Goal: Task Accomplishment & Management: Manage account settings

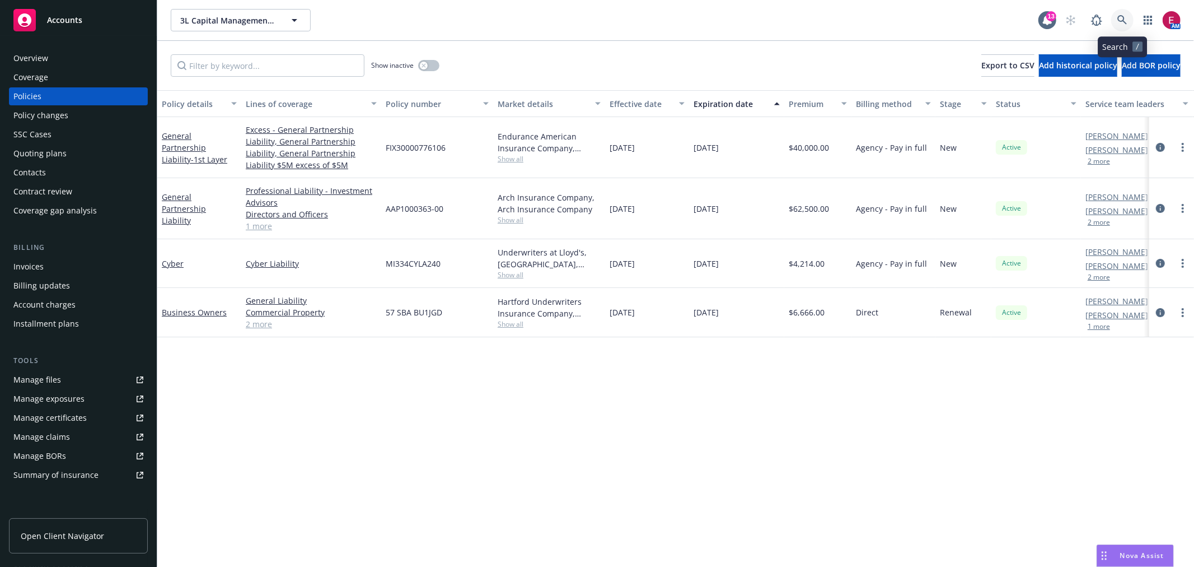
click at [1120, 20] on icon at bounding box center [1123, 20] width 10 height 10
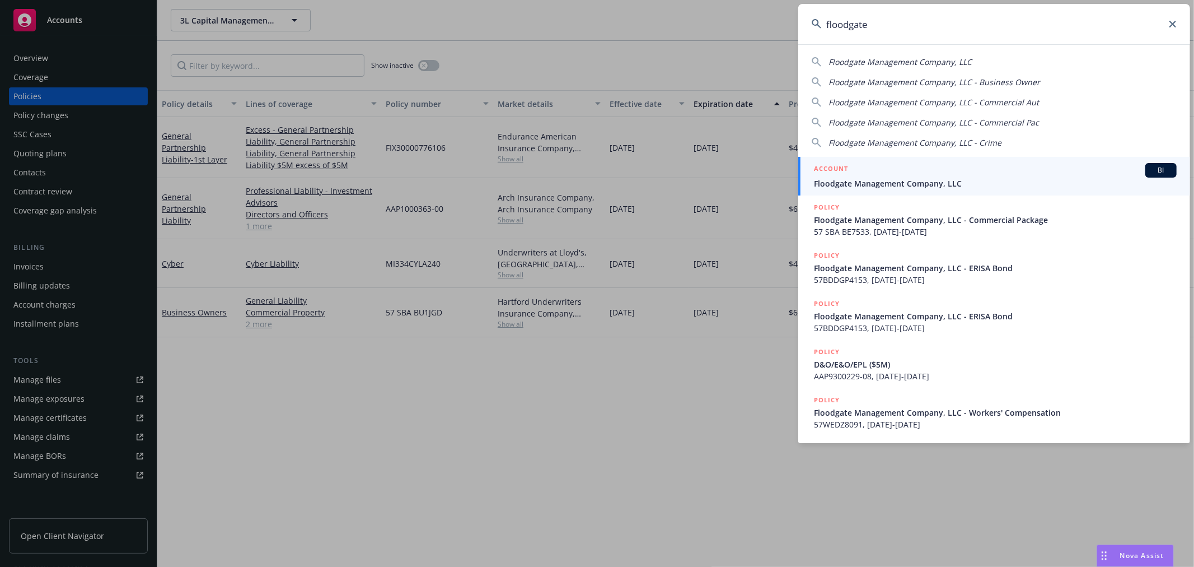
type input "floodgate"
click at [876, 157] on link "ACCOUNT BI Floodgate Management Company, LLC" at bounding box center [994, 176] width 392 height 39
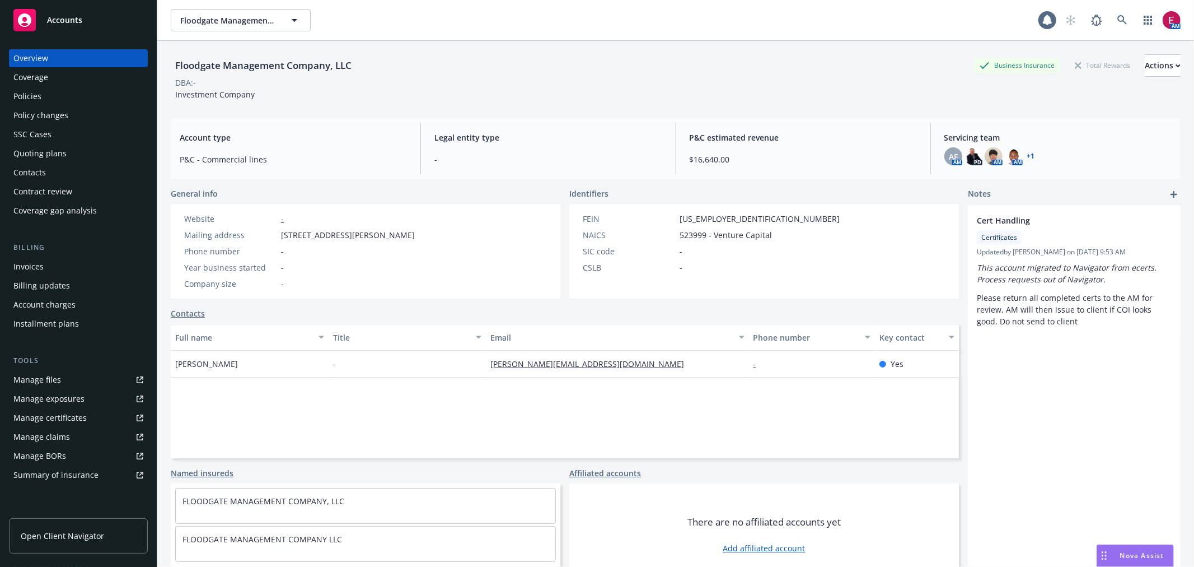
click at [91, 92] on div "Policies" at bounding box center [78, 96] width 130 height 18
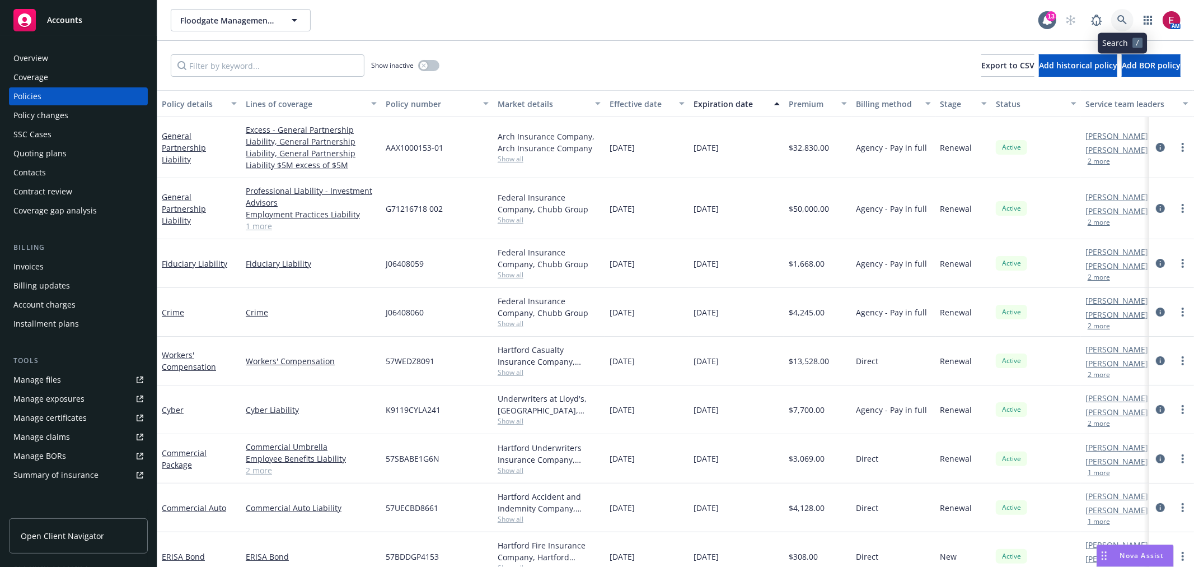
click at [1115, 17] on link at bounding box center [1122, 20] width 22 height 22
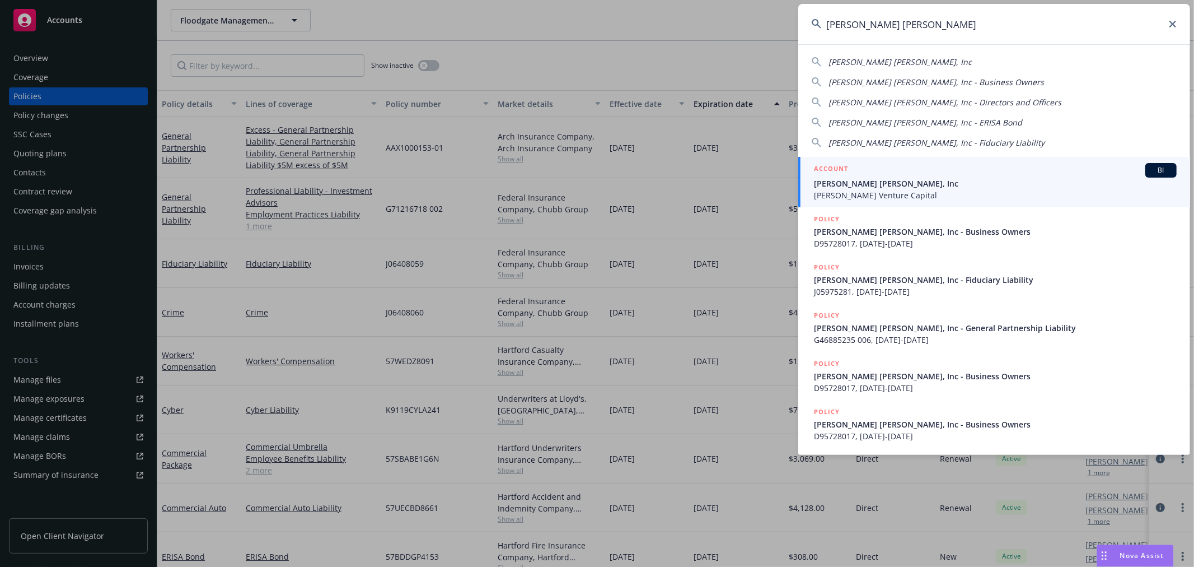
type input "sarlo berliner"
click at [975, 170] on div "ACCOUNT BI" at bounding box center [995, 170] width 363 height 15
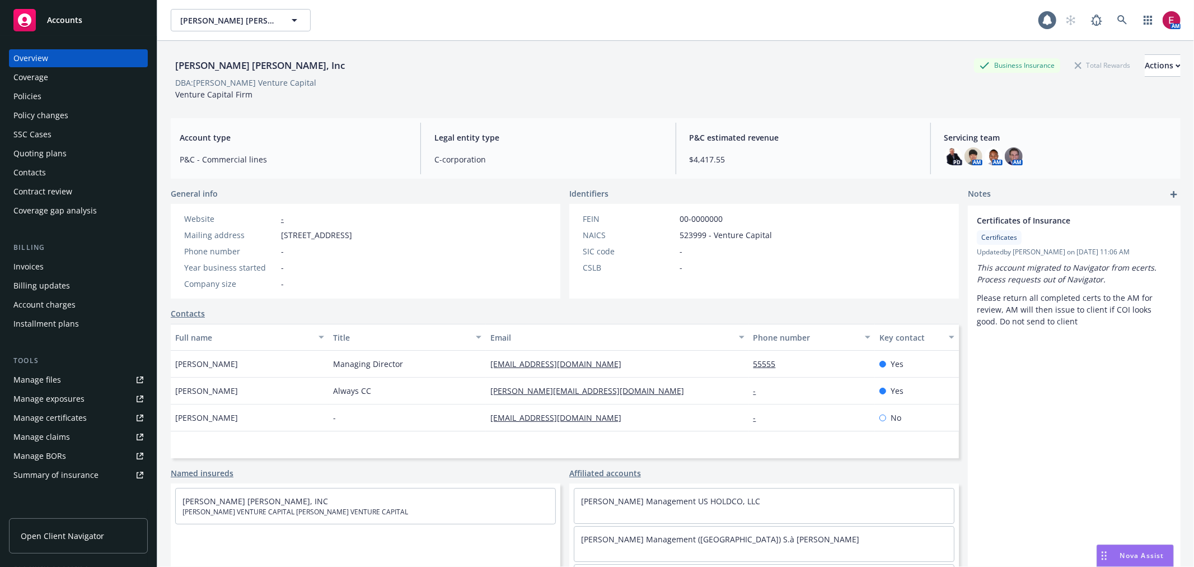
click at [83, 153] on div "Quoting plans" at bounding box center [78, 153] width 130 height 18
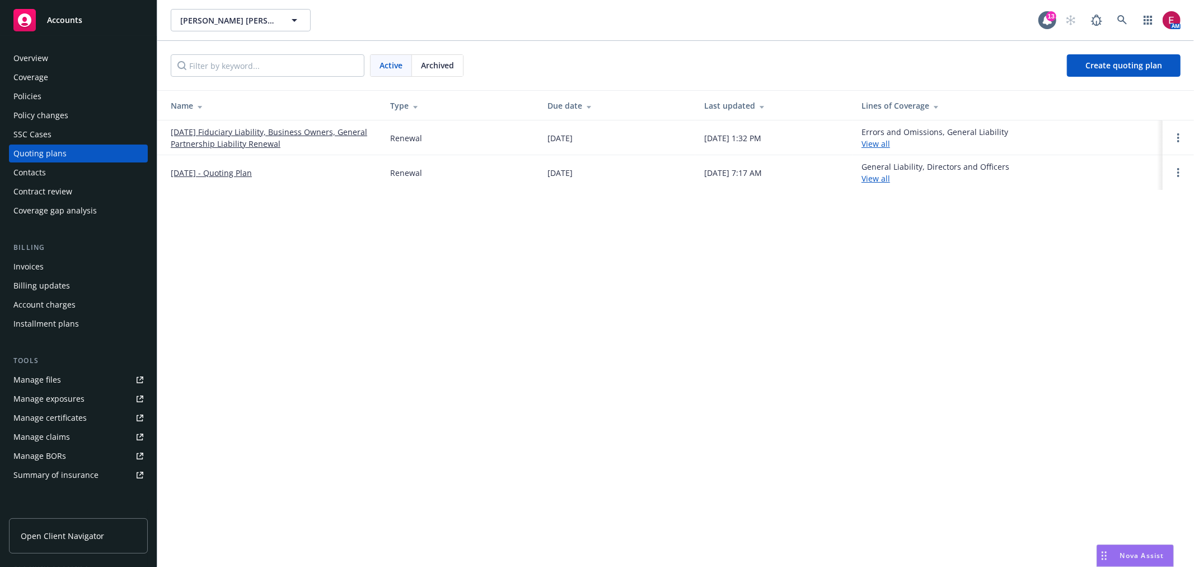
click at [303, 127] on link "[DATE] Fiduciary Liability, Business Owners, General Partnership Liability Rene…" at bounding box center [272, 138] width 202 height 24
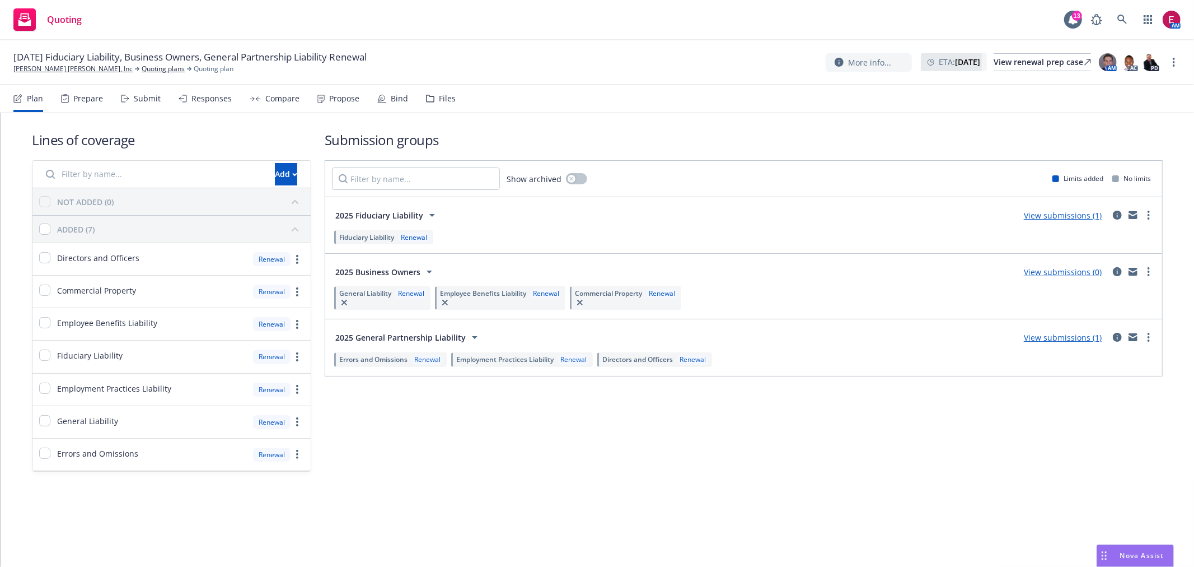
click at [377, 90] on div "Bind" at bounding box center [392, 98] width 31 height 27
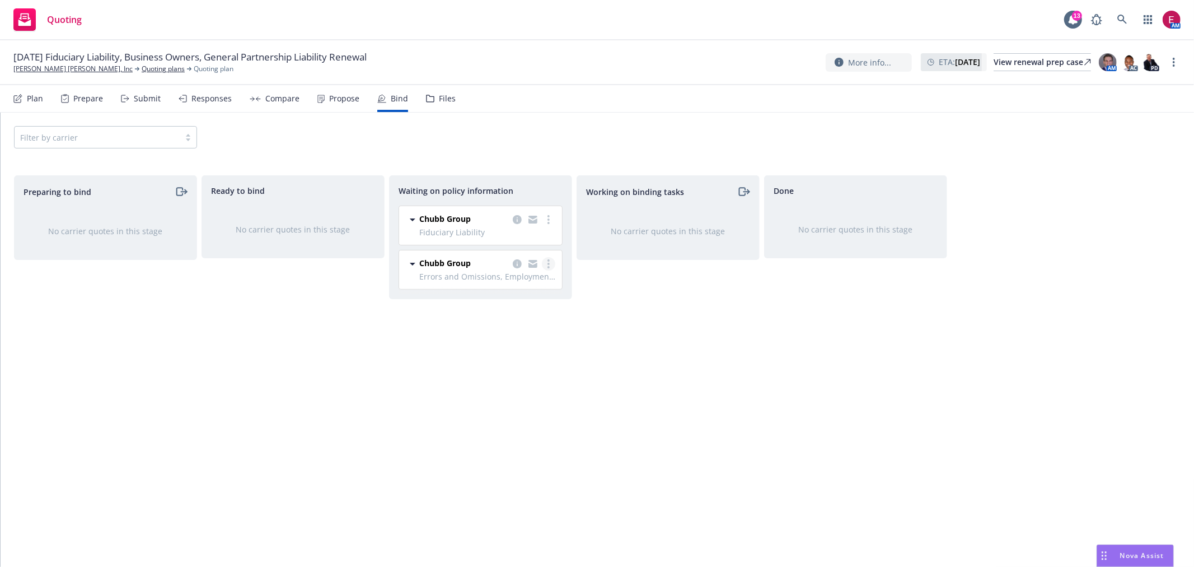
click at [546, 264] on link "more" at bounding box center [548, 263] width 13 height 13
click at [530, 284] on span "Create policies" at bounding box center [495, 286] width 82 height 11
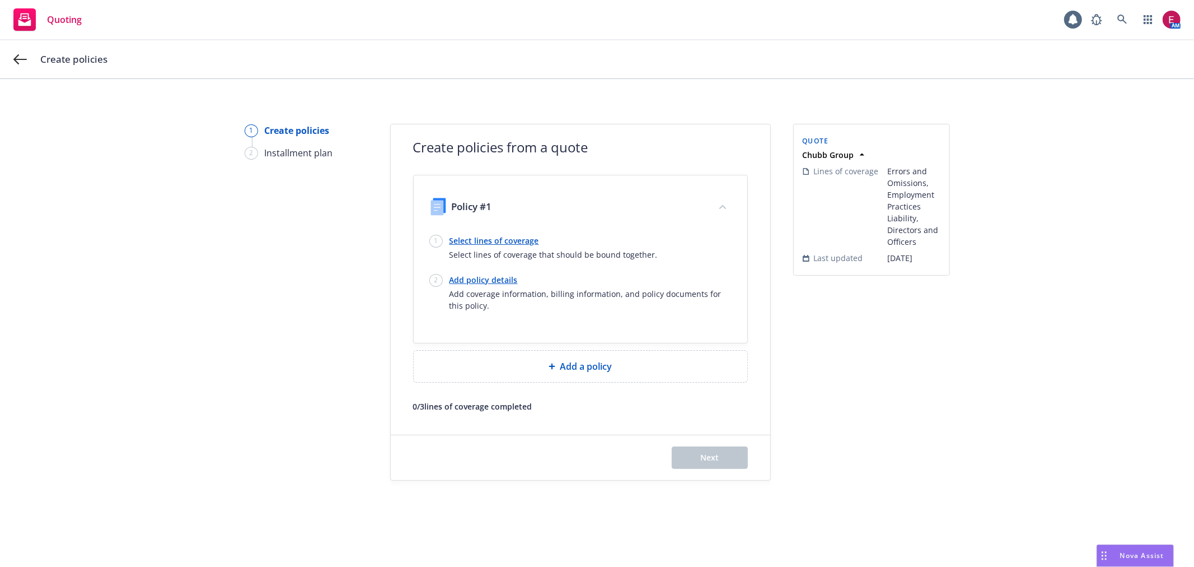
click at [480, 236] on link "Select lines of coverage" at bounding box center [554, 241] width 208 height 12
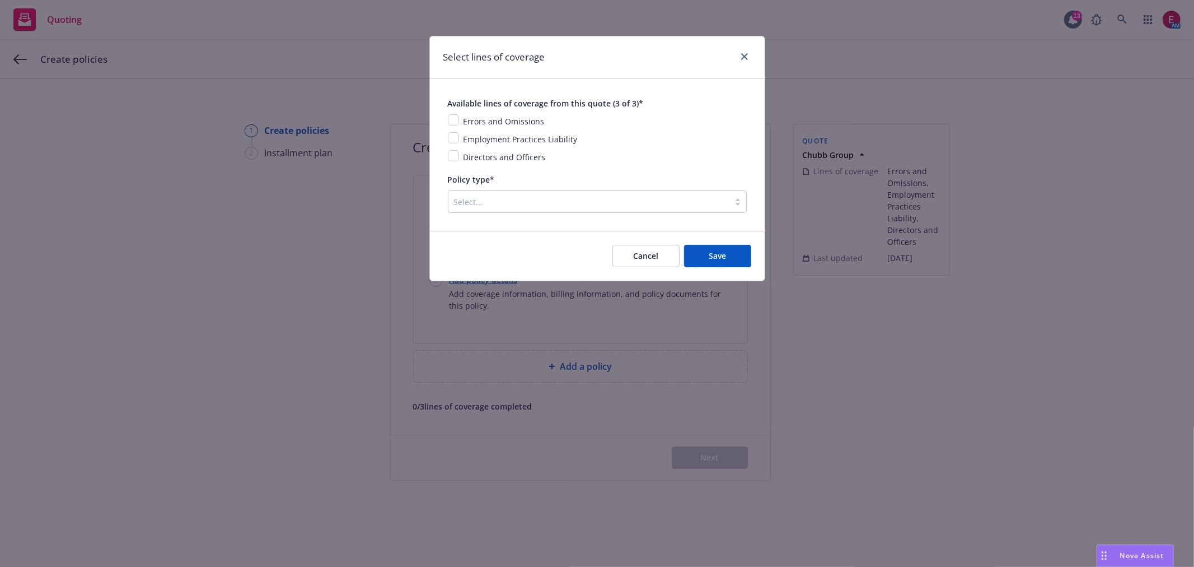
click at [443, 116] on div "Available lines of coverage from this quote (3 of 3)* Errors and Omissions Empl…" at bounding box center [597, 154] width 335 height 152
click at [451, 122] on input "checkbox" at bounding box center [453, 119] width 11 height 11
checkbox input "true"
drag, startPoint x: 448, startPoint y: 155, endPoint x: 448, endPoint y: 133, distance: 21.3
click at [448, 154] on input "checkbox" at bounding box center [453, 155] width 11 height 11
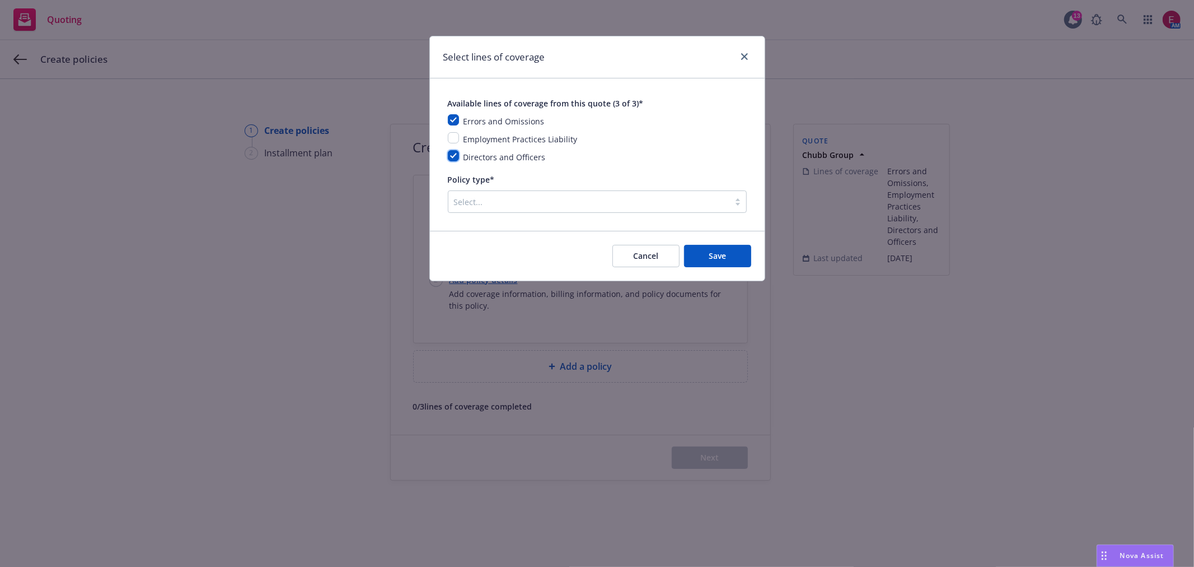
checkbox input "true"
click at [448, 133] on div "Employment Practices Liability" at bounding box center [597, 138] width 299 height 13
click at [450, 137] on input "checkbox" at bounding box center [453, 137] width 11 height 11
checkbox input "true"
drag, startPoint x: 514, startPoint y: 231, endPoint x: 511, endPoint y: 208, distance: 22.6
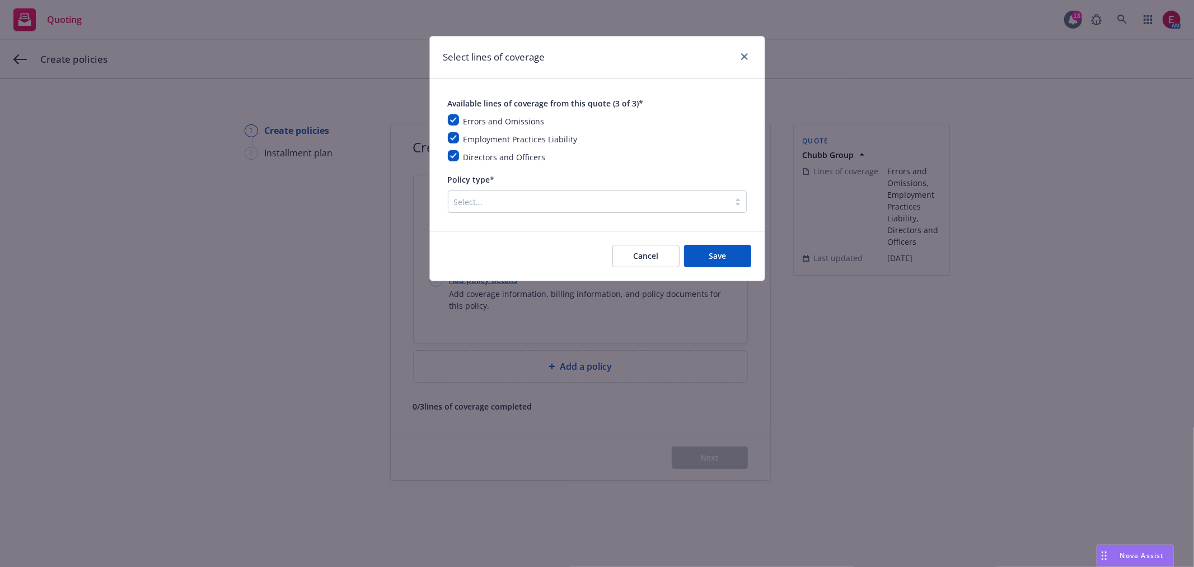
click at [513, 222] on div "Available lines of coverage from this quote (3 of 3)* Errors and Omissions Empl…" at bounding box center [597, 154] width 335 height 152
click at [510, 197] on div at bounding box center [589, 201] width 270 height 13
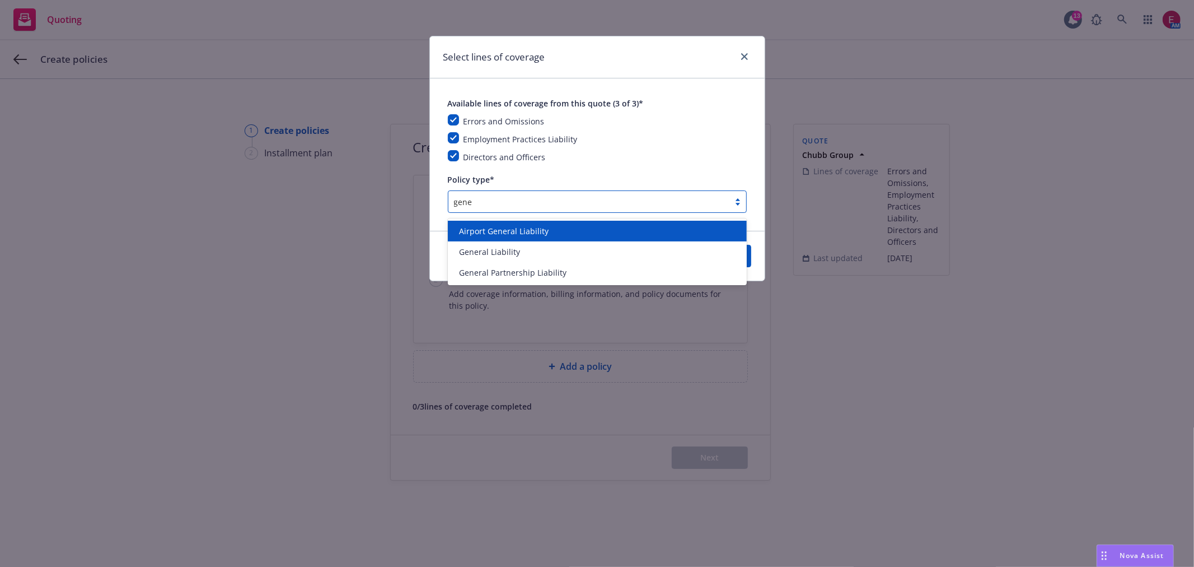
type input "gener"
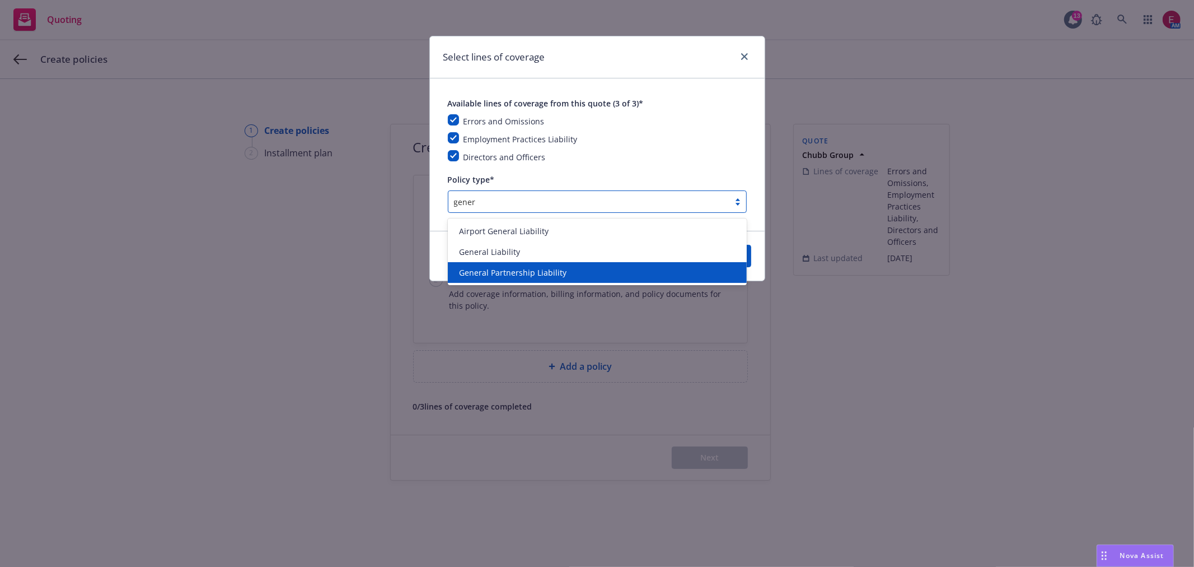
click at [527, 265] on div "General Partnership Liability" at bounding box center [597, 272] width 299 height 21
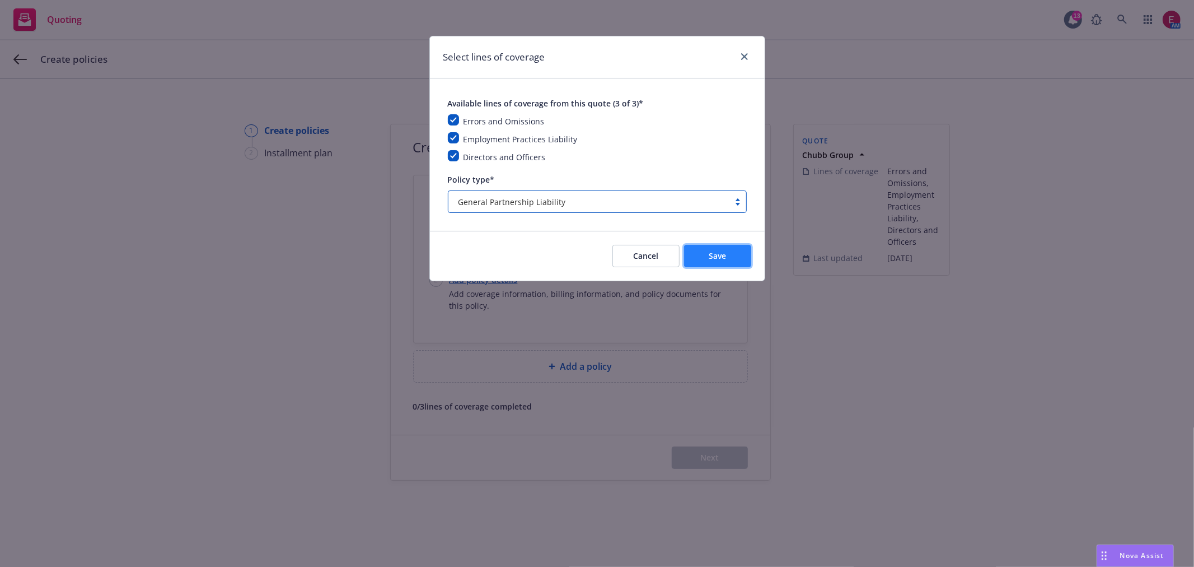
click at [706, 254] on button "Save" at bounding box center [717, 256] width 67 height 22
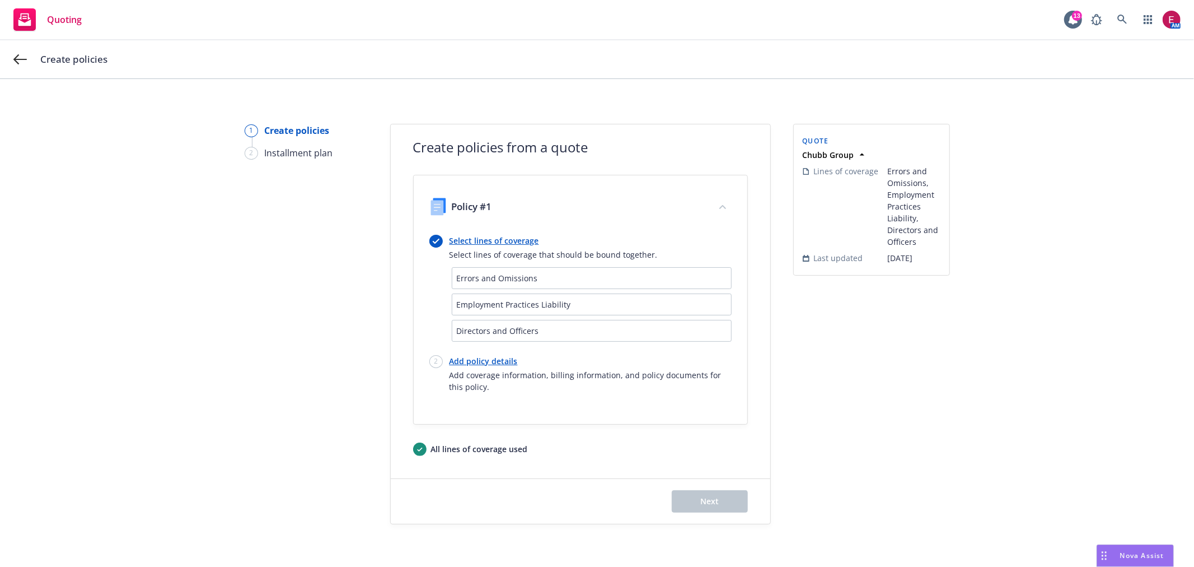
click at [479, 355] on link "Add policy details" at bounding box center [591, 361] width 282 height 12
select select "12"
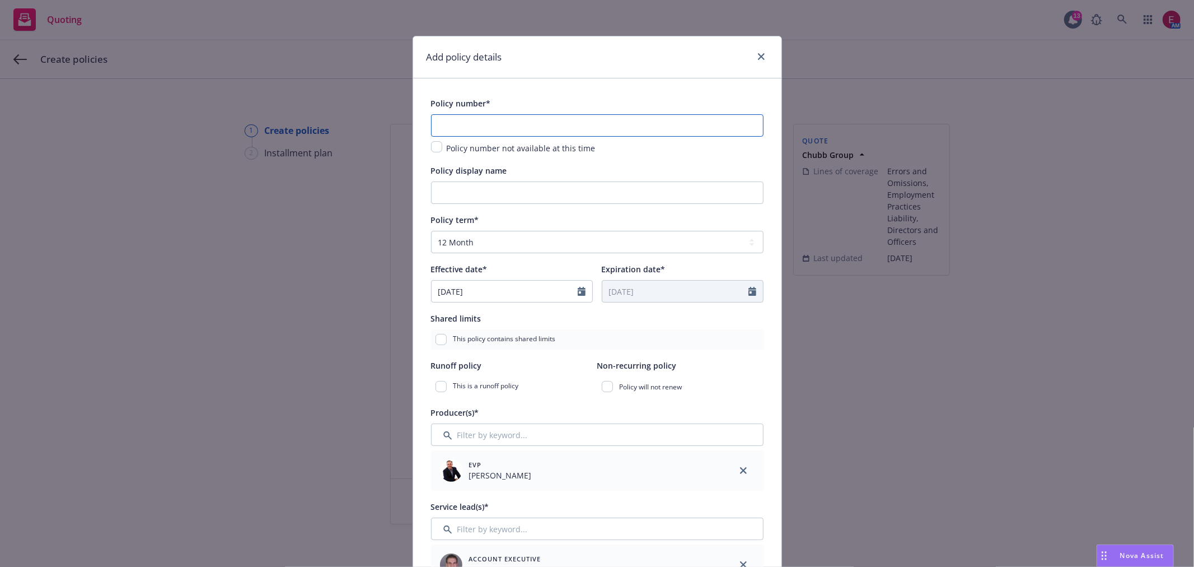
click at [478, 127] on input "text" at bounding box center [597, 125] width 333 height 22
paste input "G46885235 007"
type input "G46885235 007"
click at [539, 185] on input "Policy display name" at bounding box center [597, 192] width 333 height 22
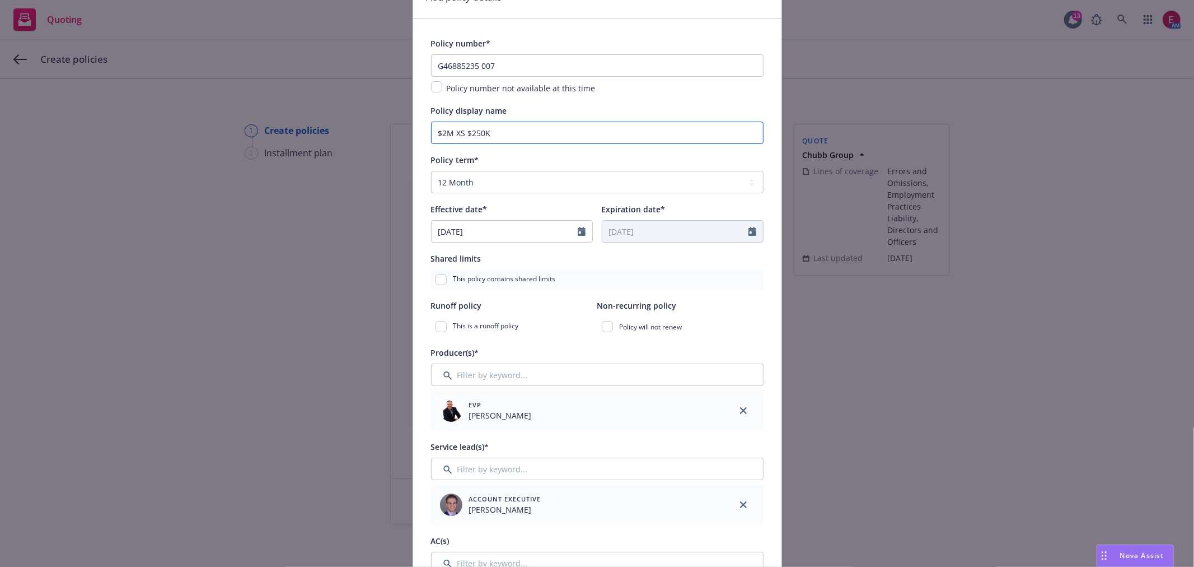
scroll to position [186, 0]
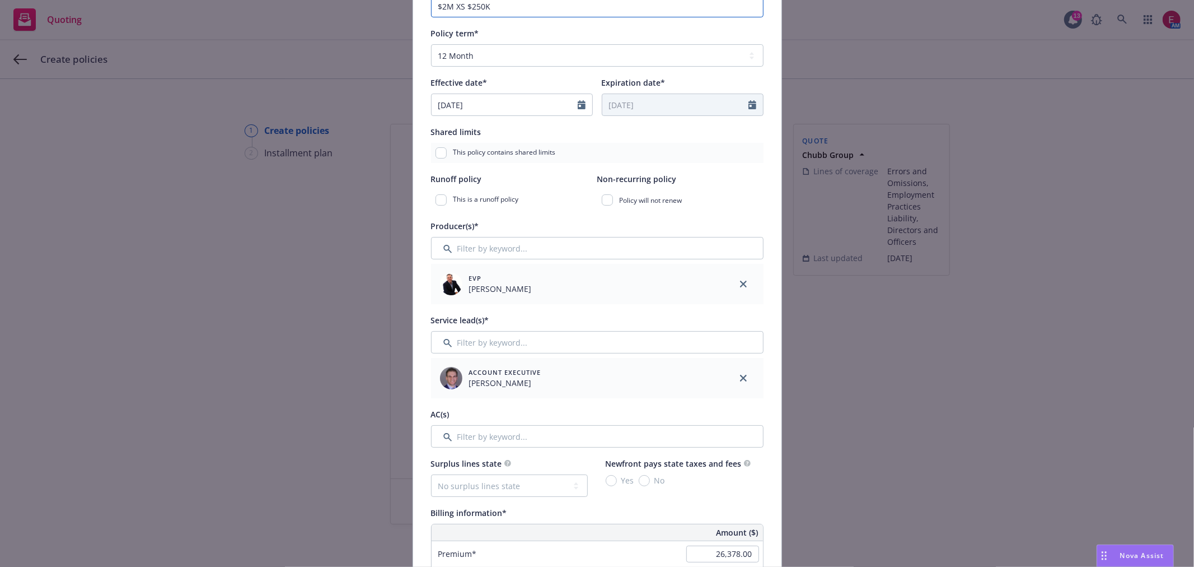
type input "$2M XS $250K"
click at [507, 345] on input "Filter by keyword..." at bounding box center [597, 342] width 333 height 22
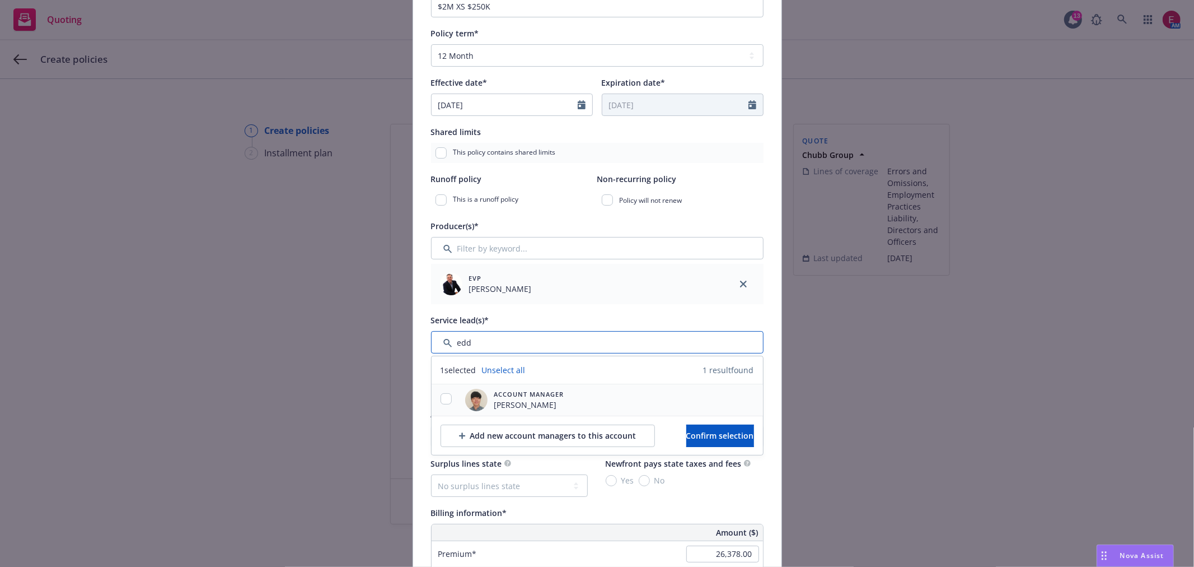
type input "edd"
click at [441, 394] on input "checkbox" at bounding box center [446, 398] width 11 height 11
checkbox input "true"
click at [738, 438] on button "Confirm selection" at bounding box center [720, 435] width 68 height 22
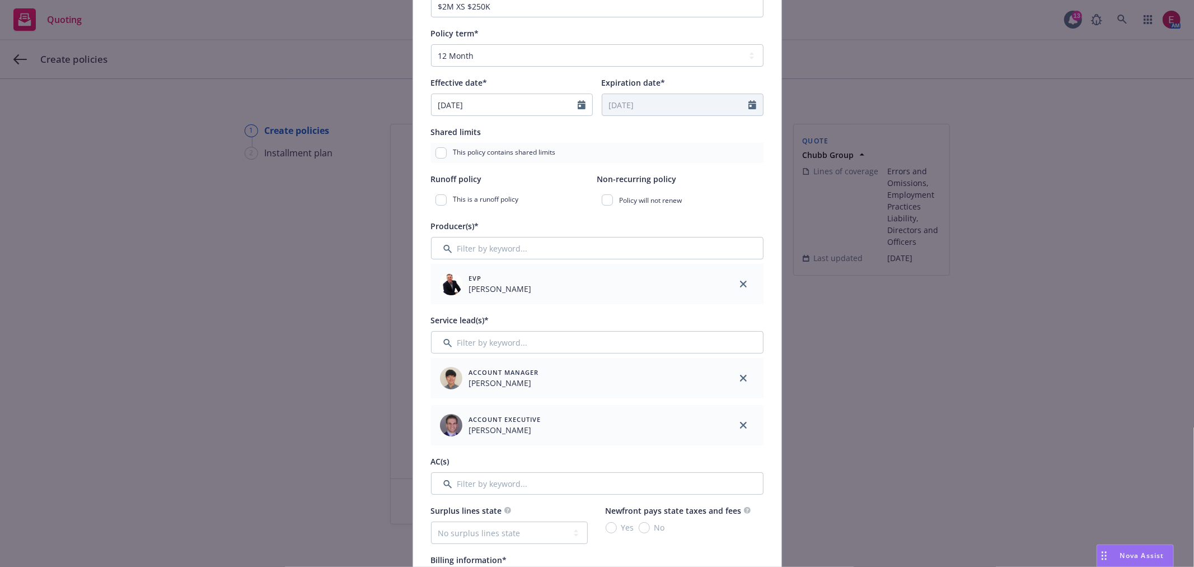
drag, startPoint x: 545, startPoint y: 418, endPoint x: 504, endPoint y: 474, distance: 69.8
click at [535, 428] on div "Account Executive [PERSON_NAME]" at bounding box center [577, 424] width 283 height 31
click at [504, 474] on input "Filter by keyword..." at bounding box center [597, 483] width 333 height 22
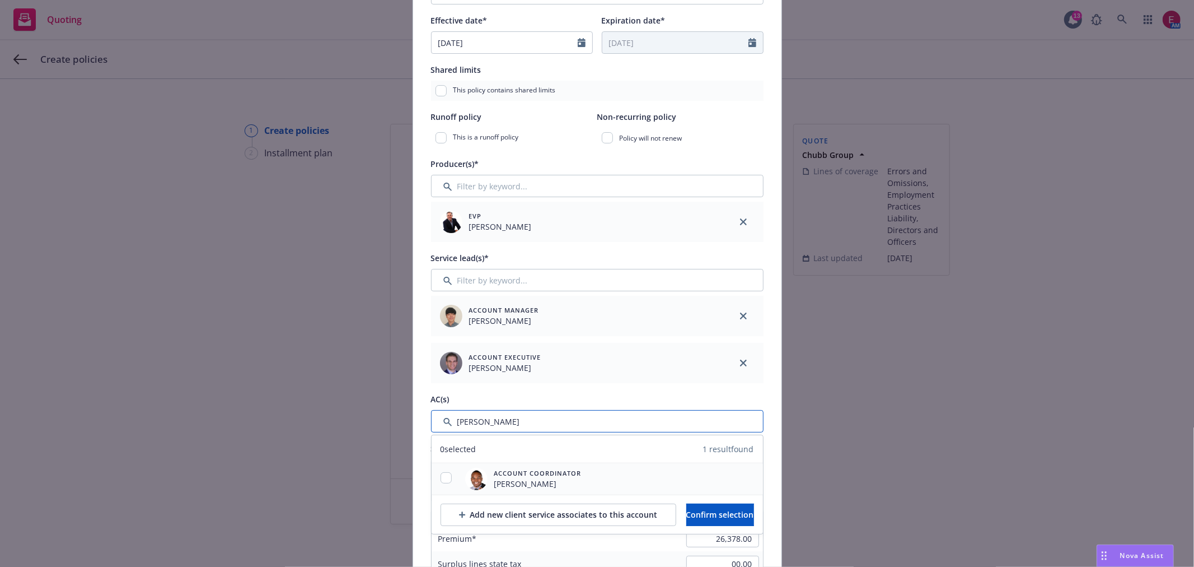
type input "[PERSON_NAME]"
click at [441, 478] on input "checkbox" at bounding box center [446, 477] width 11 height 11
checkbox input "true"
click at [686, 523] on button "Confirm selection" at bounding box center [720, 514] width 68 height 22
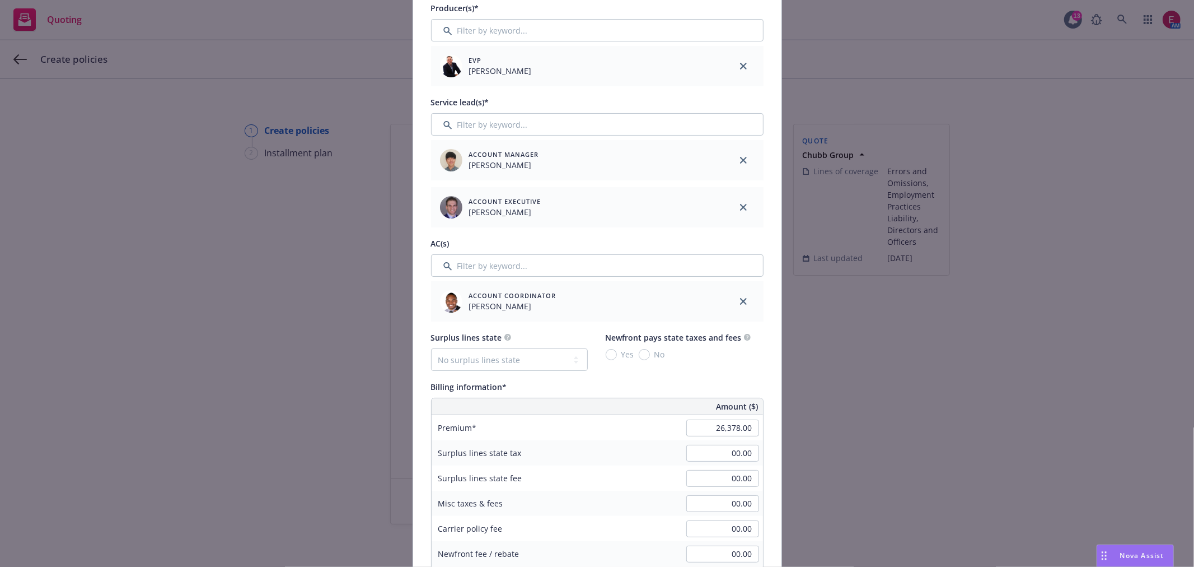
scroll to position [497, 0]
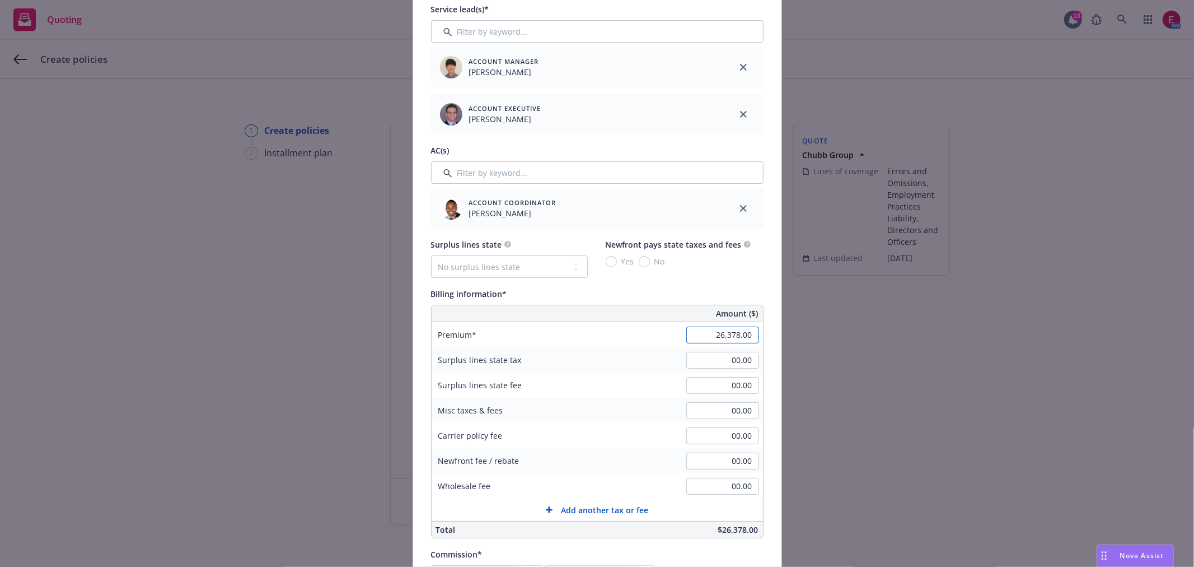
click at [735, 331] on input "26,378.00" at bounding box center [722, 334] width 73 height 17
type input "25,588.00"
type input "3838.2"
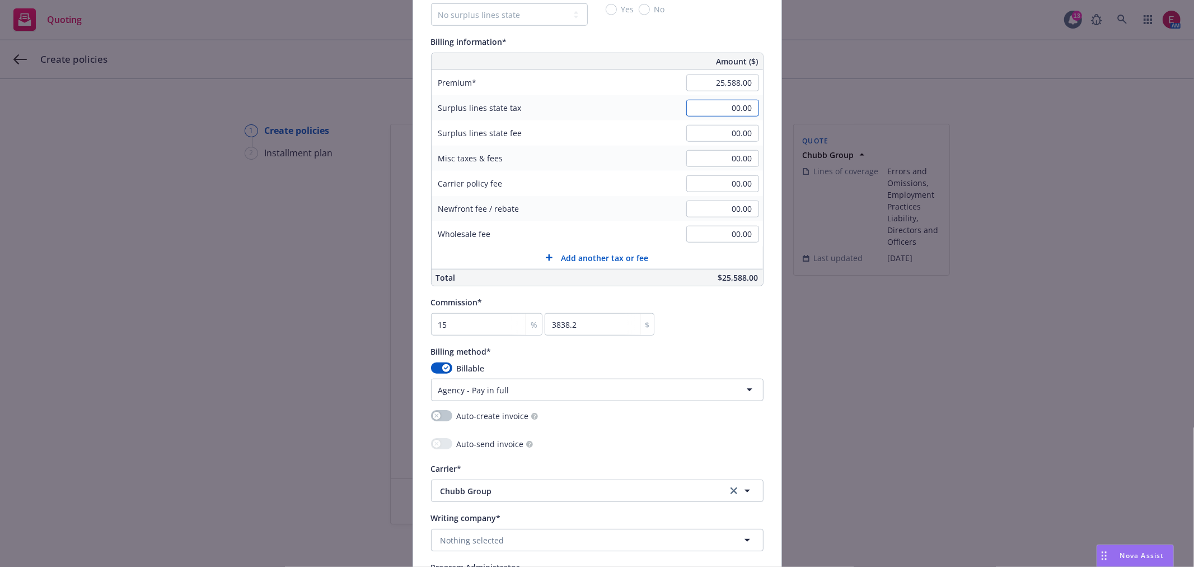
scroll to position [933, 0]
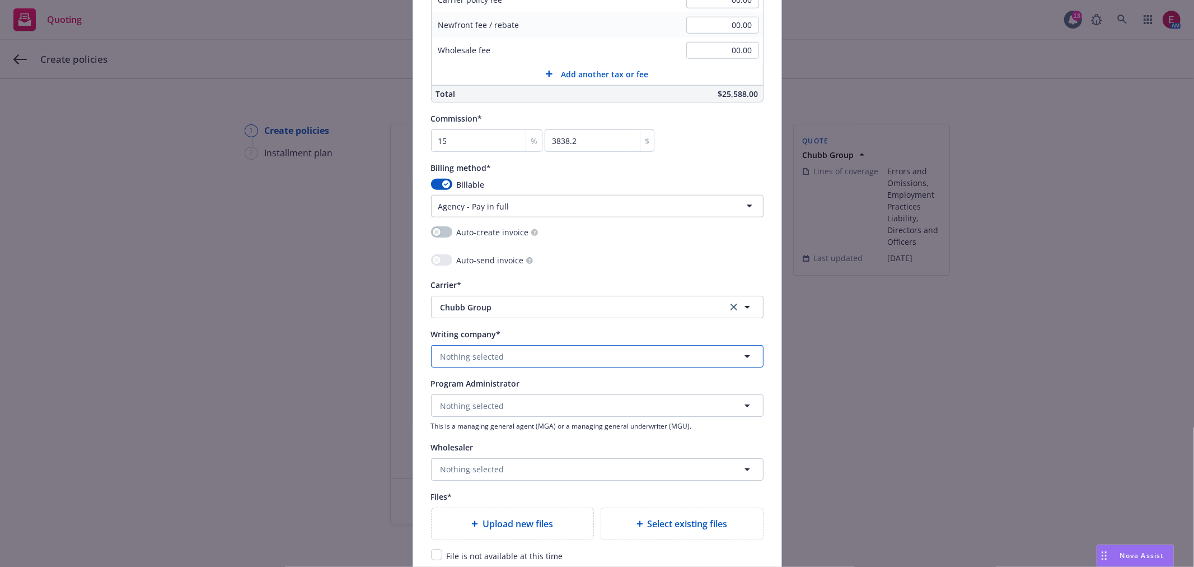
click at [495, 355] on span "Nothing selected" at bounding box center [473, 357] width 64 height 12
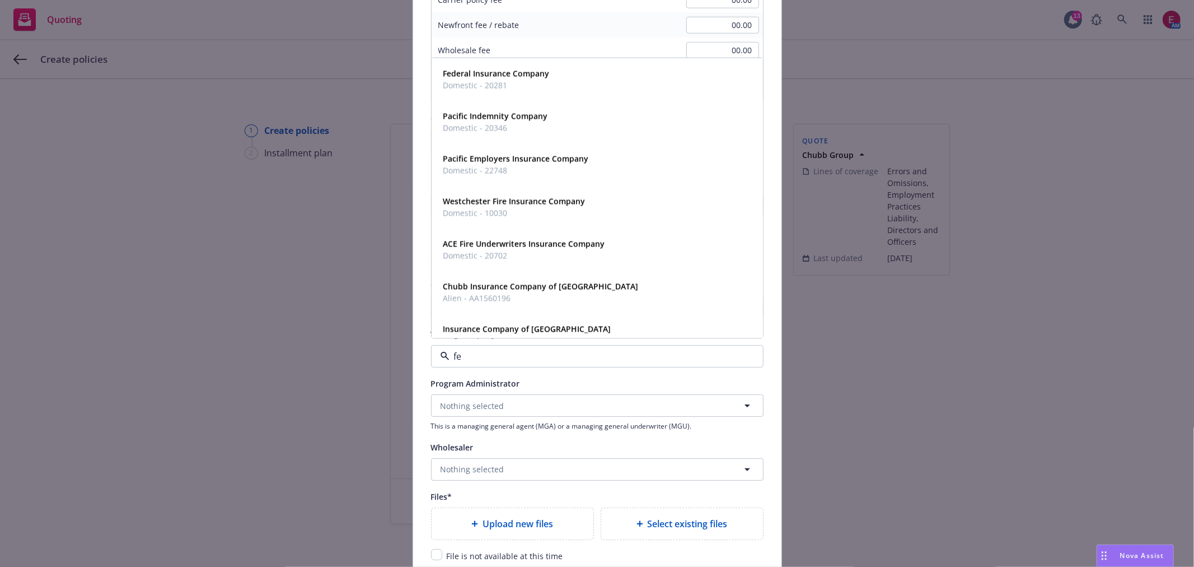
type input "fed"
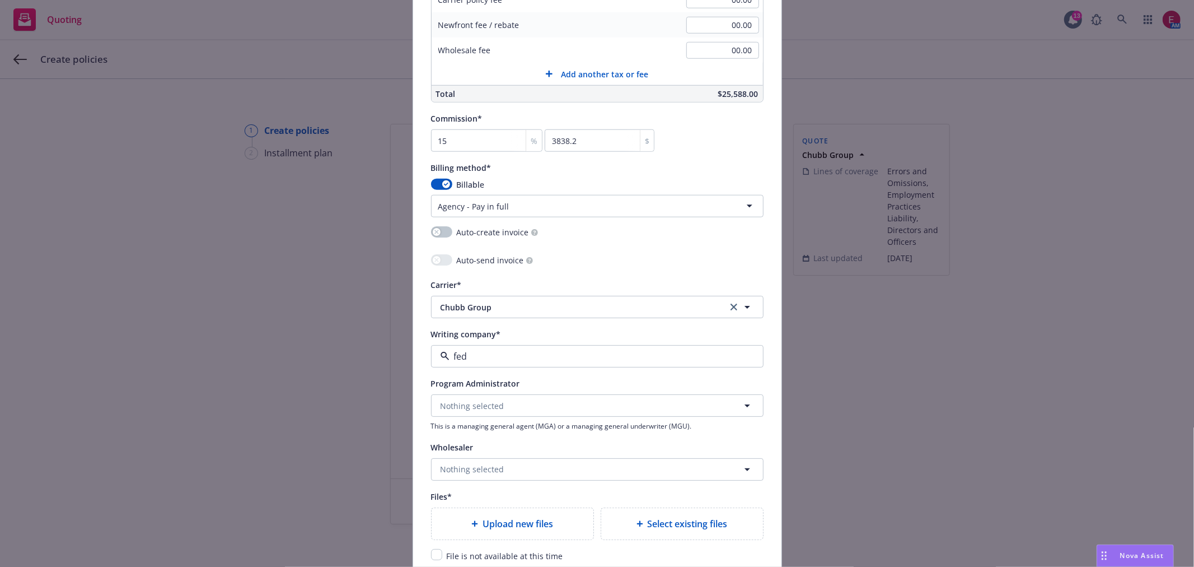
click at [506, 337] on div "Federal Insurance Company Domestic - 20281" at bounding box center [597, 318] width 330 height 41
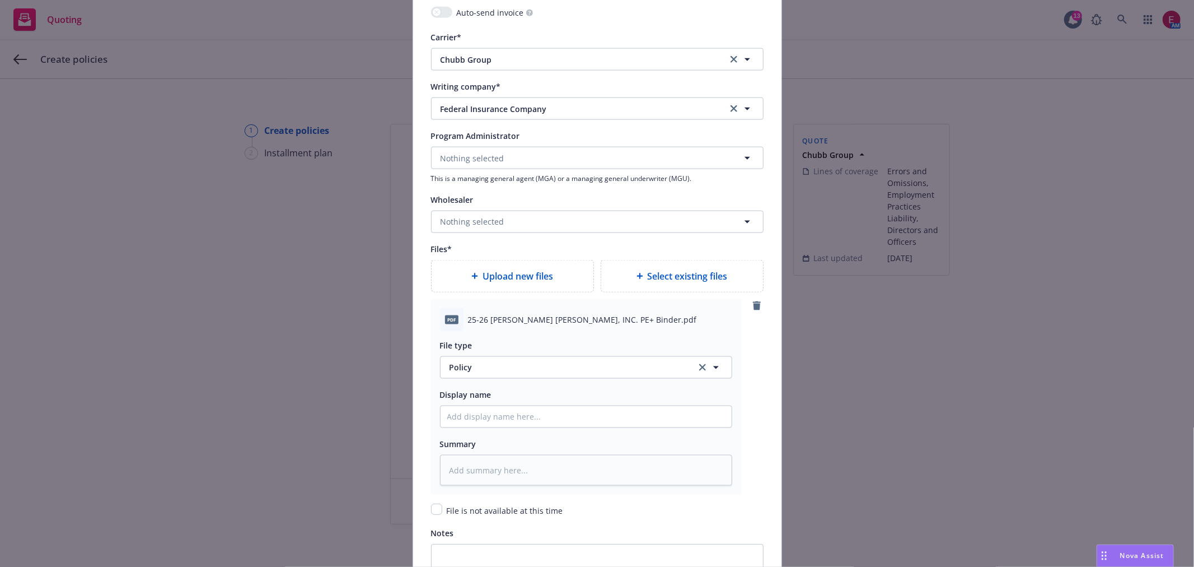
scroll to position [1182, 0]
click at [502, 423] on input "Policy display name" at bounding box center [586, 414] width 291 height 21
type textarea "x"
type input "S"
type textarea "x"
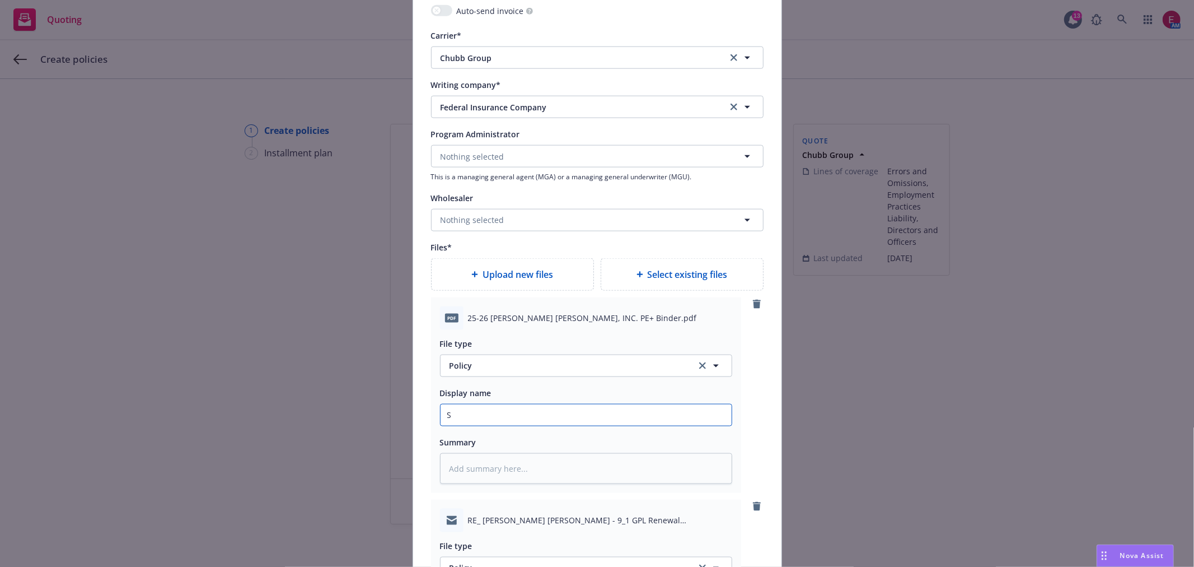
type input "Sa"
type textarea "x"
type input "Sar"
type textarea "x"
type input "Sarl"
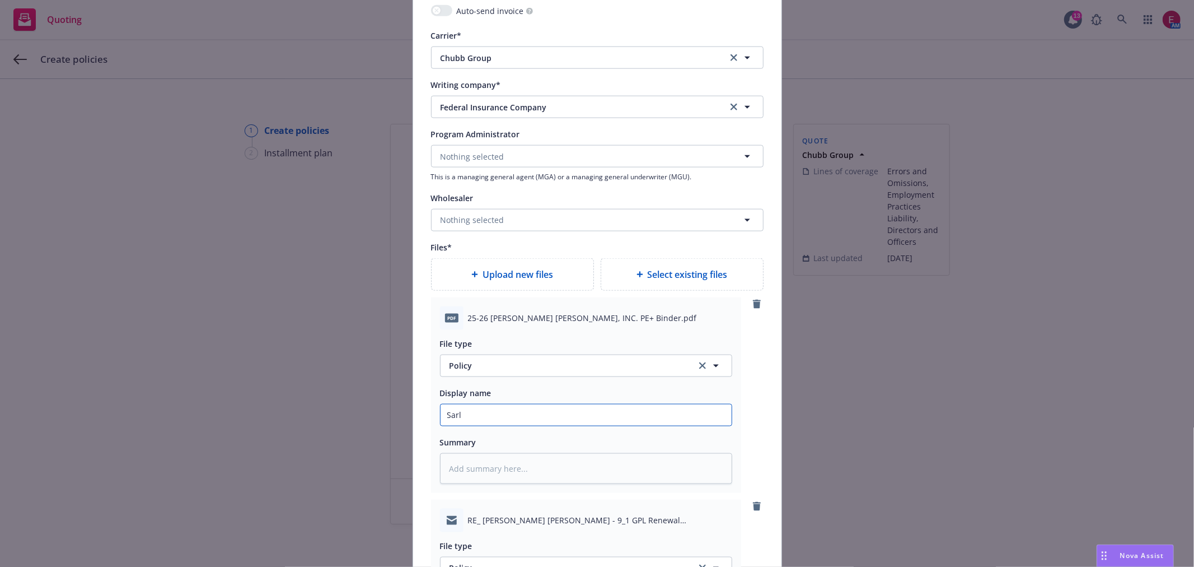
type textarea "x"
type input "[PERSON_NAME]"
type textarea "x"
type input "[PERSON_NAME]"
type textarea "x"
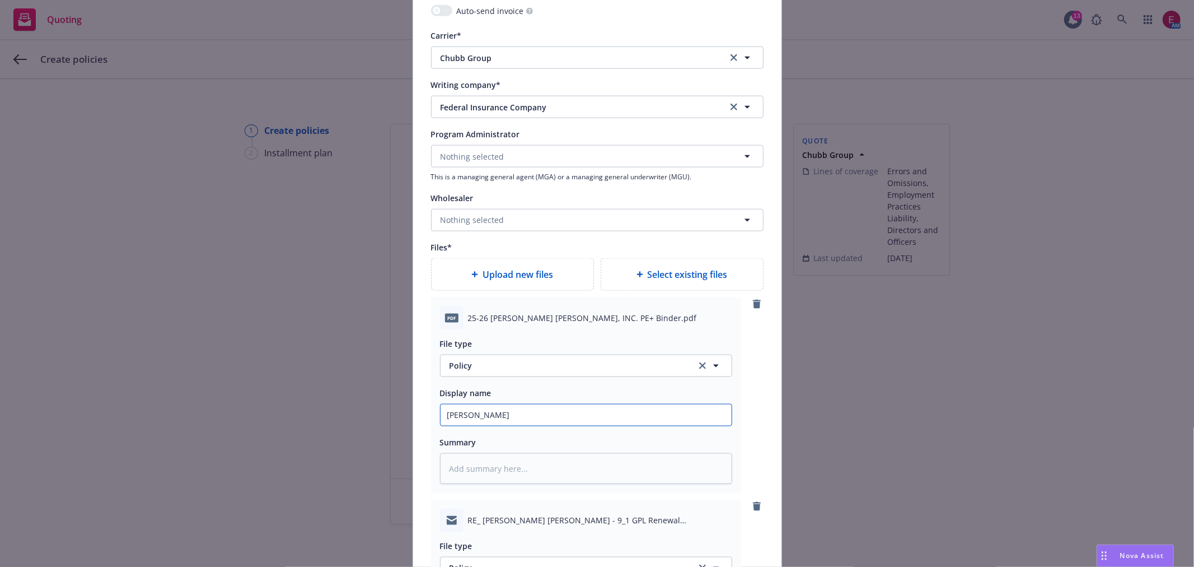
type input "[PERSON_NAME] 2"
type textarea "x"
type input "[PERSON_NAME] 25"
type textarea "x"
type input "[PERSON_NAME] 25-"
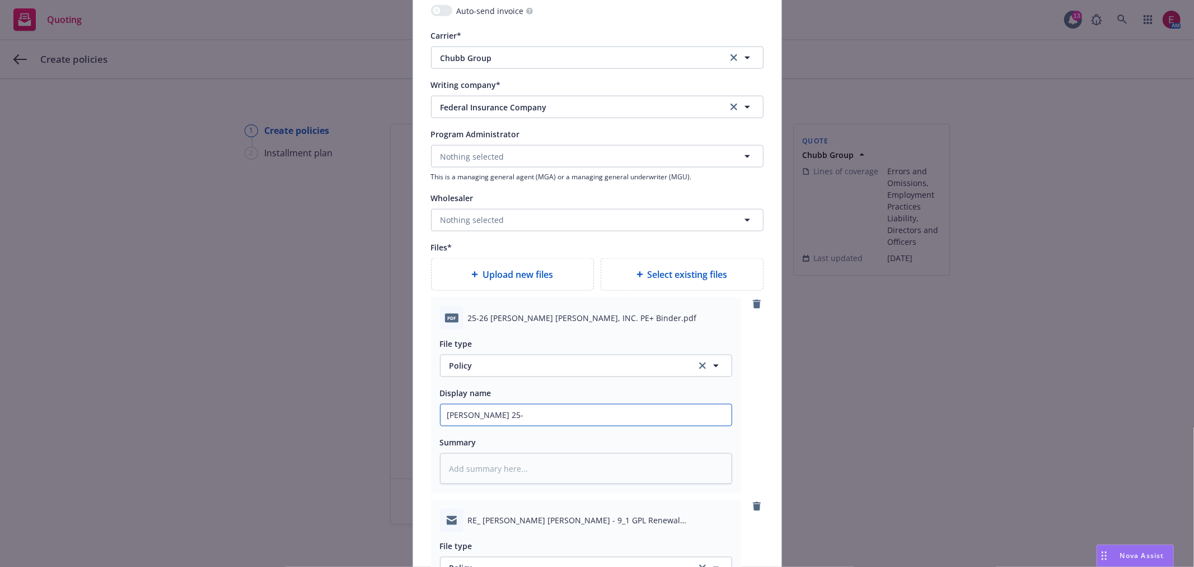
type textarea "x"
type input "[PERSON_NAME] 25-2"
type textarea "x"
type input "[PERSON_NAME] 25-26"
type textarea "x"
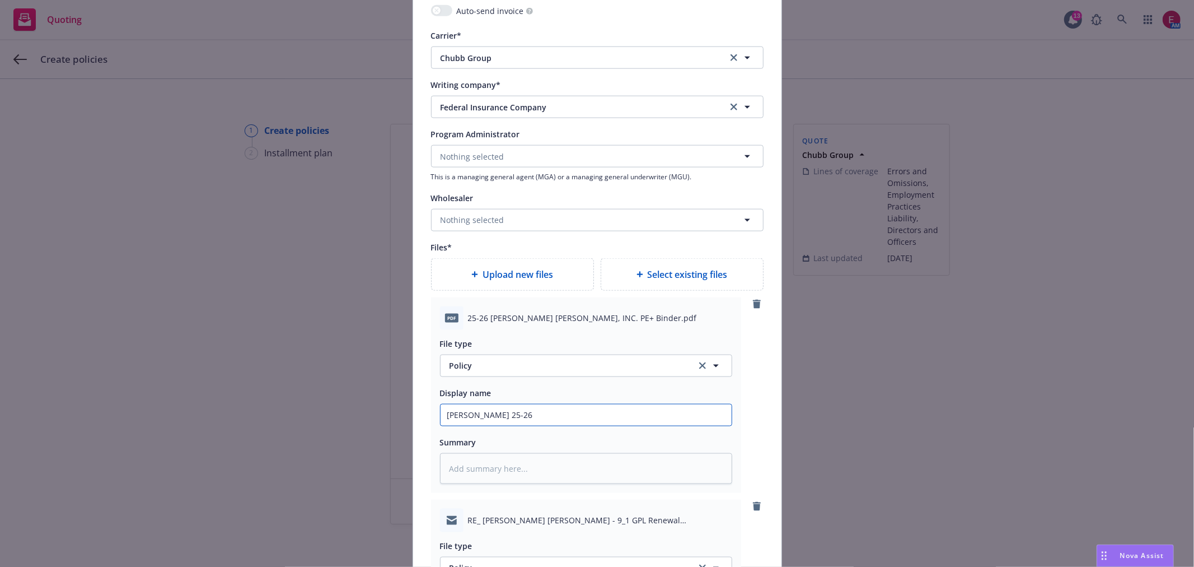
type input "[PERSON_NAME] 25-26 G"
type textarea "x"
type input "[PERSON_NAME] 25-26 GP"
type textarea "x"
type input "[PERSON_NAME] 25-26 GPL"
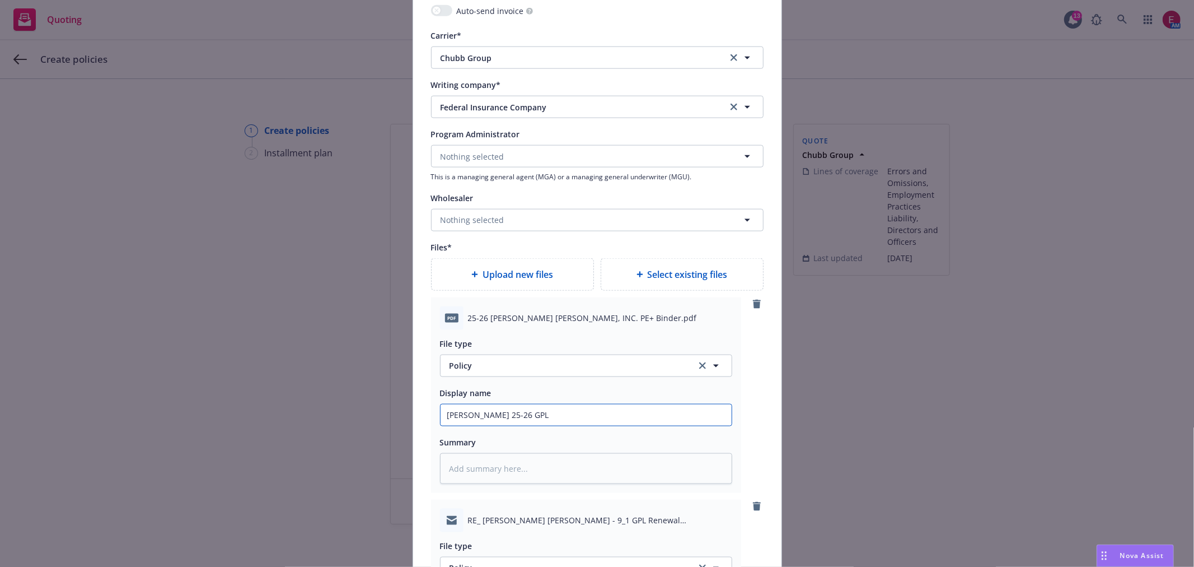
type textarea "x"
type input "[PERSON_NAME] 25-26 GPL"
type textarea "x"
type input "[PERSON_NAME] 25-26 GPL B"
type textarea "x"
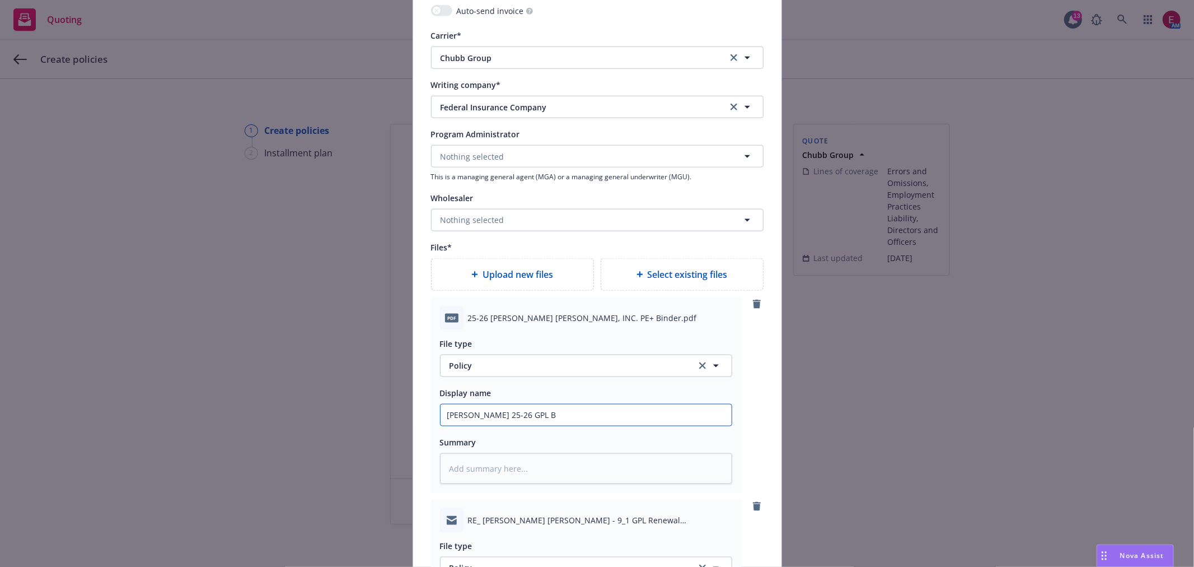
type input "[PERSON_NAME] 25-26 GPL Bi"
type textarea "x"
type input "[PERSON_NAME] 25-26 GPL Bin"
type textarea "x"
type input "[PERSON_NAME] 25-26 GPL Binde"
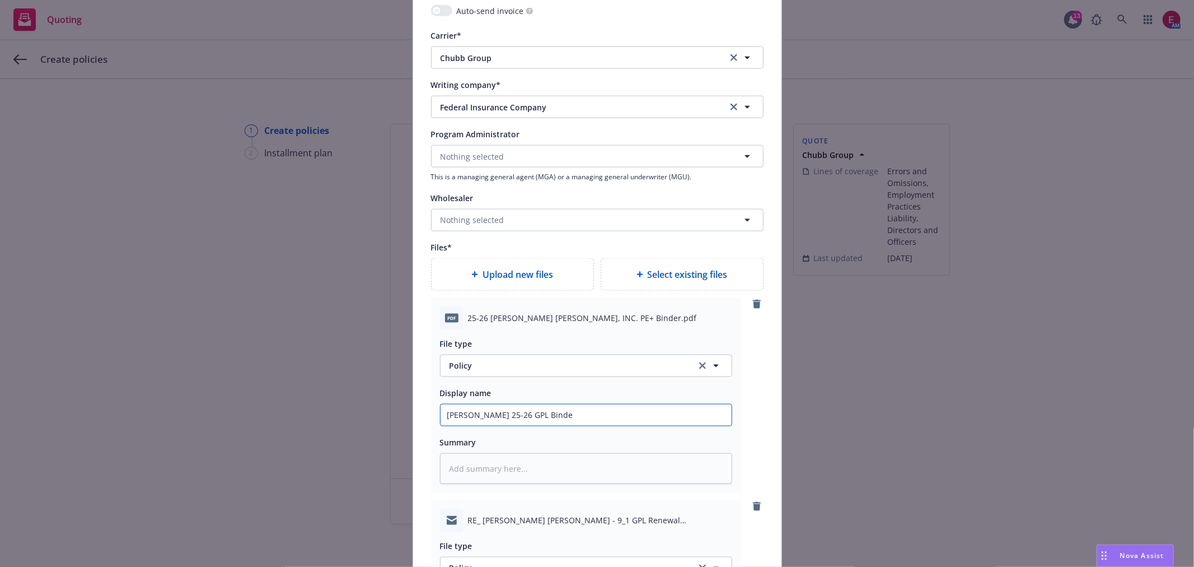
type textarea "x"
type input "[PERSON_NAME] 25-26 GPL Binder"
type textarea "x"
type input "[PERSON_NAME] 25-26 GPL Binder"
type textarea "x"
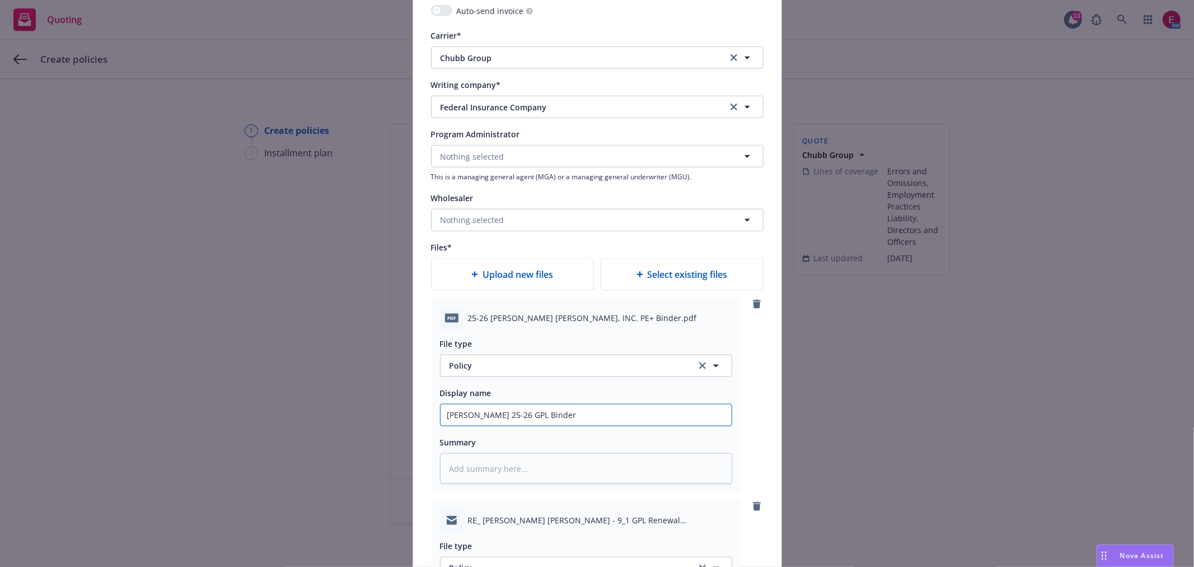
type input "[PERSON_NAME] 25-26 GPL Binder C"
type textarea "x"
type input "[PERSON_NAME] 25-26 GPL Binder Ch"
type textarea "x"
type input "[PERSON_NAME] 25-26 GPL Binder Chu"
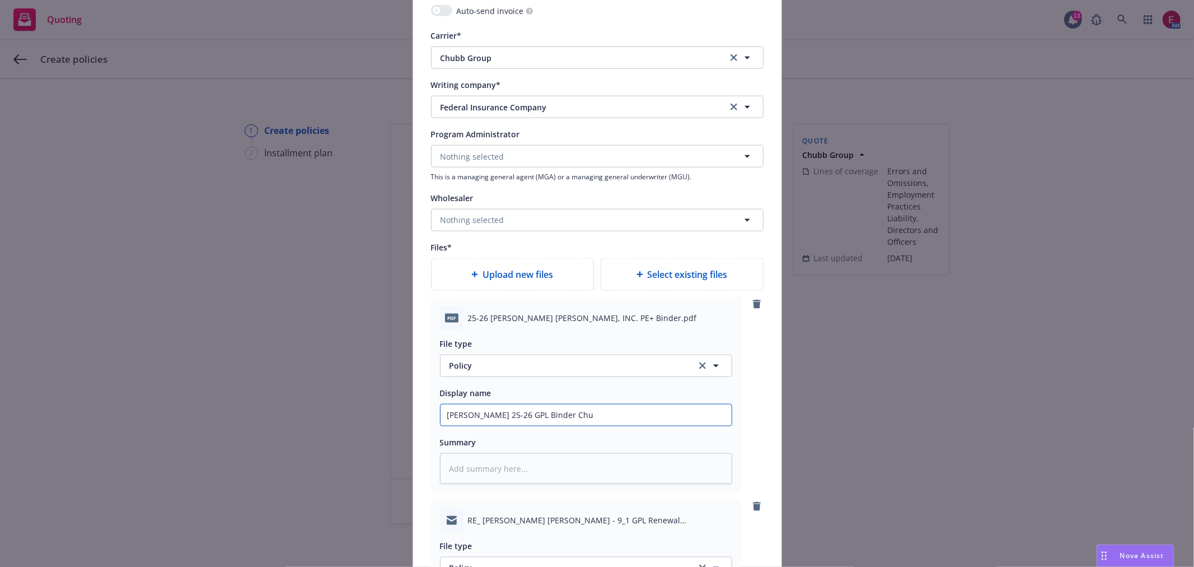
type textarea "x"
type input "[PERSON_NAME] 25-26 GPL Binder Chub"
type textarea "x"
drag, startPoint x: 569, startPoint y: 422, endPoint x: 270, endPoint y: 420, distance: 299.0
click at [309, 419] on div "Add policy details Policy number* G46885235 007 Policy number not available at …" at bounding box center [597, 283] width 1194 height 567
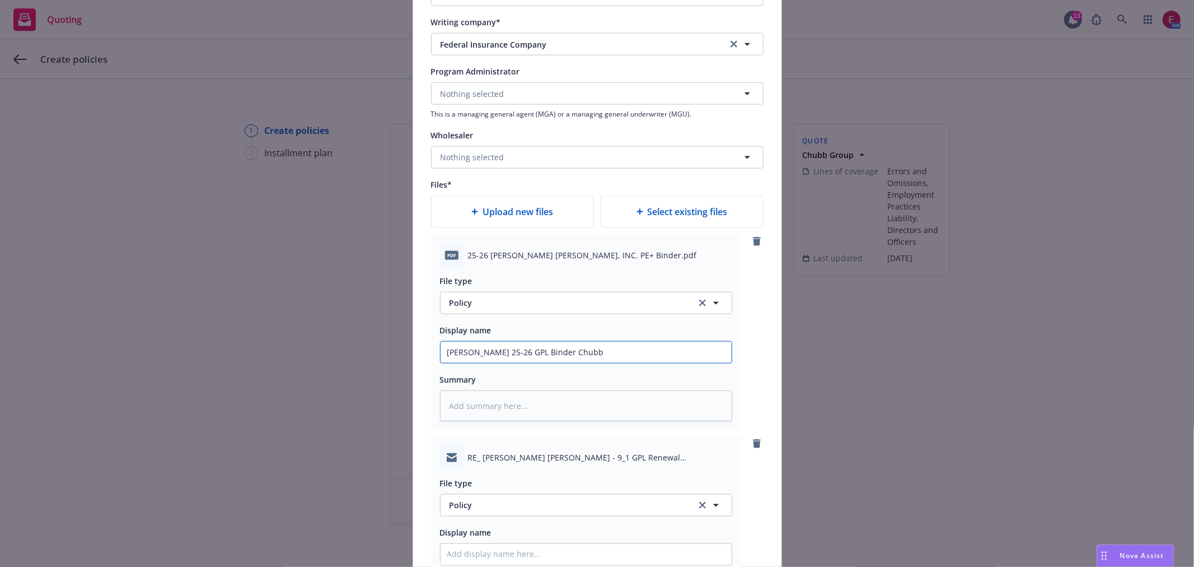
scroll to position [1431, 0]
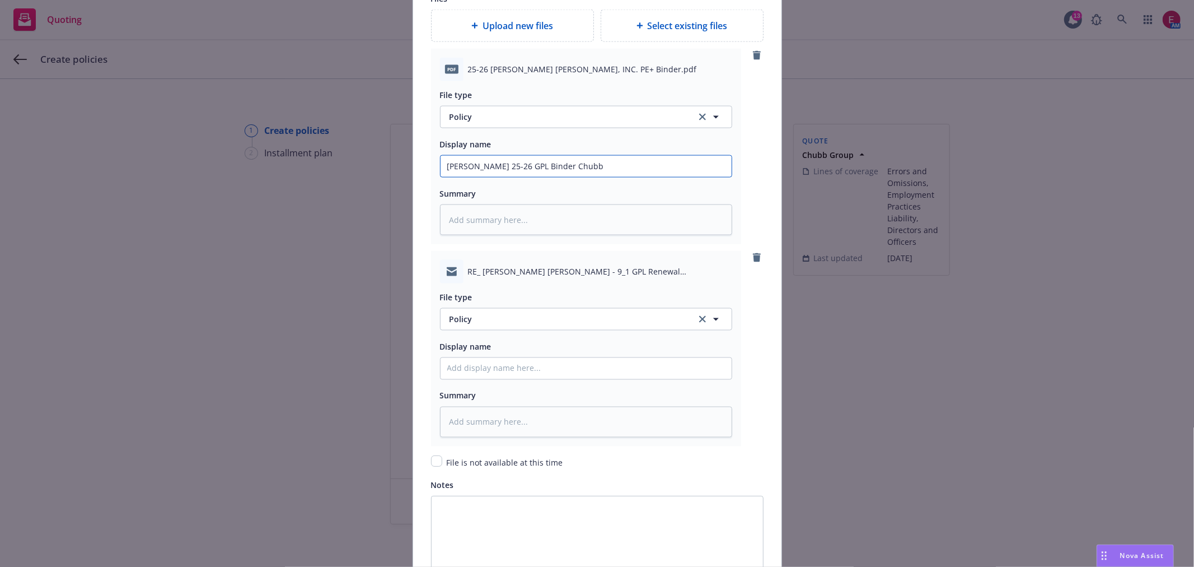
type input "[PERSON_NAME] 25-26 GPL Binder Chubb"
click at [501, 177] on input "Policy display name" at bounding box center [586, 166] width 291 height 21
paste input "[PERSON_NAME] 25-26 GPL Binder Chubb"
type textarea "x"
type input "[PERSON_NAME] 25-26 GPL Binder Chubb"
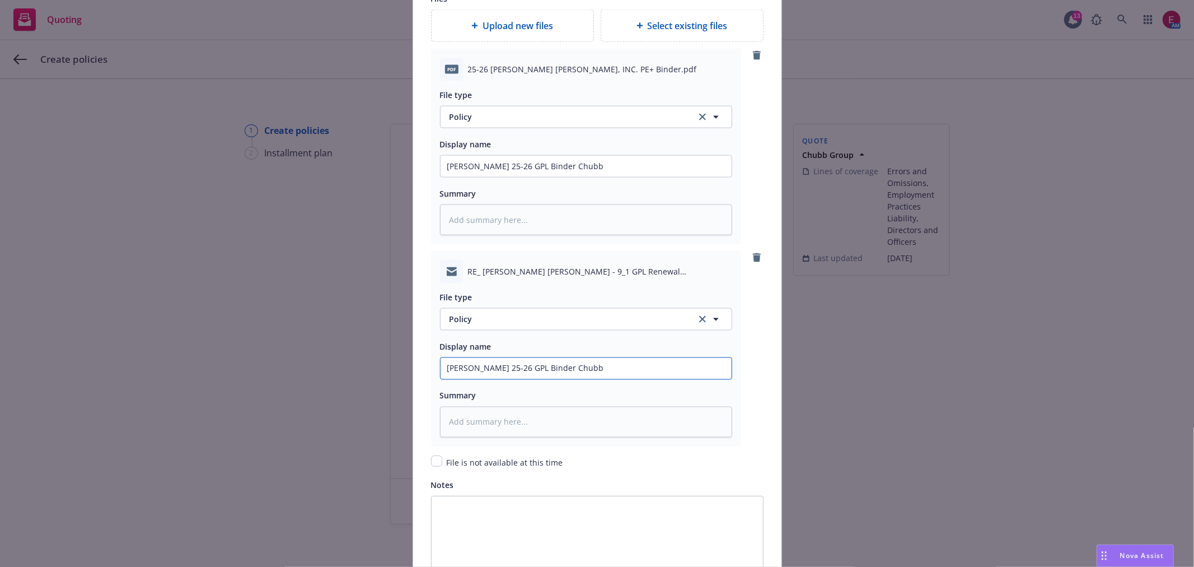
click at [530, 177] on input "[PERSON_NAME] 25-26 GPL Binder Chubb" at bounding box center [586, 166] width 291 height 21
type textarea "x"
type input "[PERSON_NAME] 25-26 GPL Binder EChubb"
type textarea "x"
type input "[PERSON_NAME] 25-26 GPL Binder EMChubb"
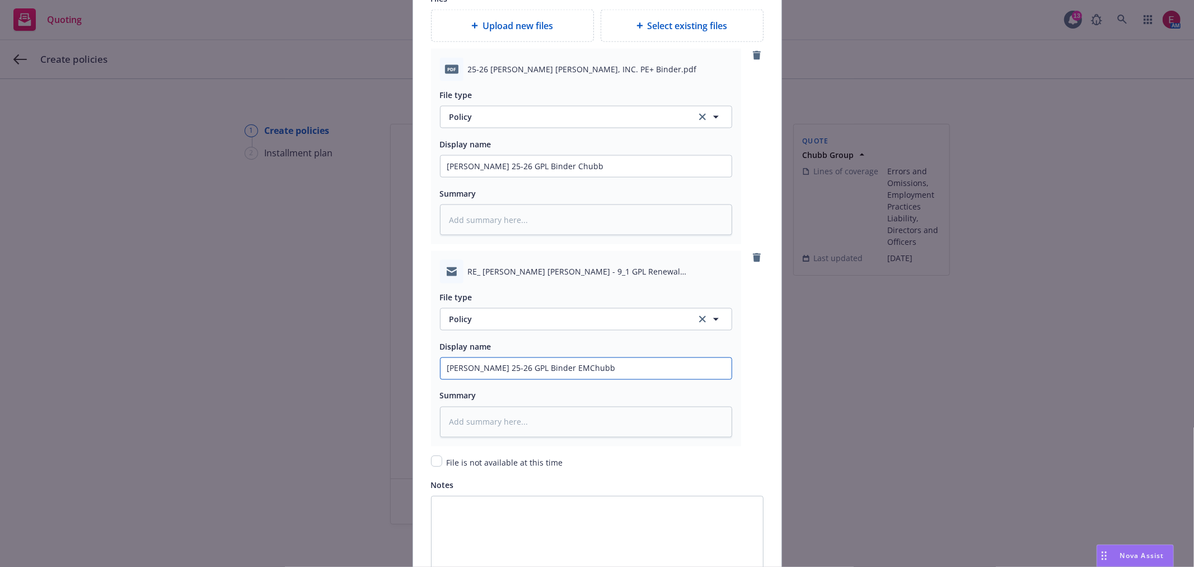
type textarea "x"
type input "[PERSON_NAME] 25-26 GPL Binder [PERSON_NAME]"
click at [516, 325] on span "Policy" at bounding box center [567, 319] width 234 height 12
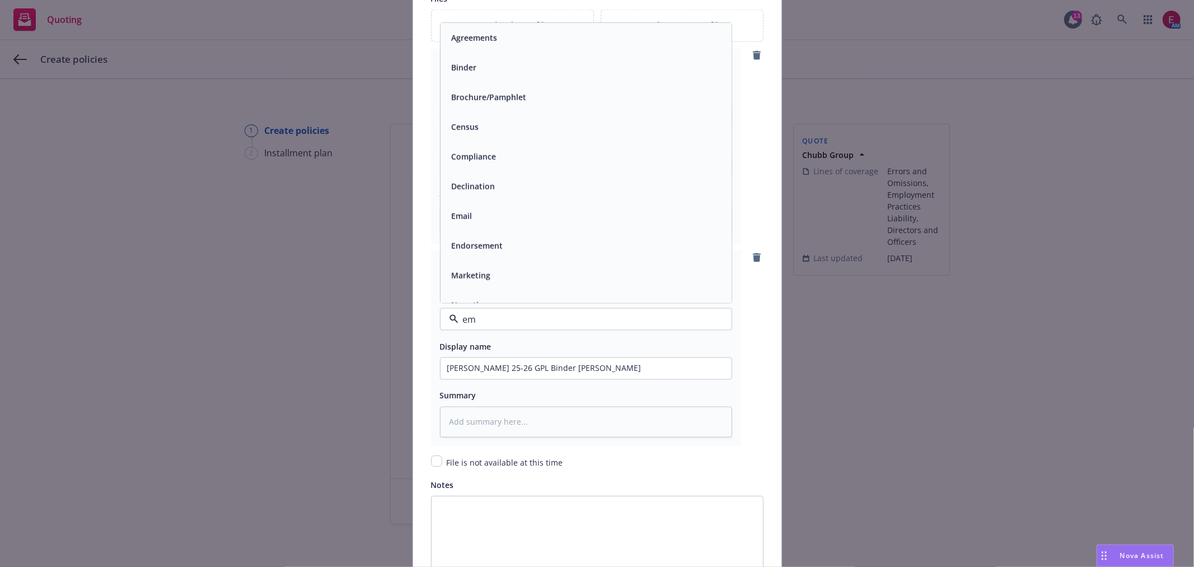
type input "ema"
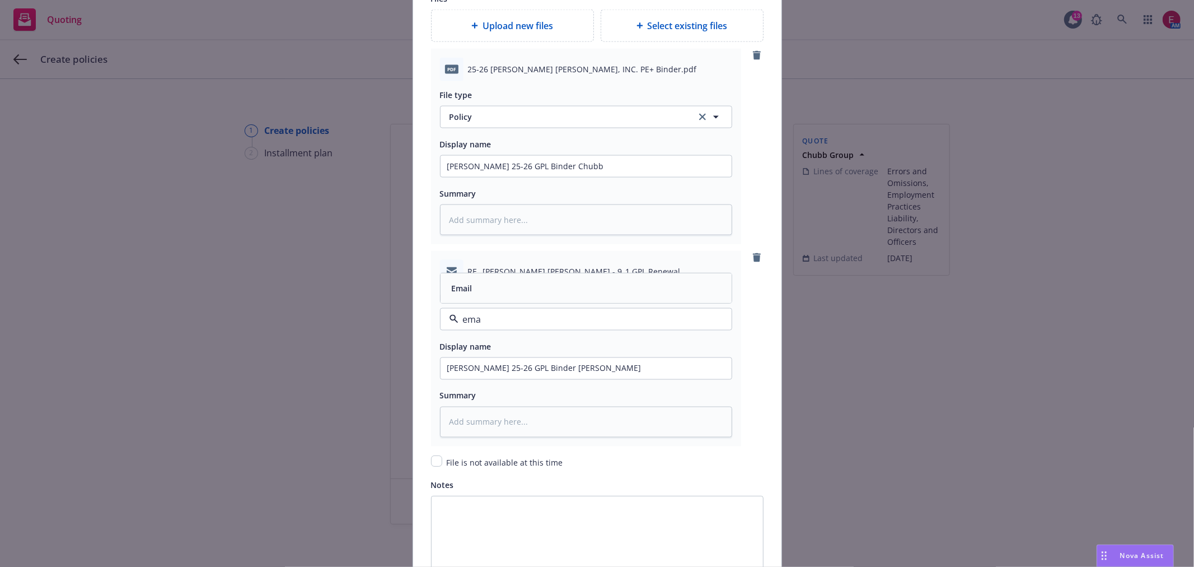
click at [533, 301] on div "Email" at bounding box center [586, 288] width 291 height 30
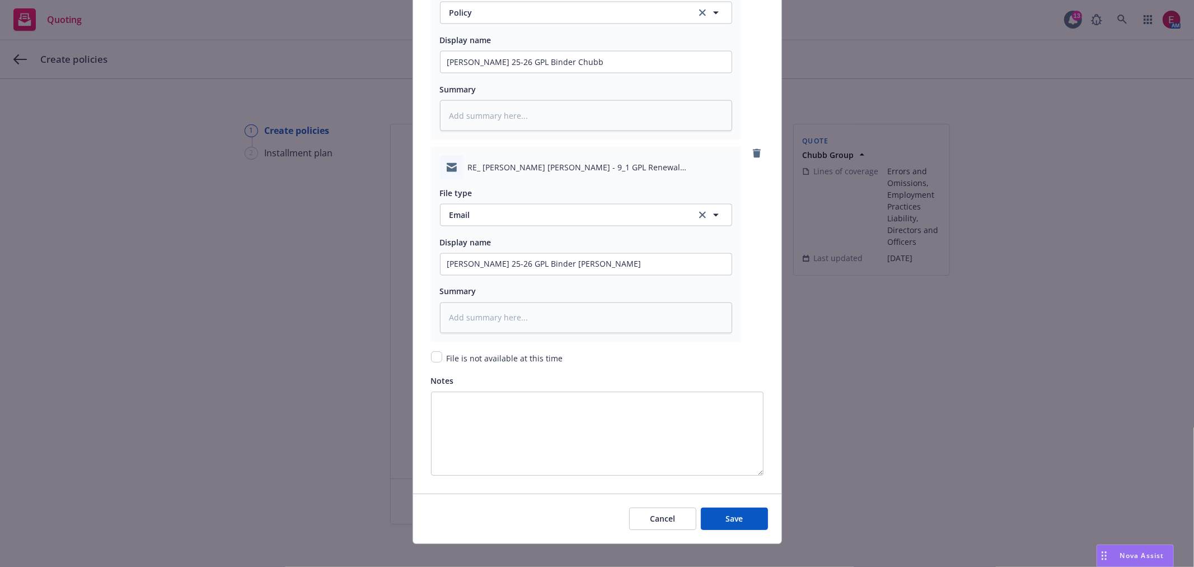
scroll to position [1553, 0]
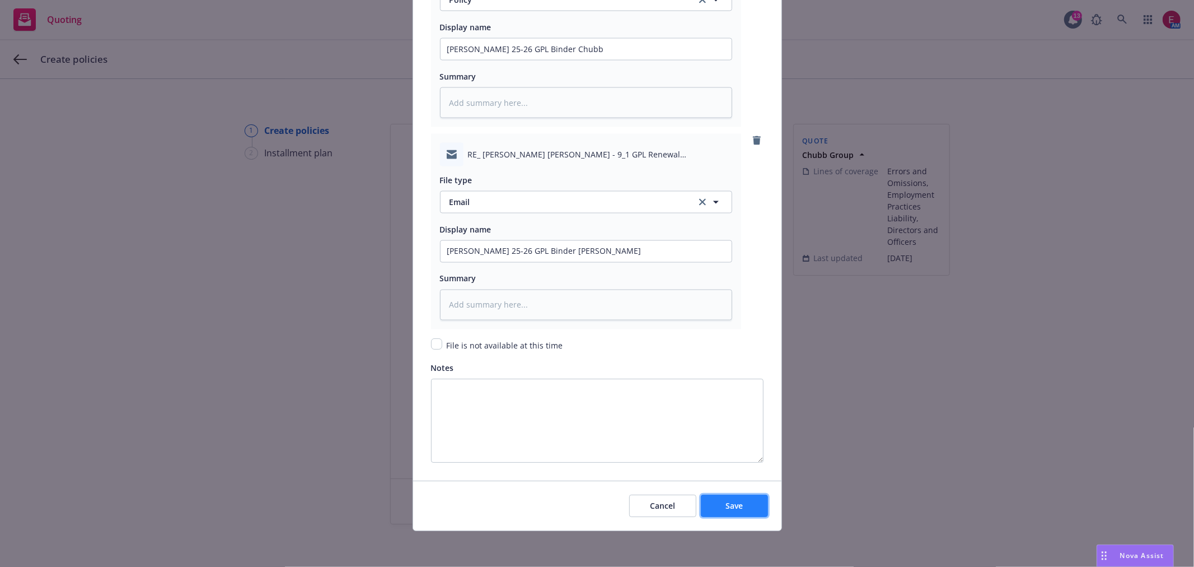
click at [737, 504] on span "Save" at bounding box center [734, 505] width 17 height 11
type textarea "x"
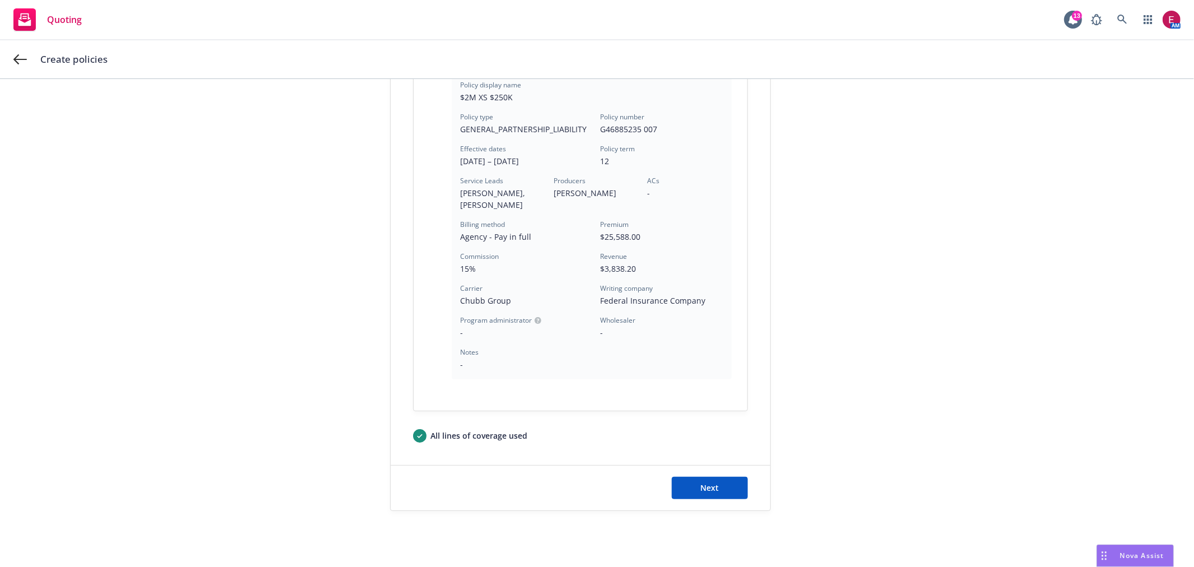
scroll to position [344, 0]
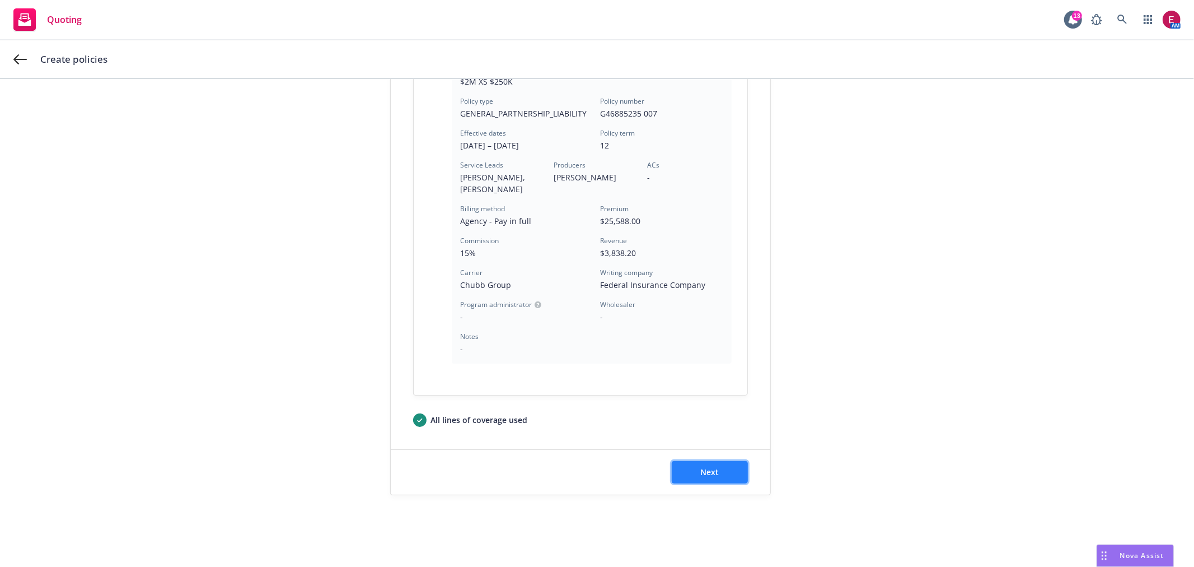
click at [693, 463] on button "Next" at bounding box center [710, 472] width 76 height 22
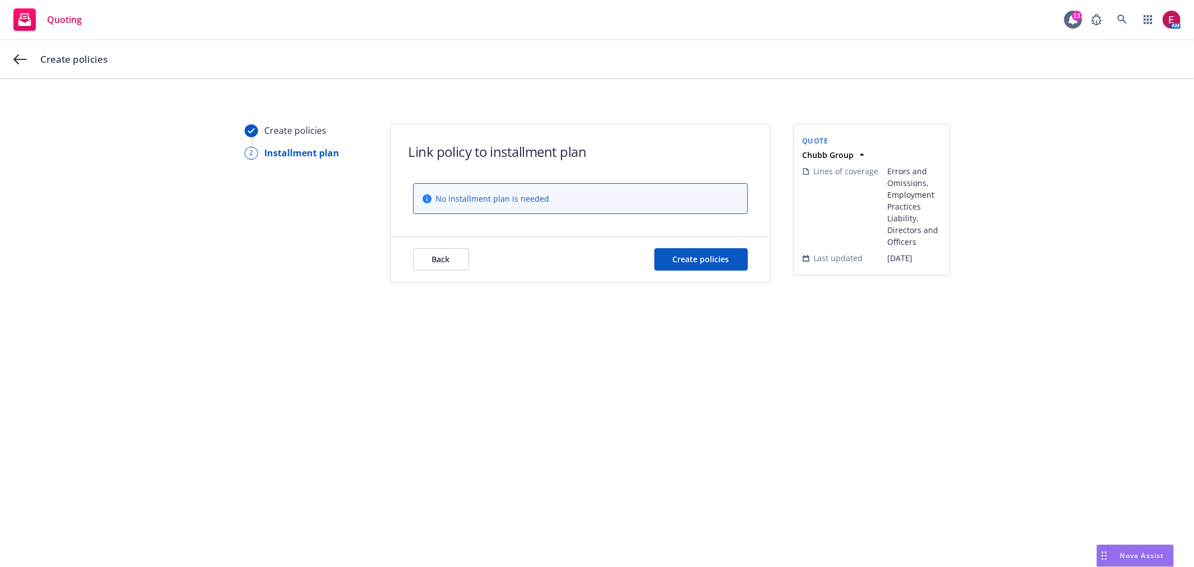
click at [730, 244] on div "Back Create policies" at bounding box center [581, 259] width 380 height 45
click at [731, 249] on button "Create policies" at bounding box center [702, 259] width 94 height 22
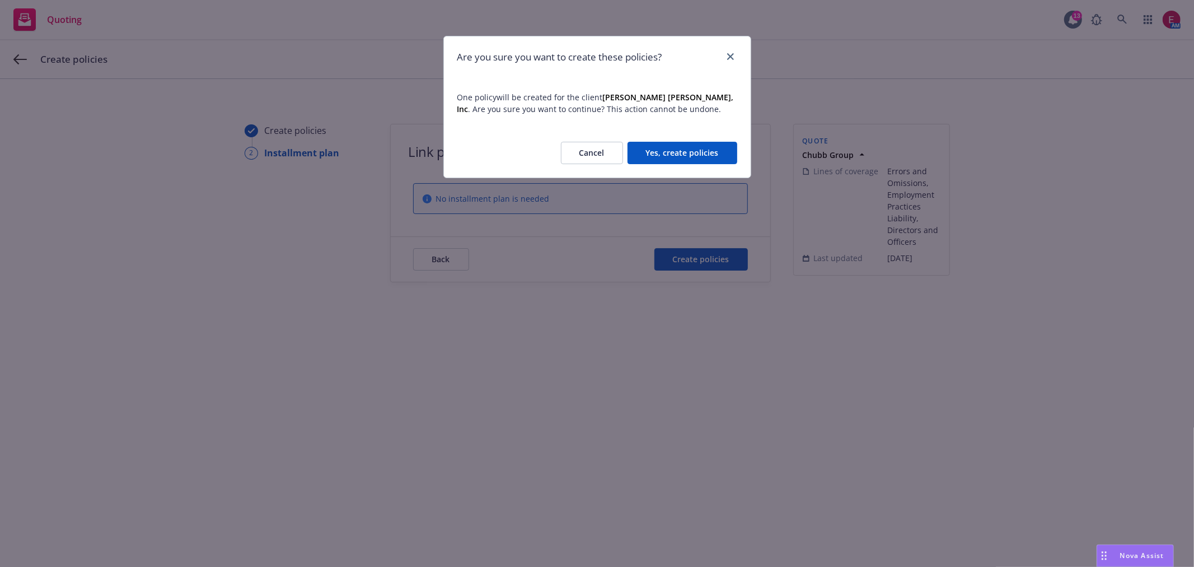
click at [710, 140] on div "Cancel Yes, create policies" at bounding box center [597, 152] width 307 height 49
click at [715, 154] on button "Yes, create policies" at bounding box center [683, 153] width 110 height 22
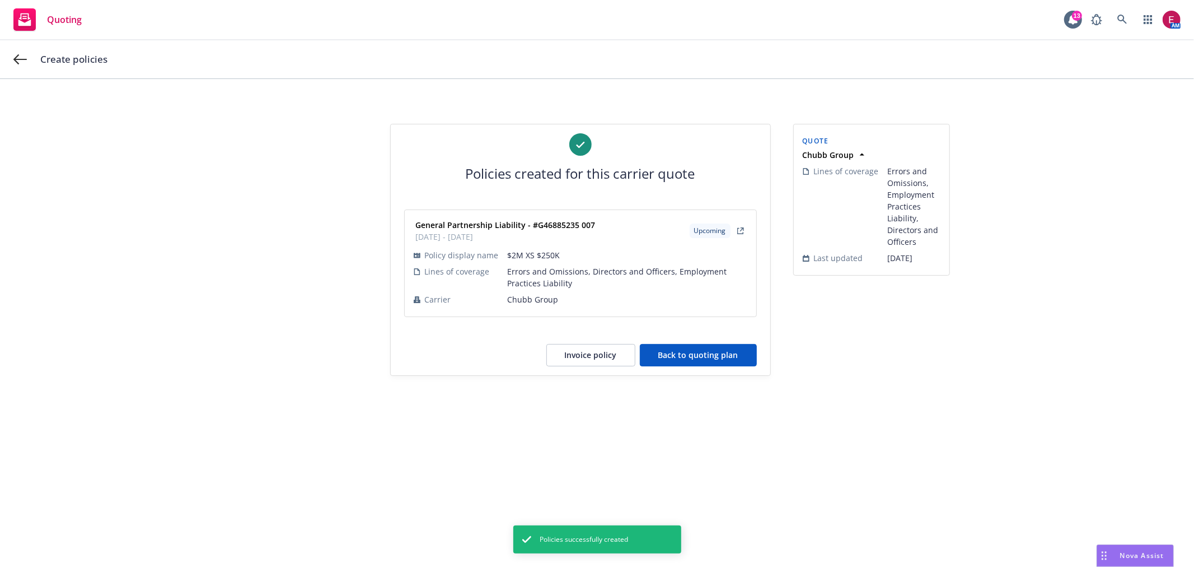
click at [695, 360] on button "Back to quoting plan" at bounding box center [698, 355] width 117 height 22
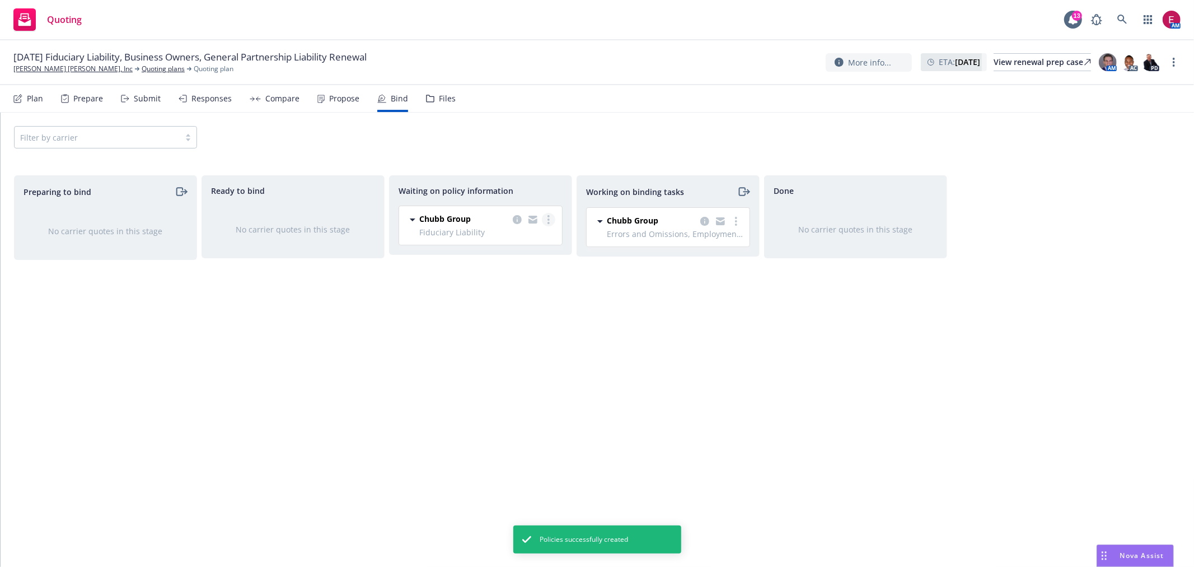
click at [549, 217] on div "Chubb Group Fiduciary Liability [DATE] - [DATE] [DATE] 2:19 PM" at bounding box center [480, 225] width 163 height 39
click at [549, 217] on icon "more" at bounding box center [549, 219] width 2 height 9
click at [540, 236] on link "Create policies" at bounding box center [504, 242] width 101 height 22
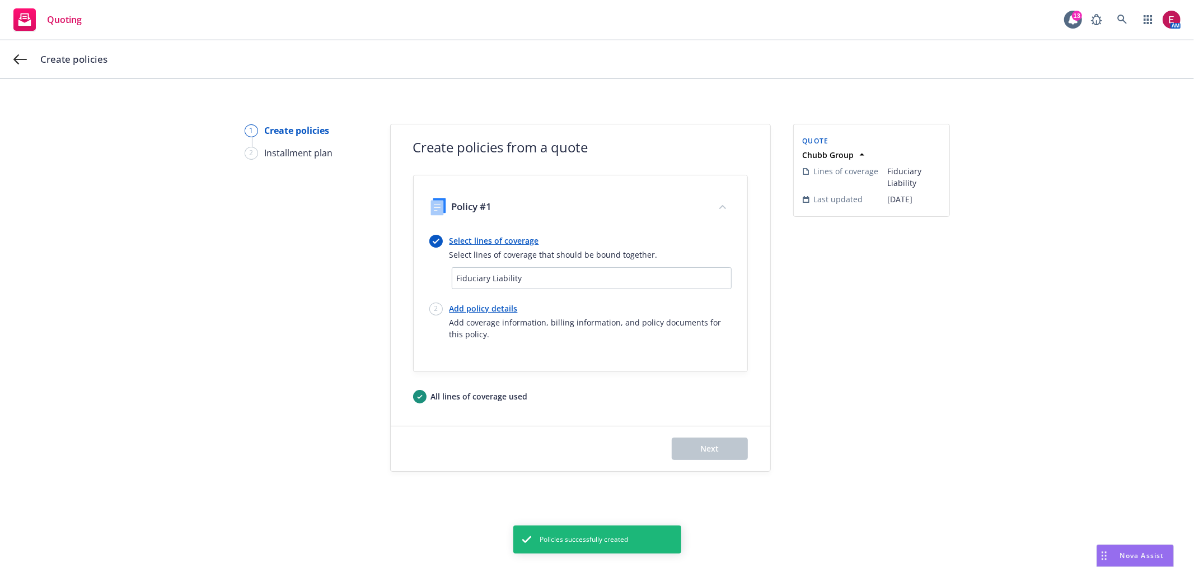
click at [496, 306] on link "Add policy details" at bounding box center [591, 308] width 282 height 12
select select "12"
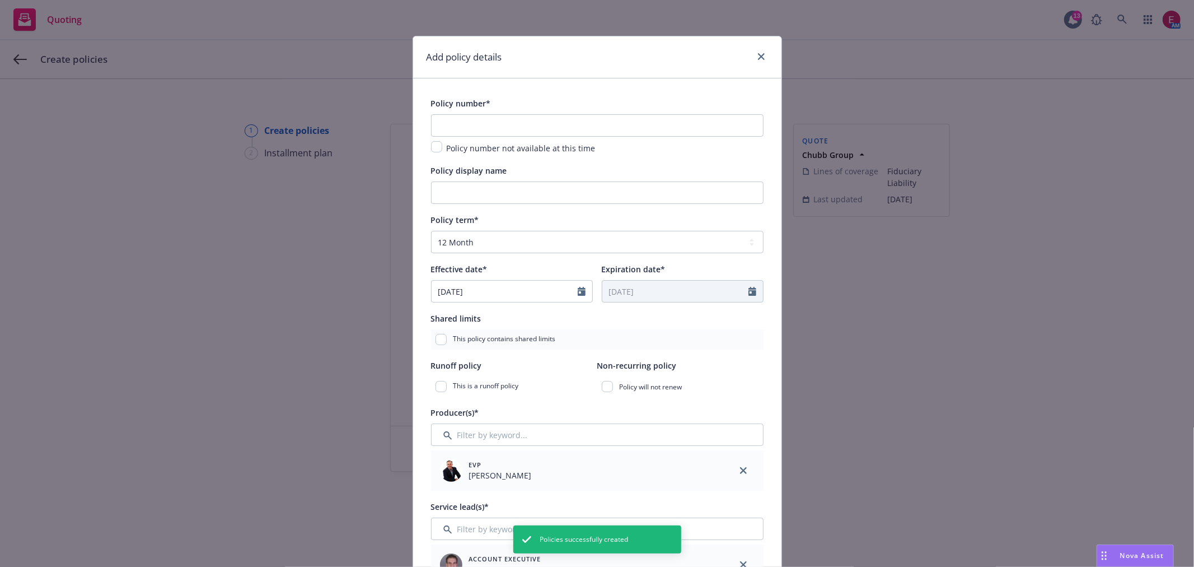
drag, startPoint x: 561, startPoint y: 141, endPoint x: 574, endPoint y: 124, distance: 21.5
click at [562, 139] on div "Policy number not available at this time" at bounding box center [597, 134] width 333 height 40
click at [574, 124] on input "text" at bounding box center [597, 125] width 333 height 22
drag, startPoint x: 483, startPoint y: 114, endPoint x: 499, endPoint y: 131, distance: 23.8
click at [490, 125] on div "Policy number* Policy number not available at this time" at bounding box center [597, 125] width 333 height 58
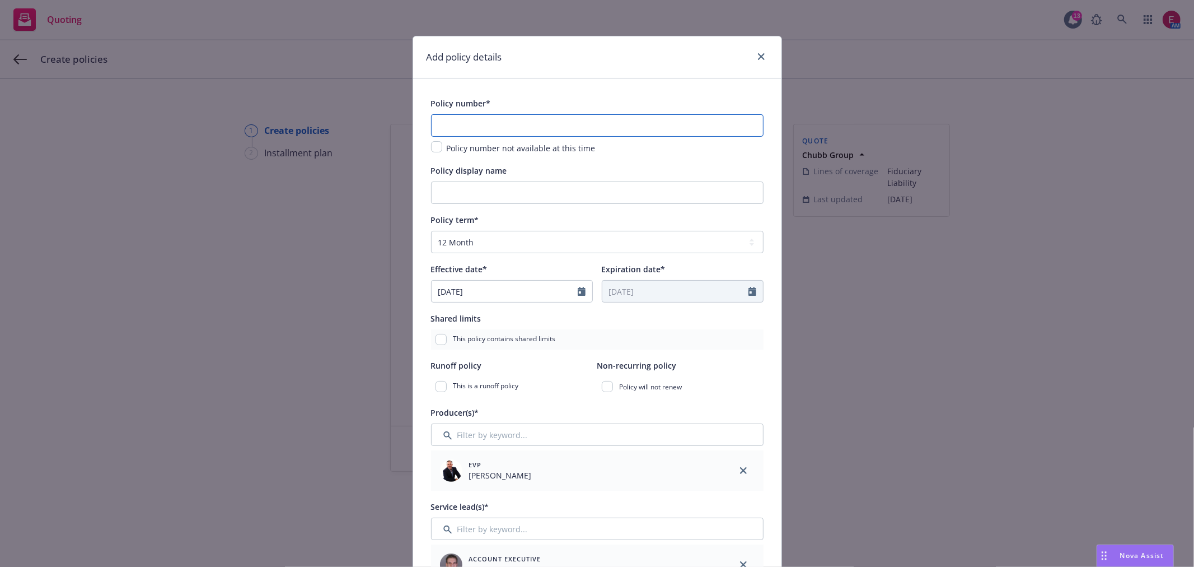
click at [499, 131] on input "text" at bounding box center [597, 125] width 333 height 22
paste input "J05975281"
type input "J05975281"
drag, startPoint x: 508, startPoint y: 183, endPoint x: 571, endPoint y: 262, distance: 101.3
click at [510, 183] on input "Policy display name" at bounding box center [597, 192] width 333 height 22
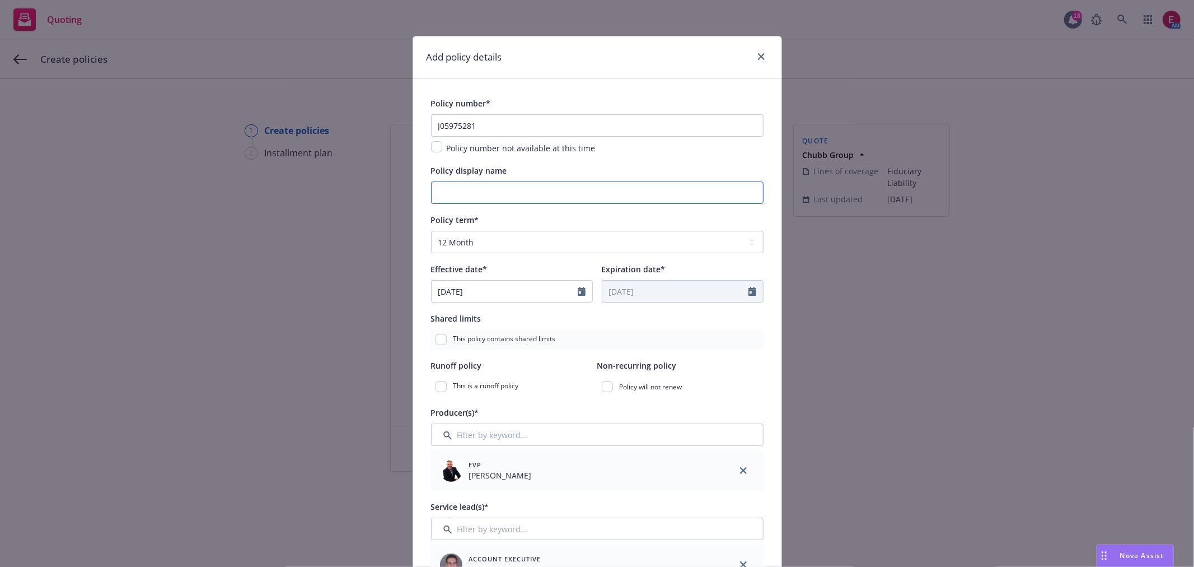
scroll to position [249, 0]
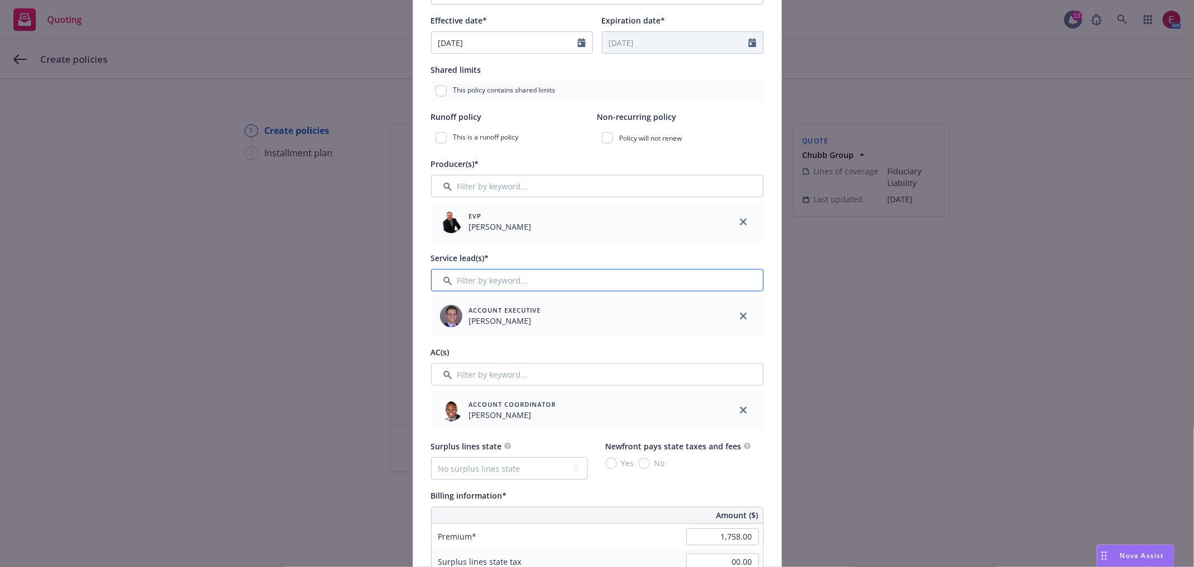
drag, startPoint x: 506, startPoint y: 277, endPoint x: 511, endPoint y: 287, distance: 11.5
click at [507, 283] on input "Filter by keyword..." at bounding box center [597, 280] width 333 height 22
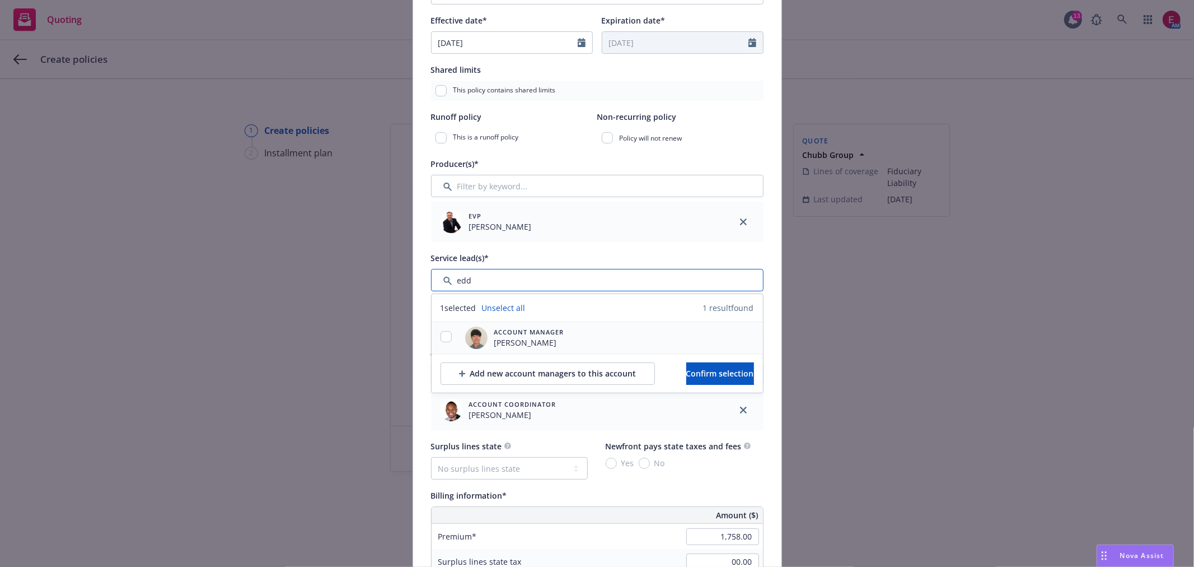
type input "edd"
click at [441, 340] on input "checkbox" at bounding box center [446, 336] width 11 height 11
checkbox input "true"
click at [697, 379] on span "Confirm selection" at bounding box center [720, 373] width 68 height 11
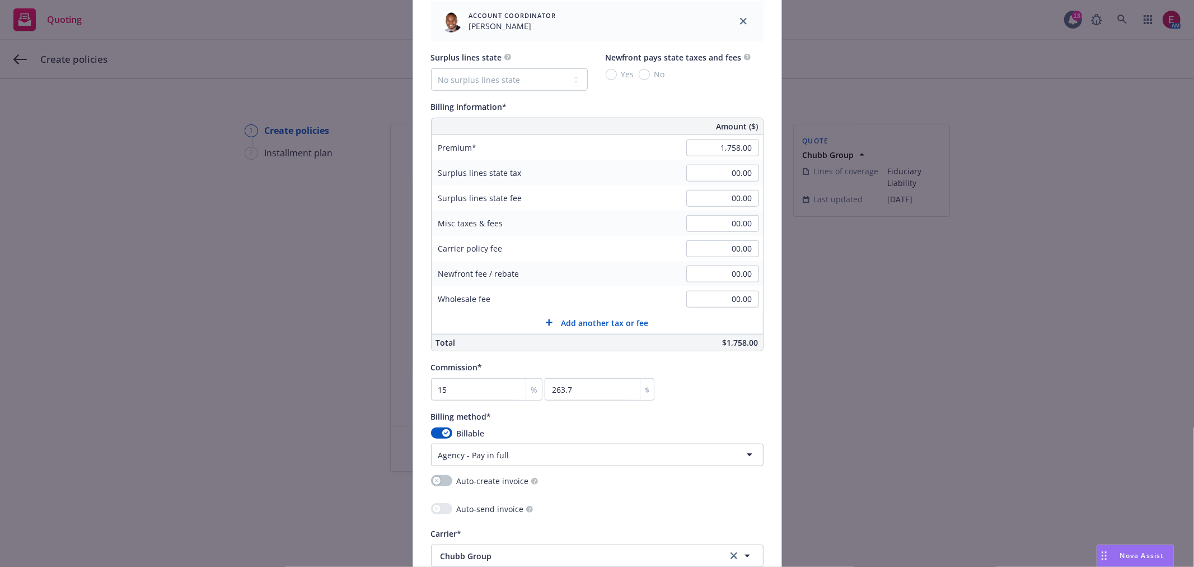
scroll to position [871, 0]
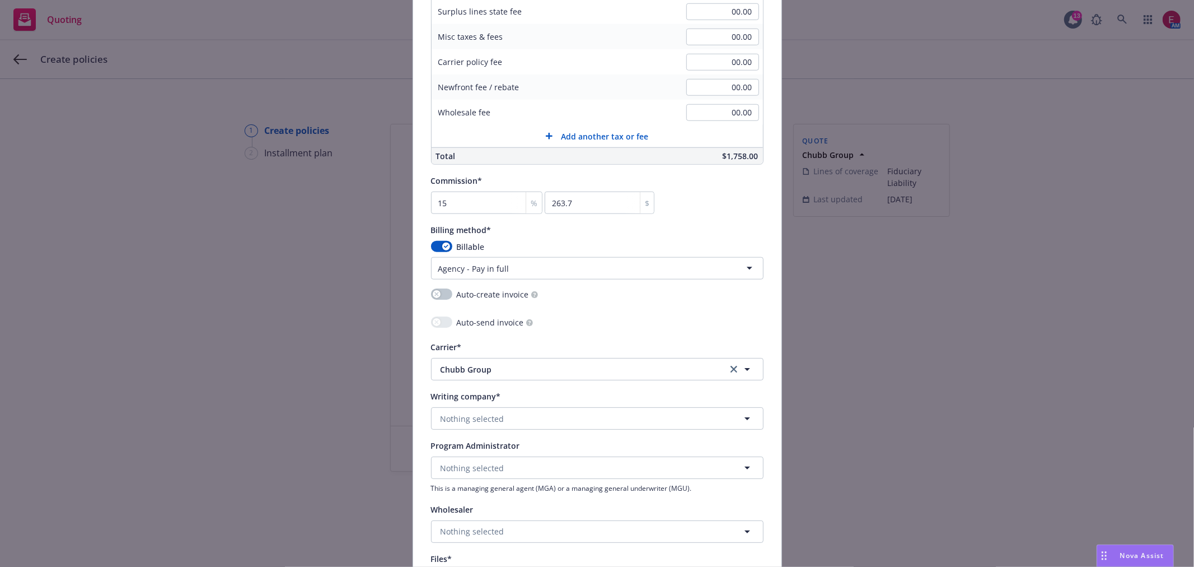
drag, startPoint x: 484, startPoint y: 407, endPoint x: 492, endPoint y: 426, distance: 20.6
click at [488, 423] on div "Writing company* Nothing selected" at bounding box center [597, 409] width 333 height 40
click at [499, 426] on button "Nothing selected" at bounding box center [597, 418] width 333 height 22
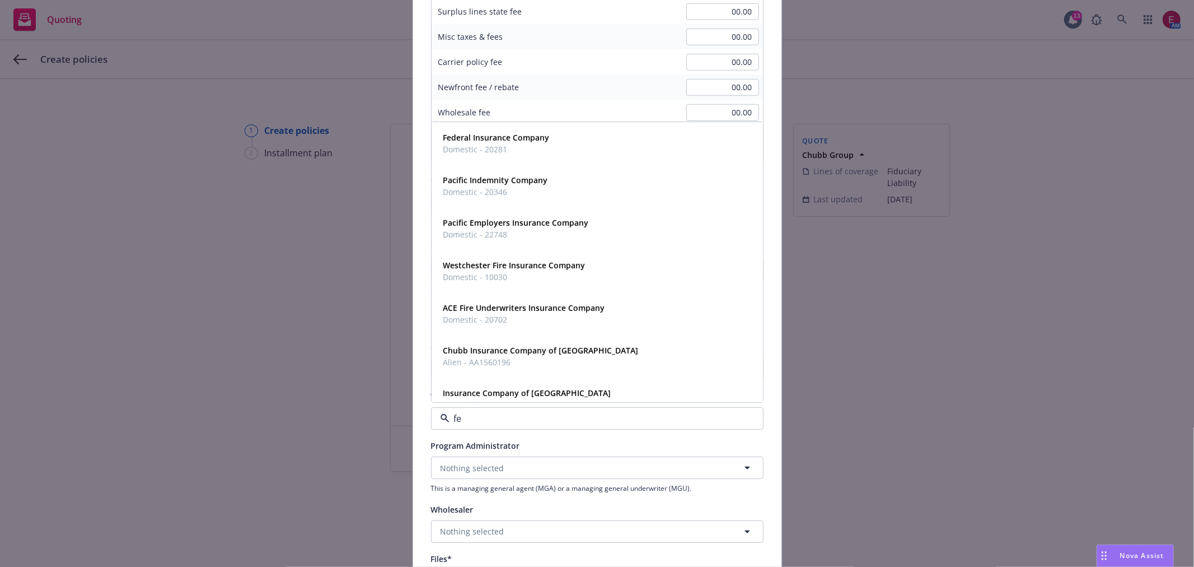
type input "fed"
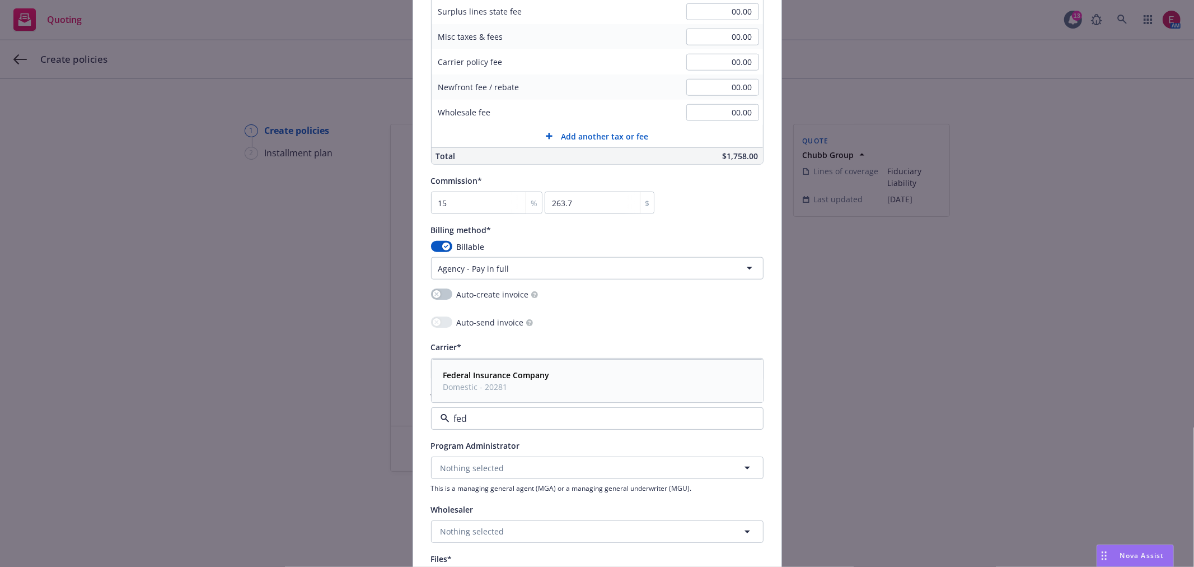
click at [490, 399] on div "Federal Insurance Company Domestic - 20281" at bounding box center [597, 381] width 330 height 41
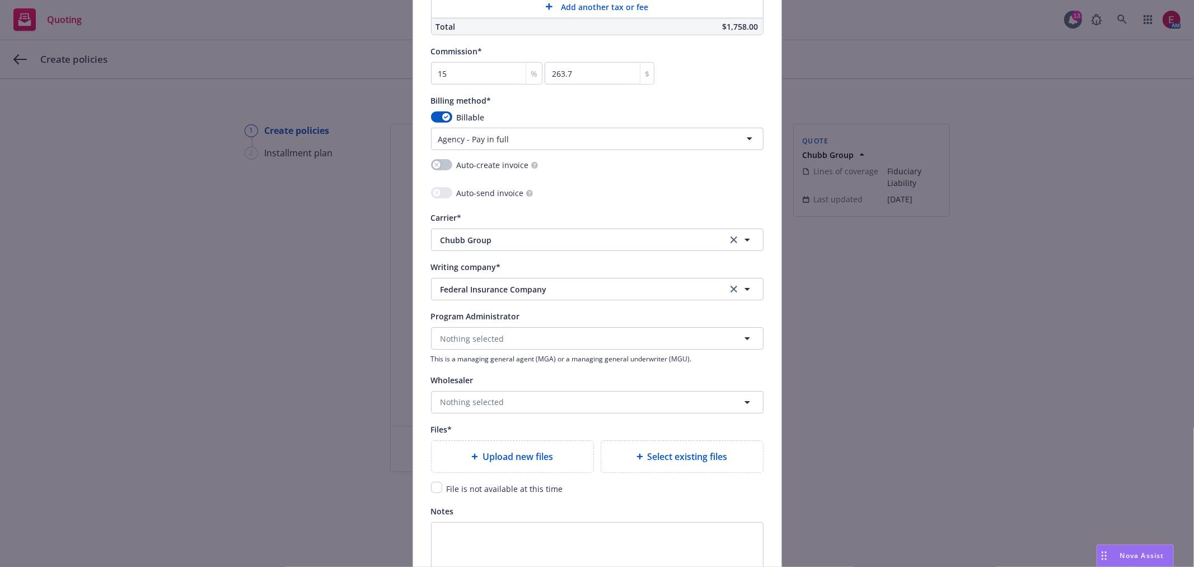
scroll to position [1120, 0]
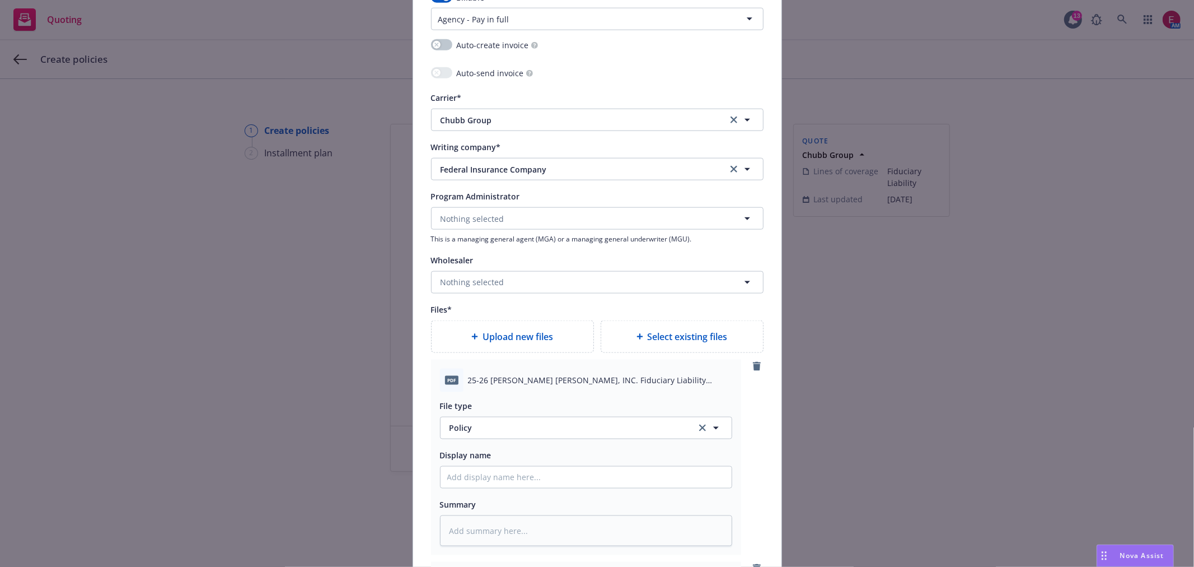
type textarea "x"
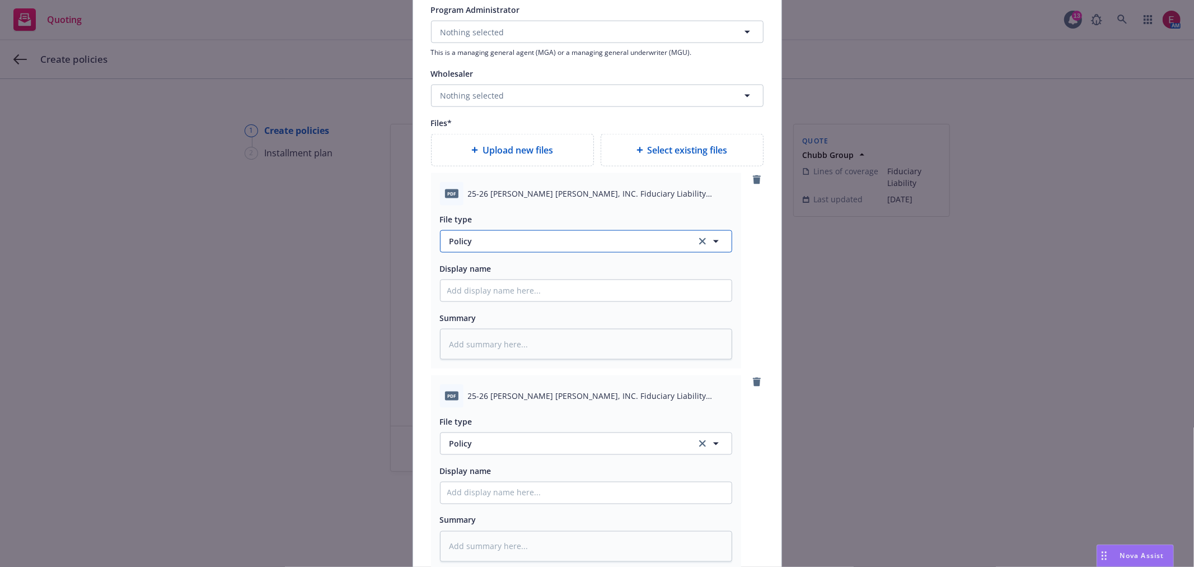
click at [482, 247] on span "Policy" at bounding box center [567, 241] width 234 height 12
type input "binder"
click at [490, 262] on div "Binder" at bounding box center [586, 272] width 291 height 30
click at [497, 289] on input "Policy display name" at bounding box center [586, 290] width 291 height 21
type textarea "x"
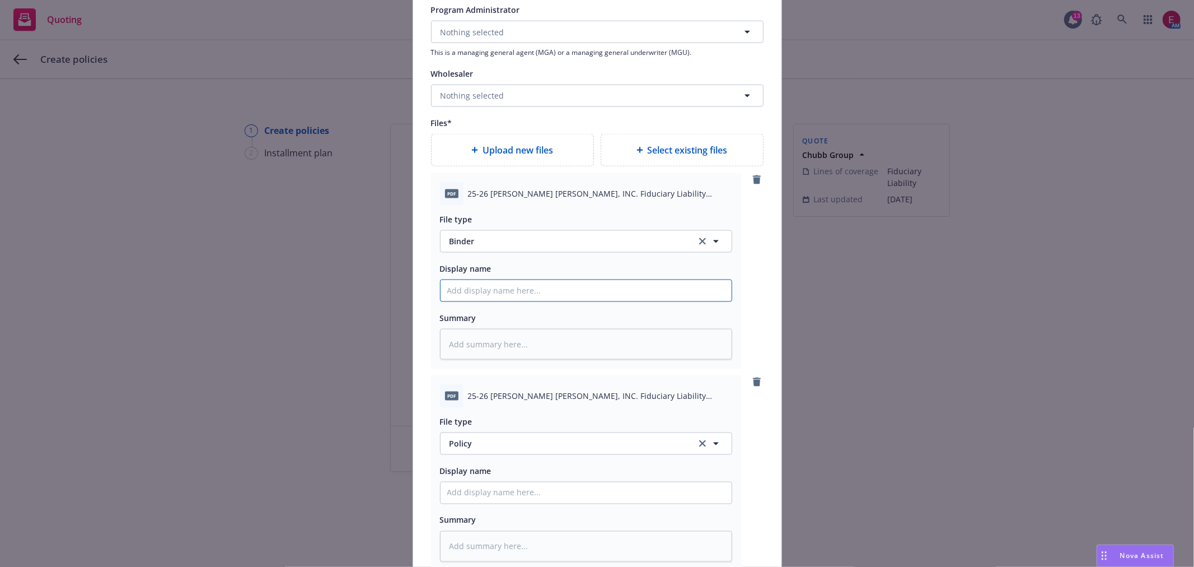
type input "S"
type textarea "x"
type input "Sa"
type textarea "x"
type input "Sar"
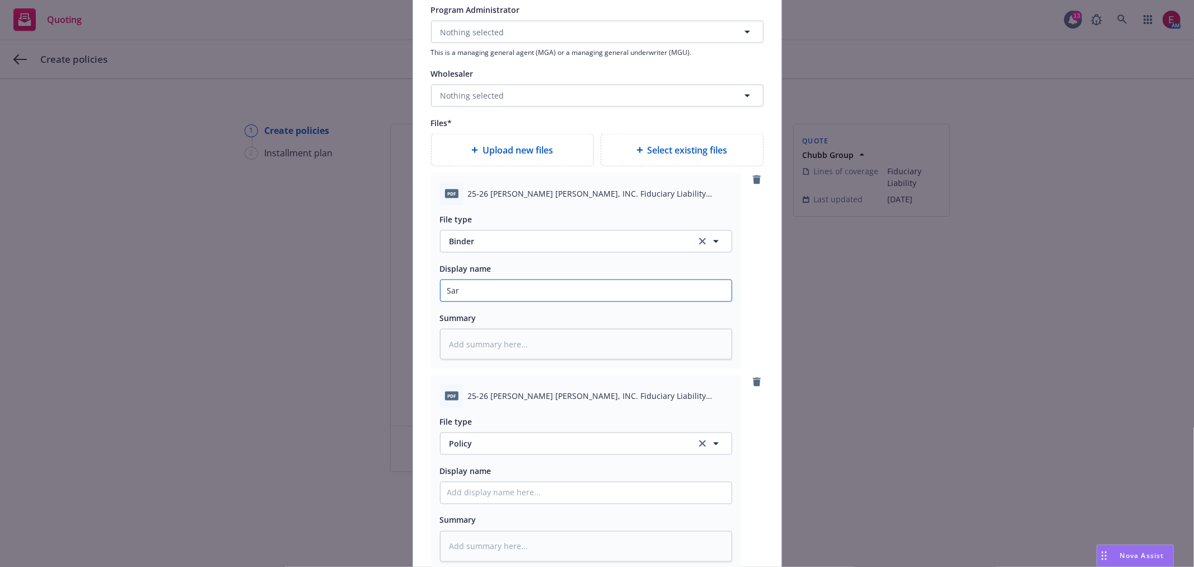
type textarea "x"
type input "Saro"
type textarea "x"
type input "Sar"
type textarea "x"
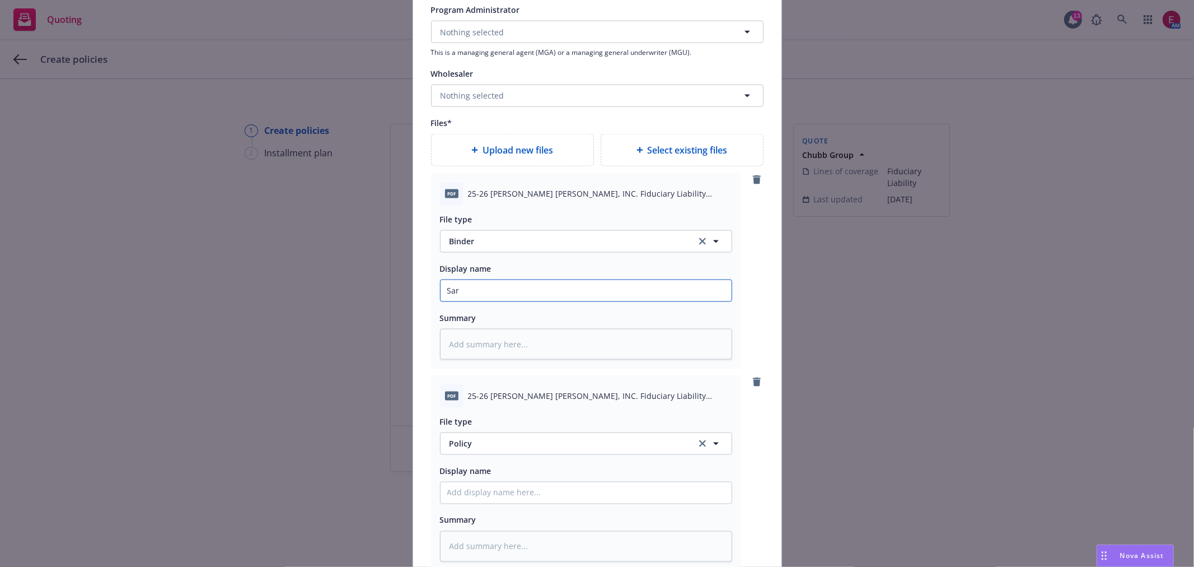
type input "Sarl"
type textarea "x"
type input "[PERSON_NAME]"
type textarea "x"
type input "[PERSON_NAME]"
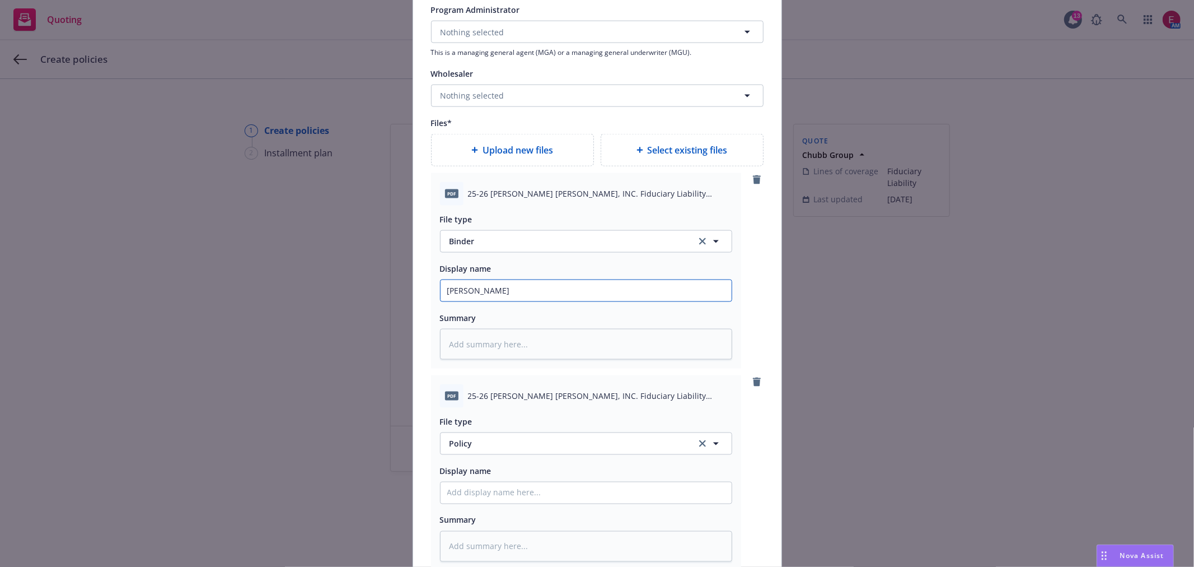
type textarea "x"
type input "[PERSON_NAME] B"
type textarea "x"
type input "[PERSON_NAME] Ber"
type textarea "x"
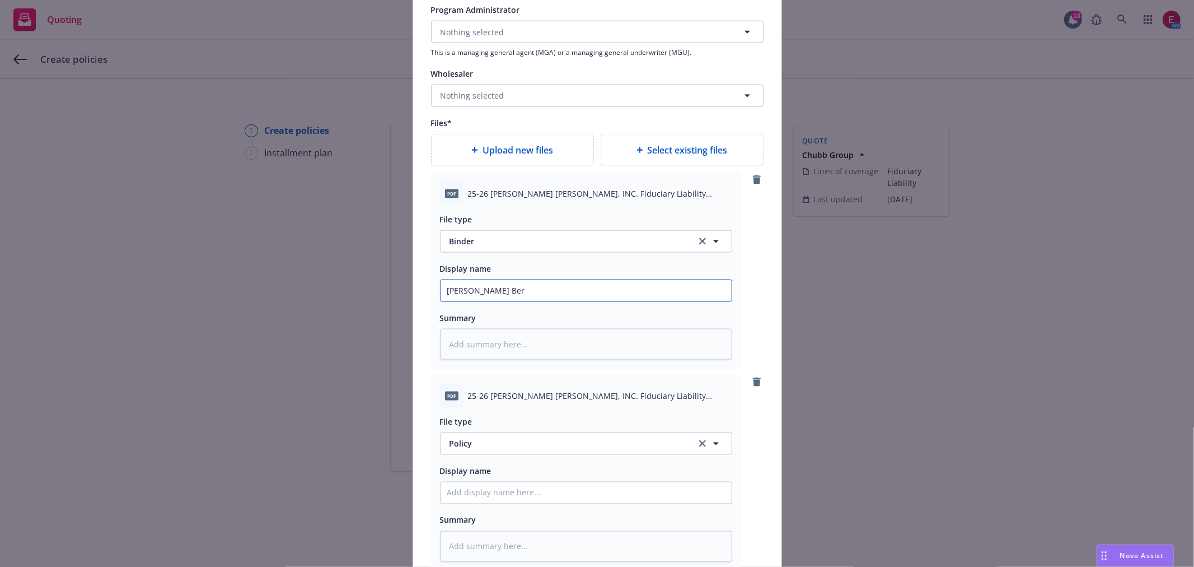
type input "[PERSON_NAME]"
type textarea "x"
type input "[PERSON_NAME]"
type textarea "x"
type input "[PERSON_NAME] Berlin"
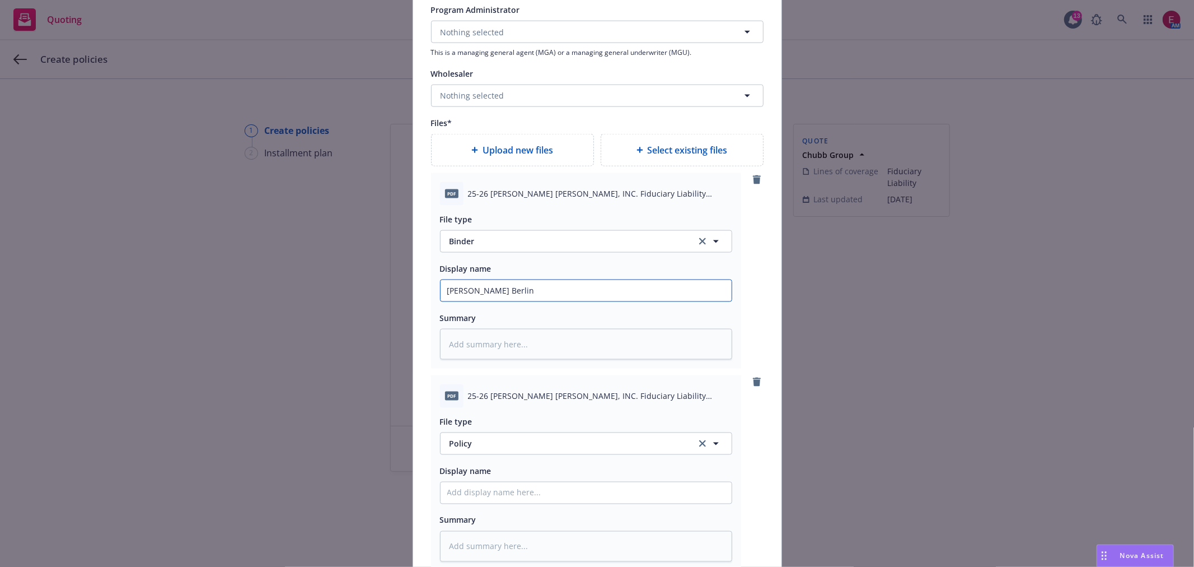
type textarea "x"
type input "[PERSON_NAME]"
type textarea "x"
type input "[PERSON_NAME]"
type textarea "x"
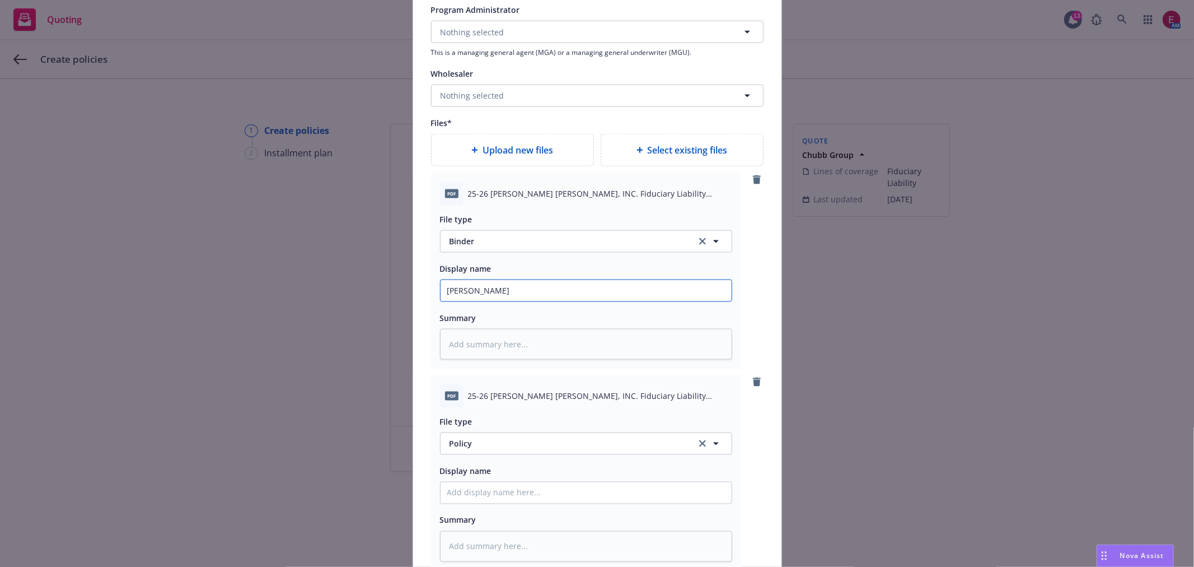
type input "[PERSON_NAME] Ber"
type textarea "x"
type input "[PERSON_NAME] Be"
type textarea "x"
type input "[PERSON_NAME] B"
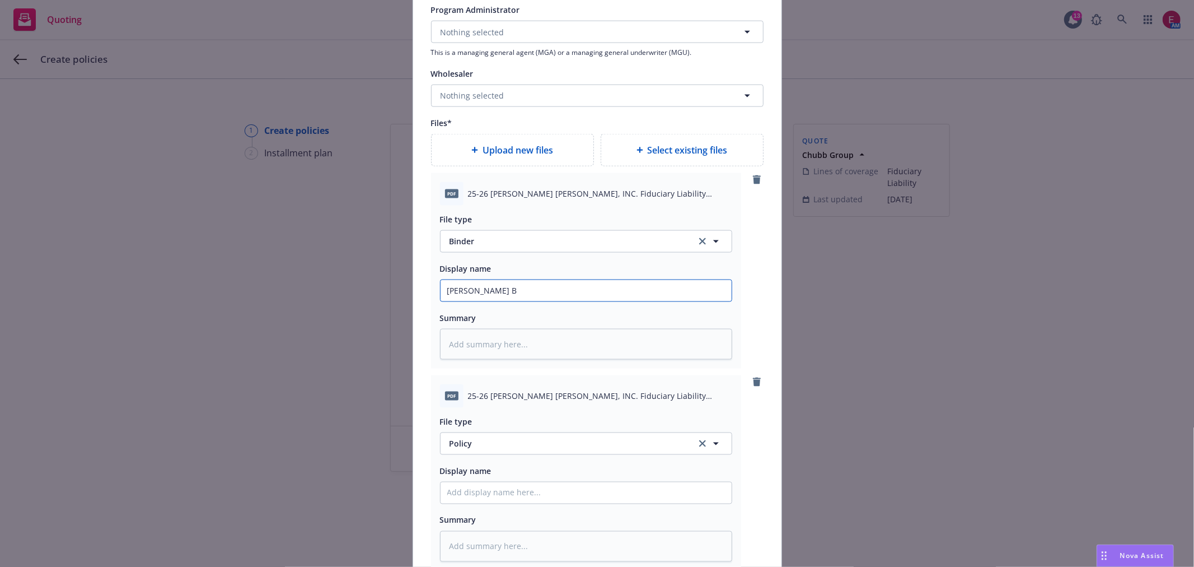
type textarea "x"
type input "[PERSON_NAME]"
type textarea "x"
type input "[PERSON_NAME] 2"
type textarea "x"
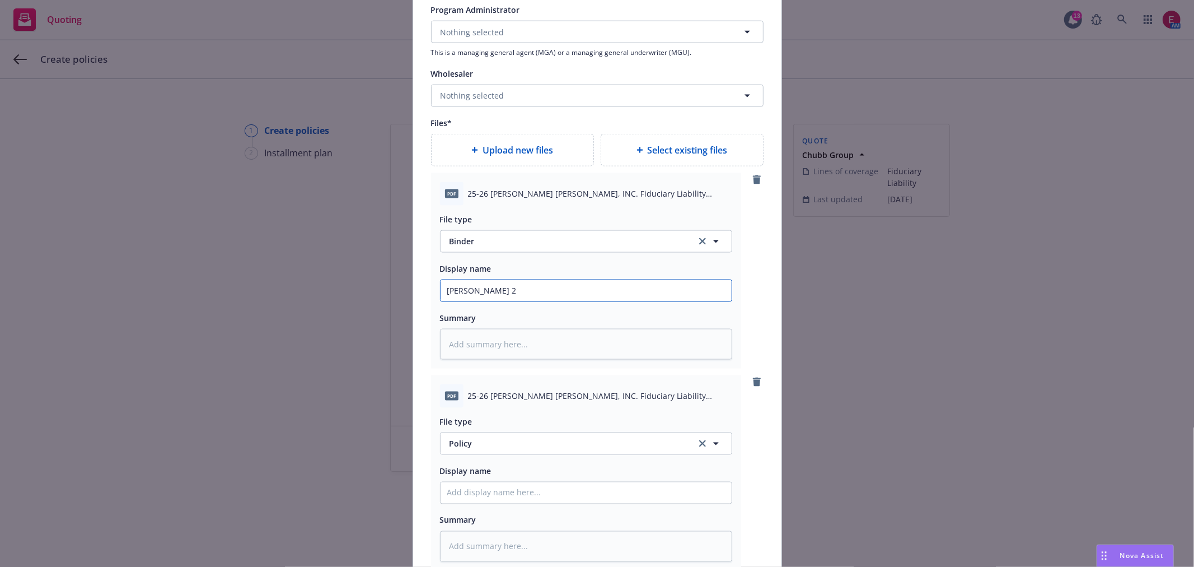
type input "[PERSON_NAME] 25"
type textarea "x"
type input "[PERSON_NAME] 25-"
type textarea "x"
type input "[PERSON_NAME] 25-"
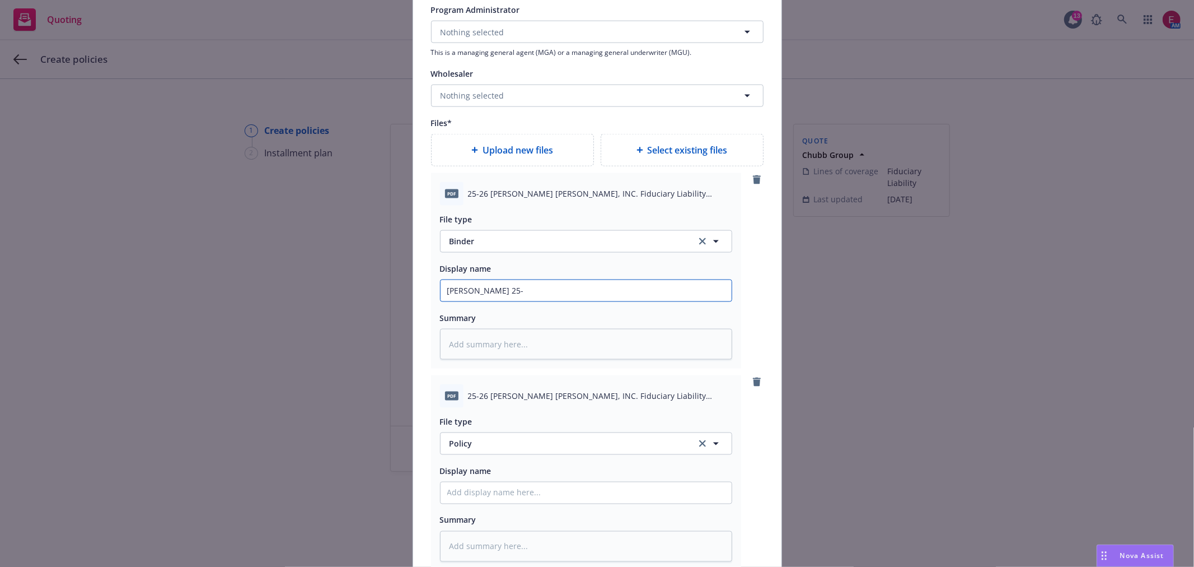
type textarea "x"
type input "[PERSON_NAME] 25-"
type textarea "x"
type input "[PERSON_NAME] 25-2"
type textarea "x"
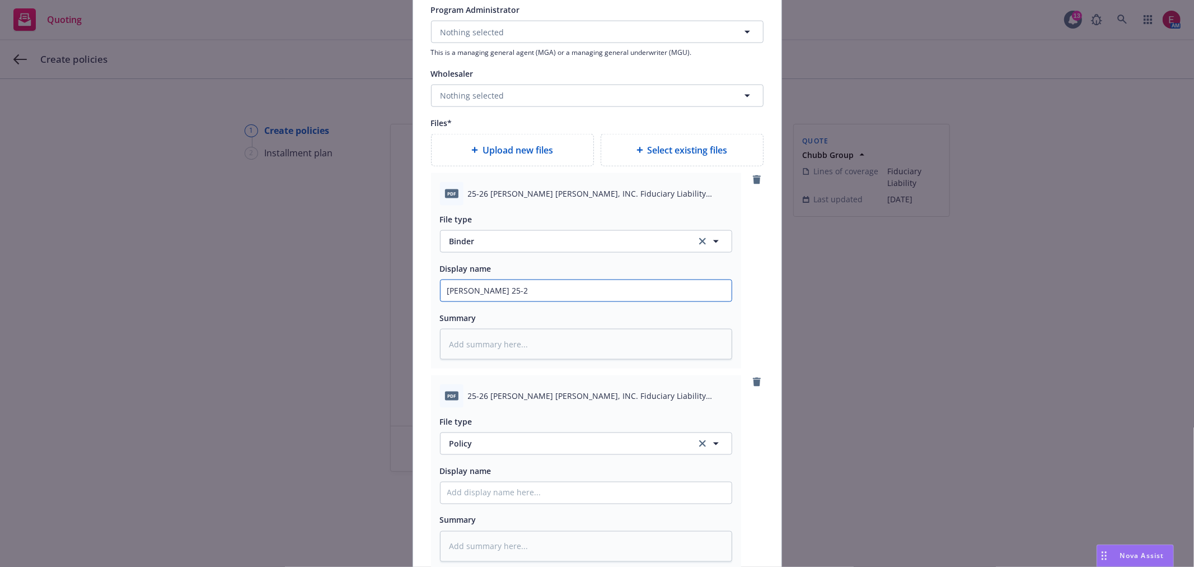
type input "[PERSON_NAME] 25-26"
type textarea "x"
type input "[PERSON_NAME] 25-26"
type textarea "x"
type input "[PERSON_NAME] 25-26 F"
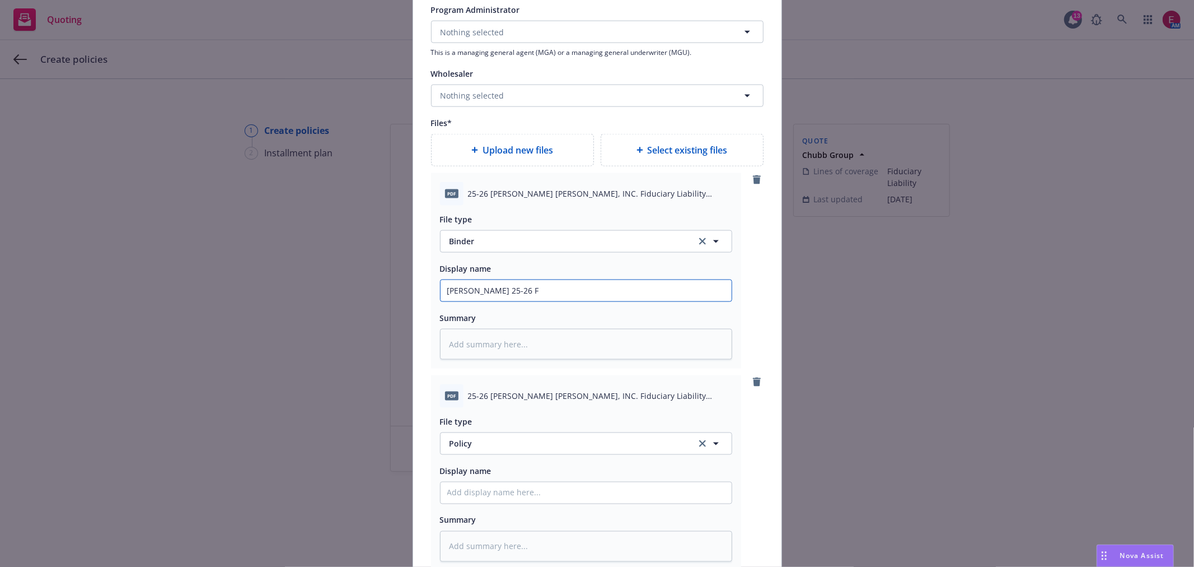
type textarea "x"
type input "[PERSON_NAME] 25-26 Fi"
type textarea "x"
type input "[PERSON_NAME] 25-26 Fid"
type textarea "x"
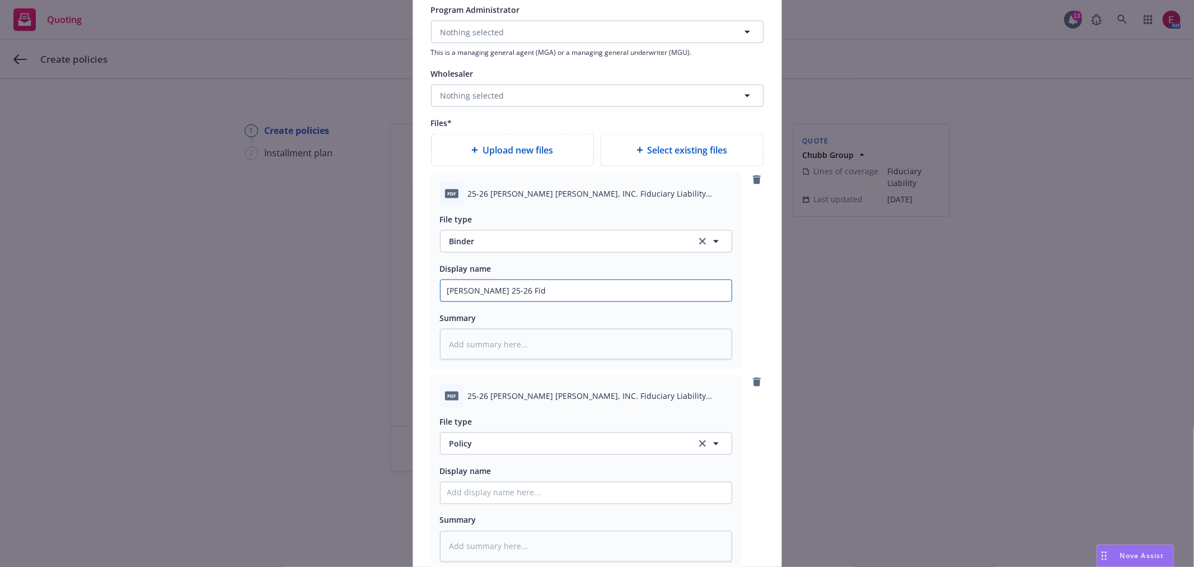
type input "[PERSON_NAME] 25-26 Fidu"
type textarea "x"
type input "[PERSON_NAME] 25-26 Fidu"
type textarea "x"
type input "[PERSON_NAME] 25-26 Fidu B"
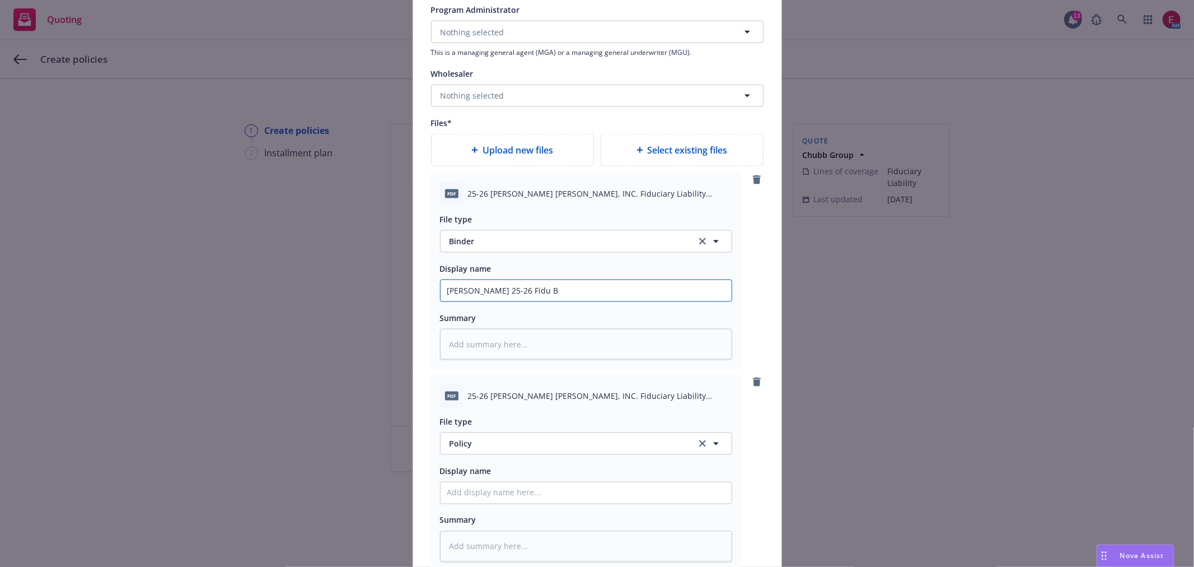
type textarea "x"
type input "[PERSON_NAME] 25-26 Fidu Bi"
type textarea "x"
type input "[PERSON_NAME] 25-26 Fidu Bin"
type textarea "x"
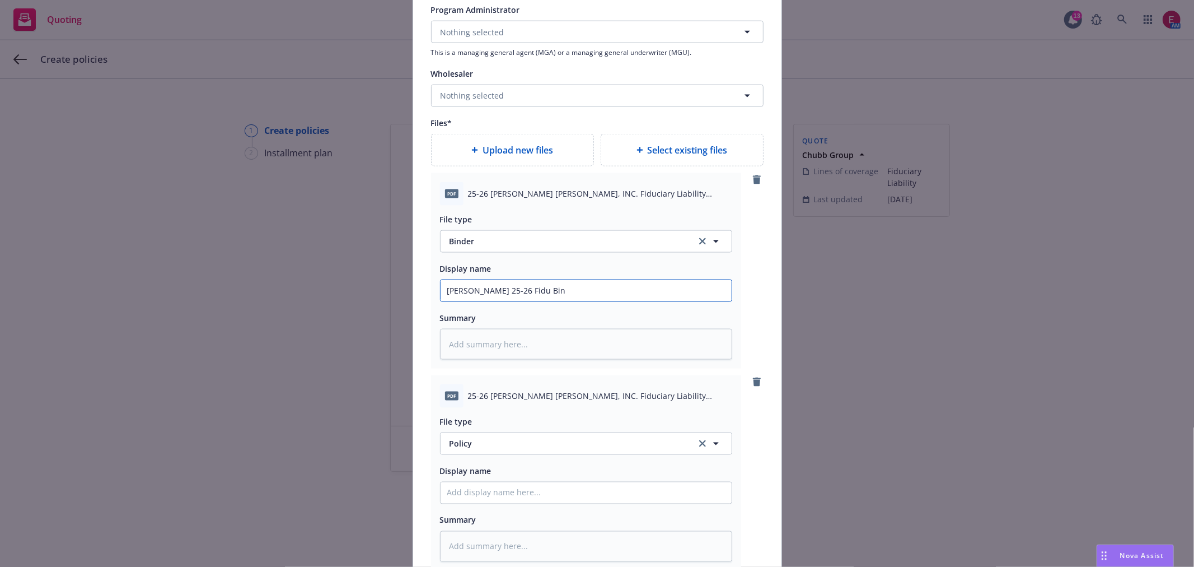
type input "[PERSON_NAME] 25-26 Fidu Bind"
type textarea "x"
type input "[PERSON_NAME] 25-26 Fidu Binde"
type textarea "x"
type input "[PERSON_NAME] 25-26 Fidu Binder"
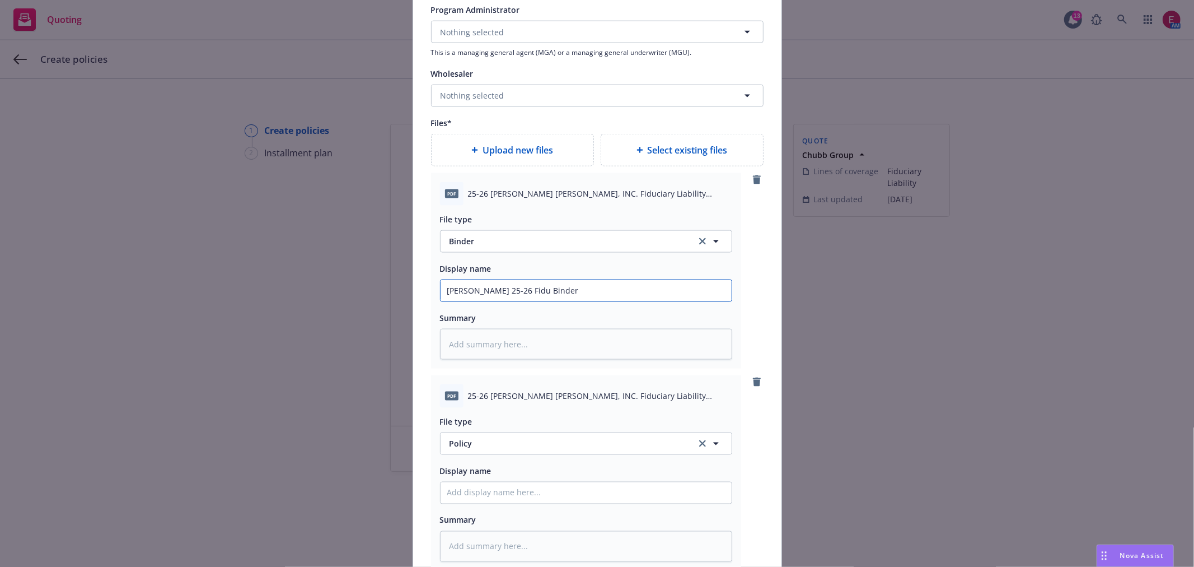
type textarea "x"
type input "[PERSON_NAME] 25-26 Fidu Binder"
type textarea "x"
type input "[PERSON_NAME] 25-26 Fidu Binder C"
type textarea "x"
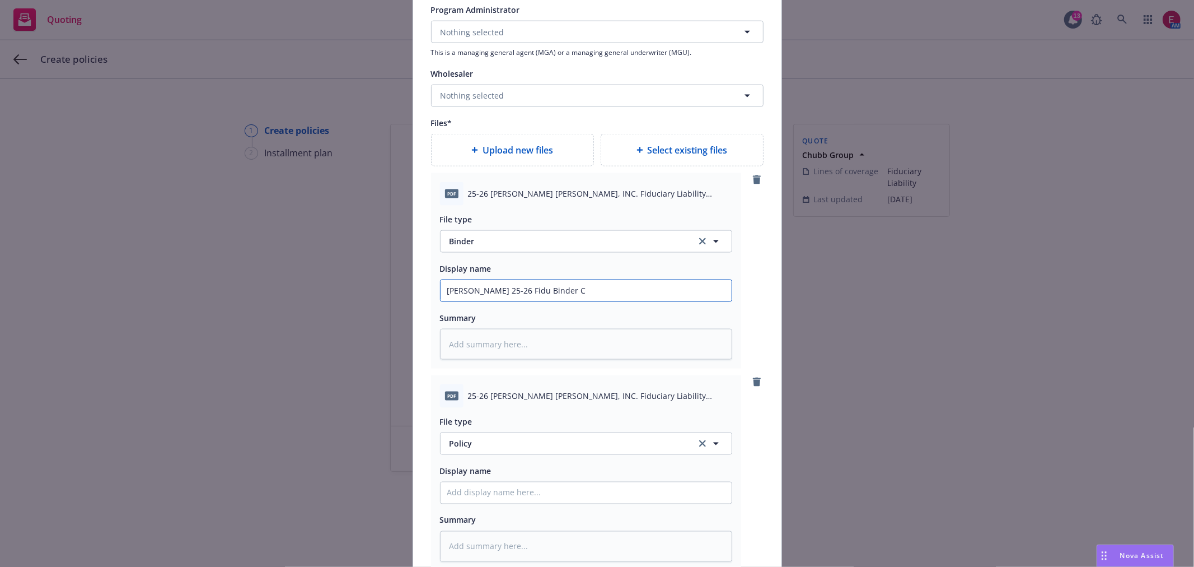
type input "[PERSON_NAME] 25-26 Fidu Binder Ch"
type textarea "x"
type input "[PERSON_NAME] 25-26 Fidu Binder Chu"
type textarea "x"
type input "[PERSON_NAME] 25-26 Fidu Binder Chub"
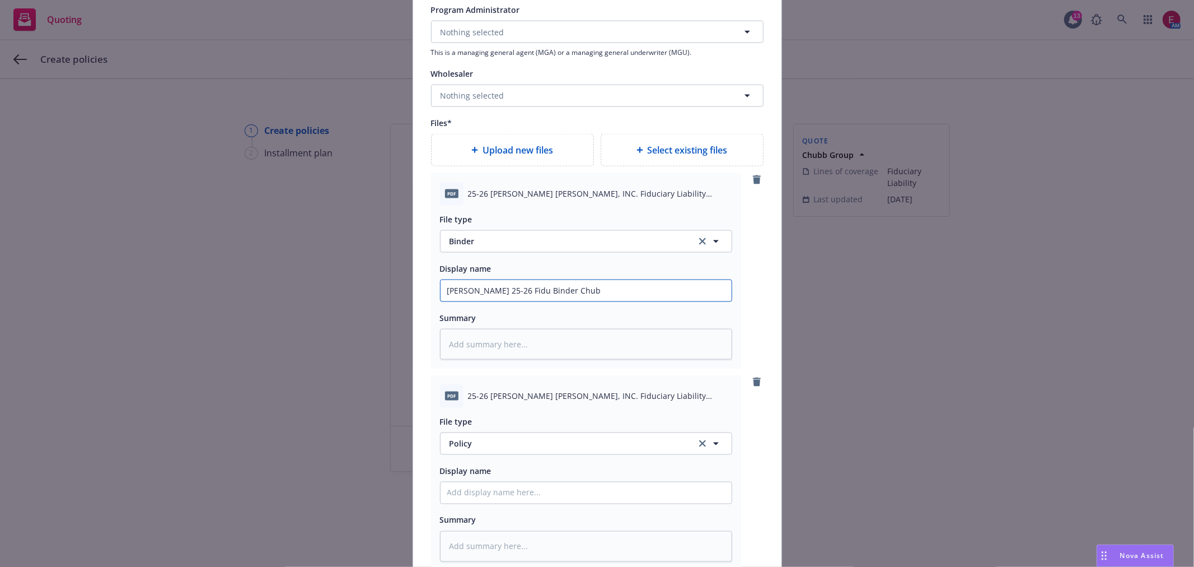
type textarea "x"
drag, startPoint x: 585, startPoint y: 292, endPoint x: 252, endPoint y: 352, distance: 338.5
click at [227, 314] on div "Add policy details Policy number* J05975281 Policy number not available at this…" at bounding box center [597, 283] width 1194 height 567
type input "[PERSON_NAME] 25-26 Fidu Binder Chubb"
click at [567, 488] on div "Display name" at bounding box center [586, 484] width 292 height 40
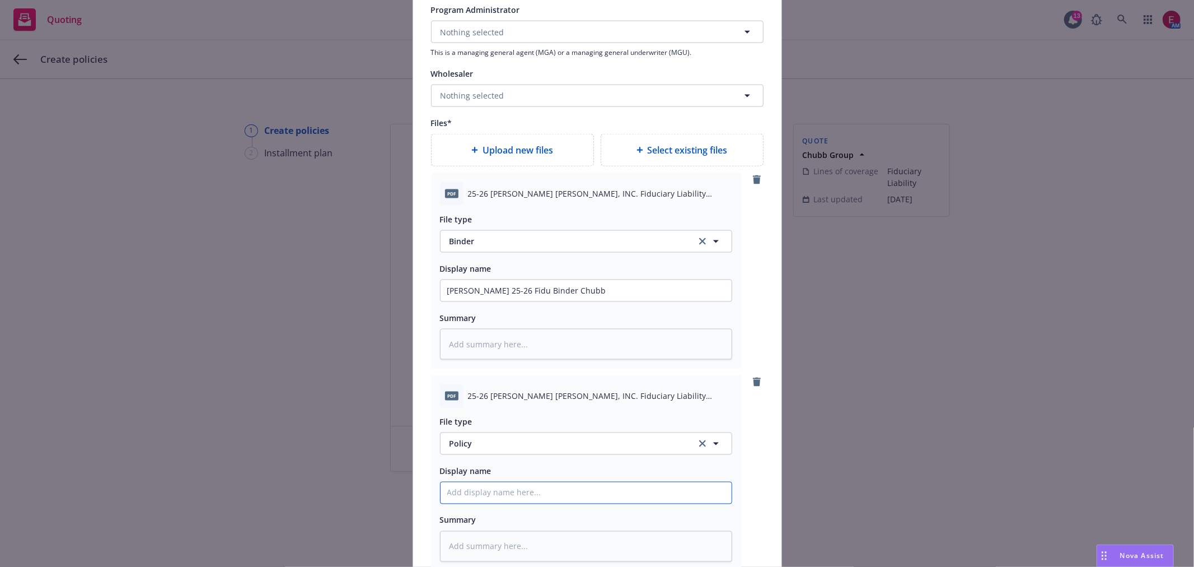
click at [571, 301] on input "Policy display name" at bounding box center [586, 290] width 291 height 21
paste input "[PERSON_NAME] 25-26 Fidu Binder Chubb"
type textarea "x"
type input "[PERSON_NAME] 25-26 Fidu Binder Chubb"
click at [518, 301] on input "[PERSON_NAME] 25-26 Fidu Binder Chubb" at bounding box center [586, 290] width 291 height 21
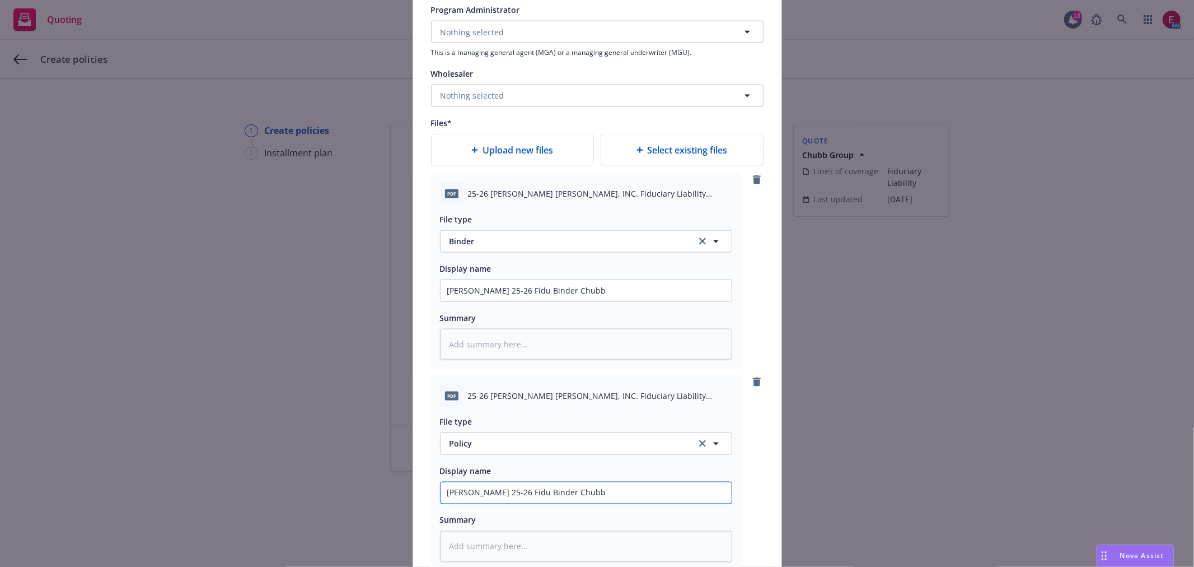
click at [518, 301] on input "[PERSON_NAME] 25-26 Fidu Binder Chubb" at bounding box center [586, 290] width 291 height 21
type textarea "x"
type input "[PERSON_NAME] 25-26 Fidu O Chubb"
type textarea "x"
type input "[PERSON_NAME] 25-26 Fidu Chubb"
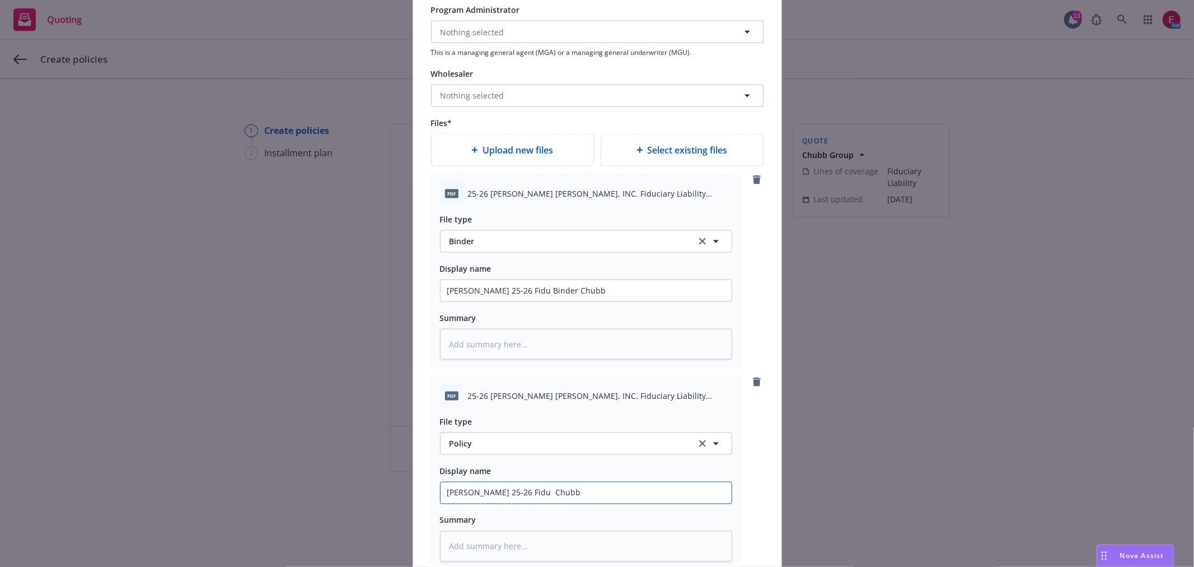
type textarea "x"
type input "[PERSON_NAME] 25-26 Fidu P Chubb"
type textarea "x"
type input "[PERSON_NAME] 25-26 Fidu Po Chubb"
type textarea "x"
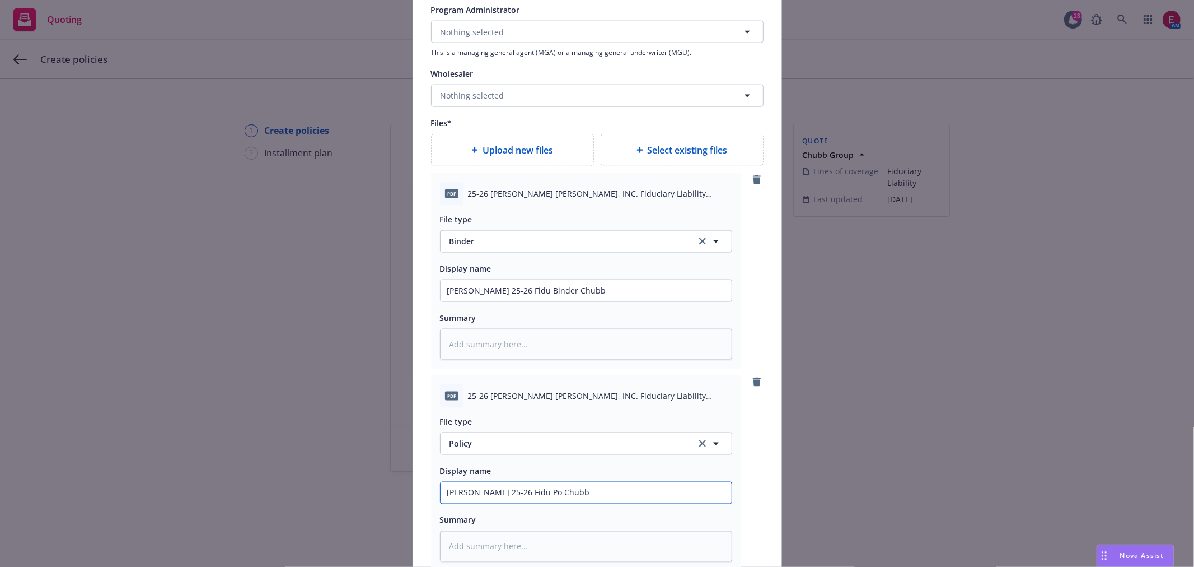
type input "[PERSON_NAME] 25-26 Fidu [PERSON_NAME]"
type textarea "x"
type input "[PERSON_NAME] 25-26 Fidu Poli Chubb"
type textarea "x"
type input "[PERSON_NAME] 25-26 Fidu Polic Chubb"
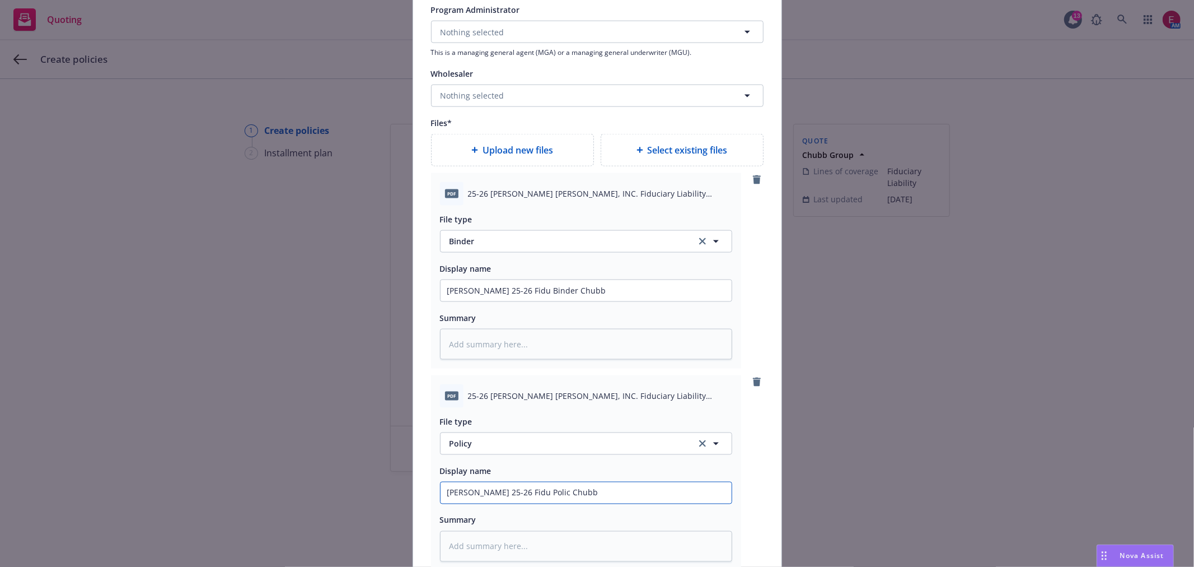
type textarea "x"
drag, startPoint x: 570, startPoint y: 493, endPoint x: 284, endPoint y: 493, distance: 285.6
click at [270, 488] on div "Add policy details Policy number* J05975281 Policy number not available at this…" at bounding box center [597, 283] width 1194 height 567
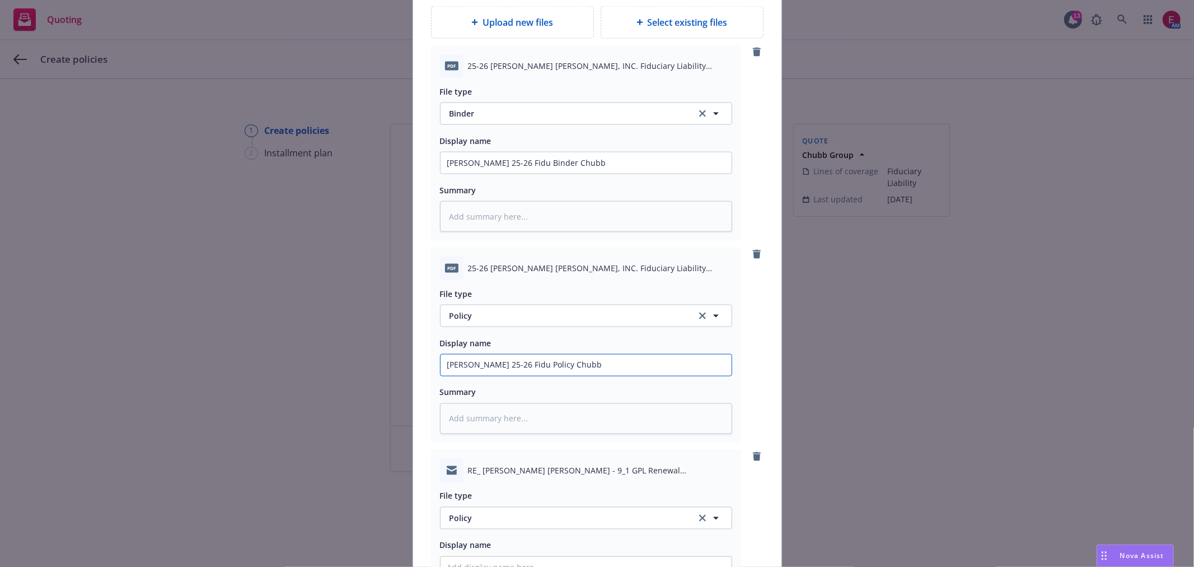
scroll to position [1617, 0]
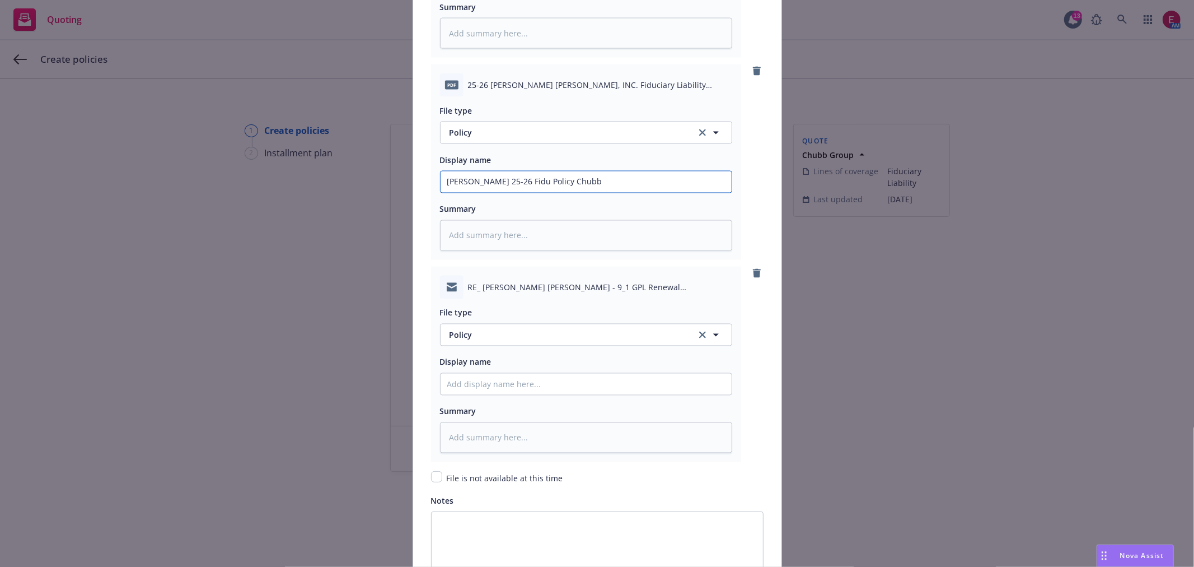
type input "[PERSON_NAME] 25-26 Fidu Policy Chubb"
paste input "[PERSON_NAME] 25-26 Fidu Policy Chubb"
type textarea "x"
type input "[PERSON_NAME] 25-26 Fidu Policy Chubb"
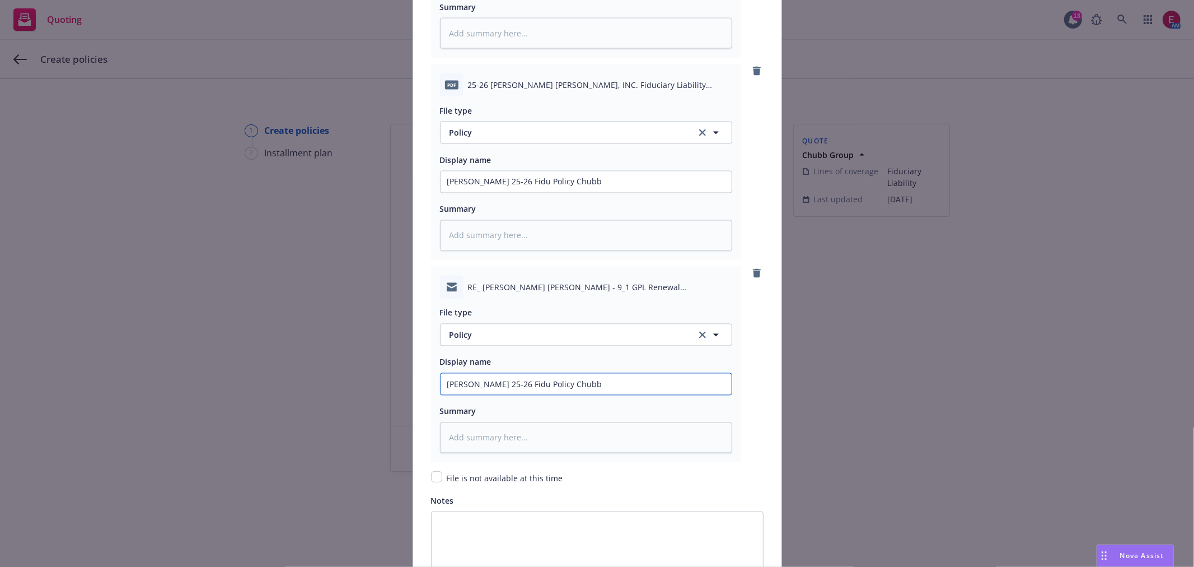
type textarea "x"
type input "[PERSON_NAME] 25-26 Fidu Policy EChubb"
type textarea "x"
type input "[PERSON_NAME] 25-26 Fidu Policy EMChubb"
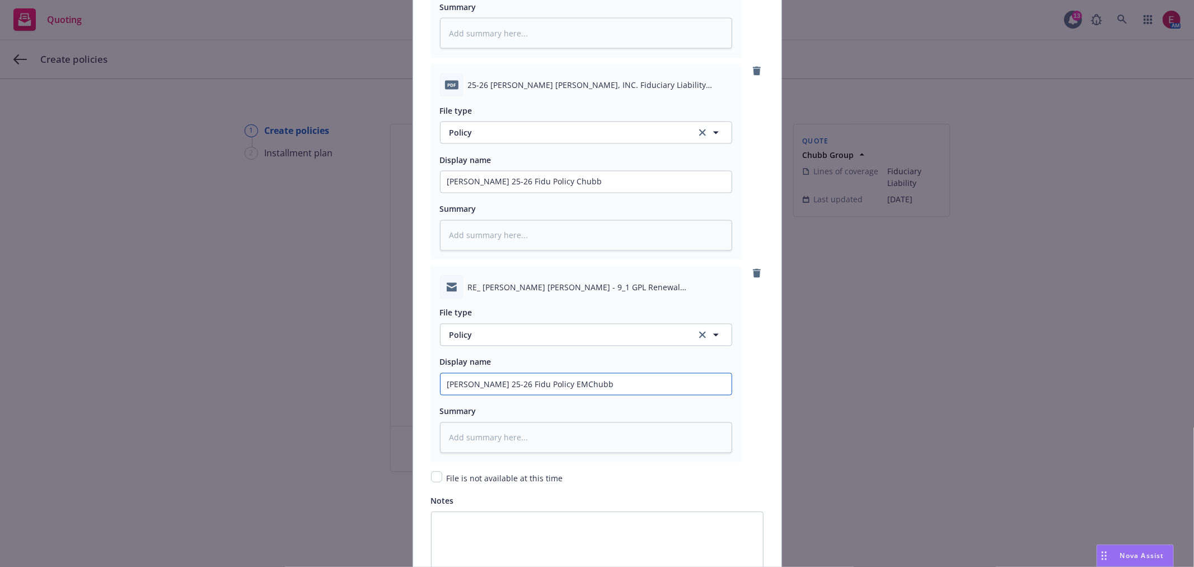
type textarea "x"
click at [549, 341] on span "Policy" at bounding box center [567, 335] width 234 height 12
click at [548, 298] on div "Email" at bounding box center [586, 304] width 291 height 30
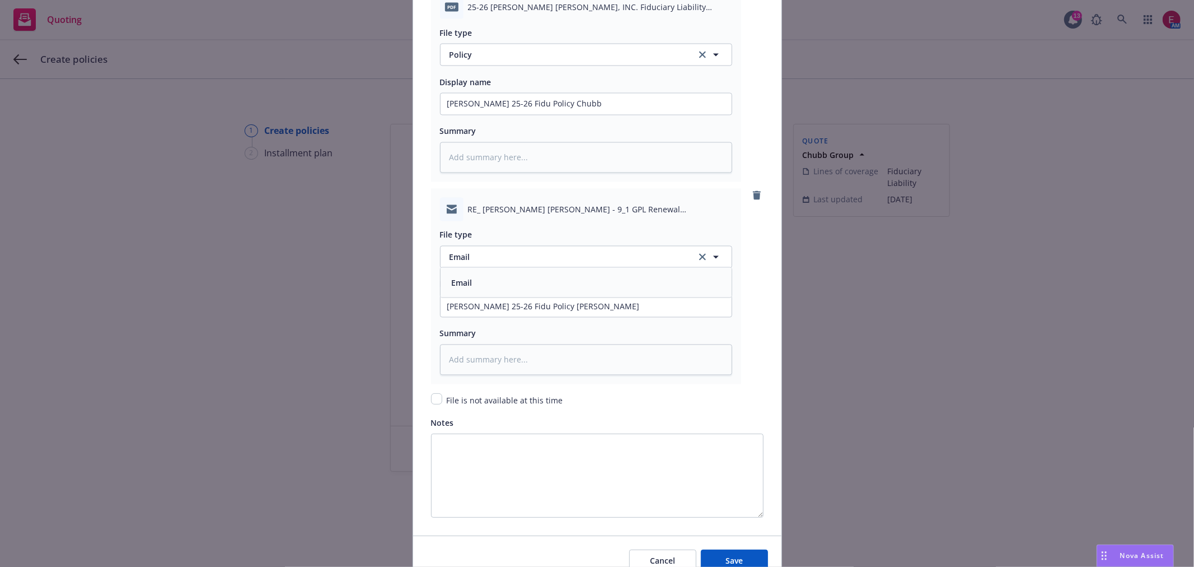
scroll to position [1755, 0]
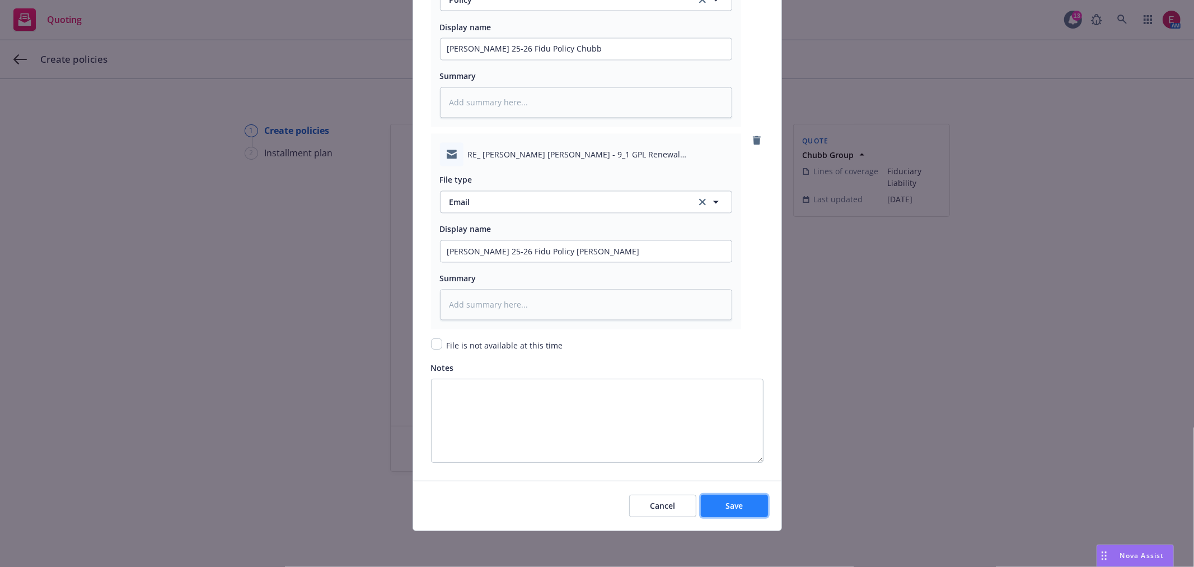
click at [728, 499] on button "Save" at bounding box center [734, 505] width 67 height 22
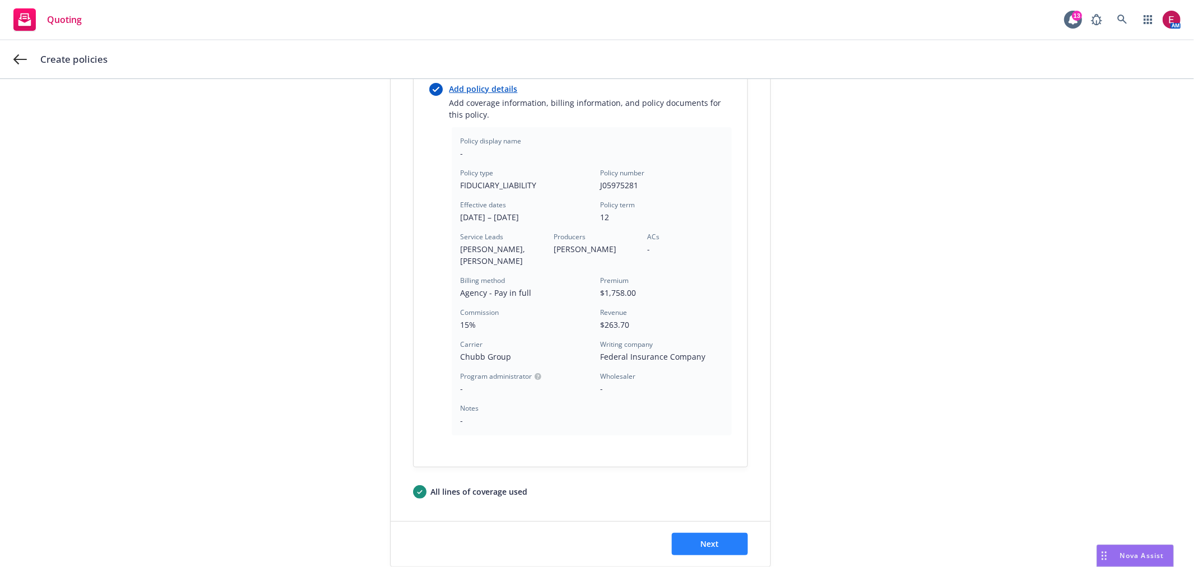
scroll to position [291, 0]
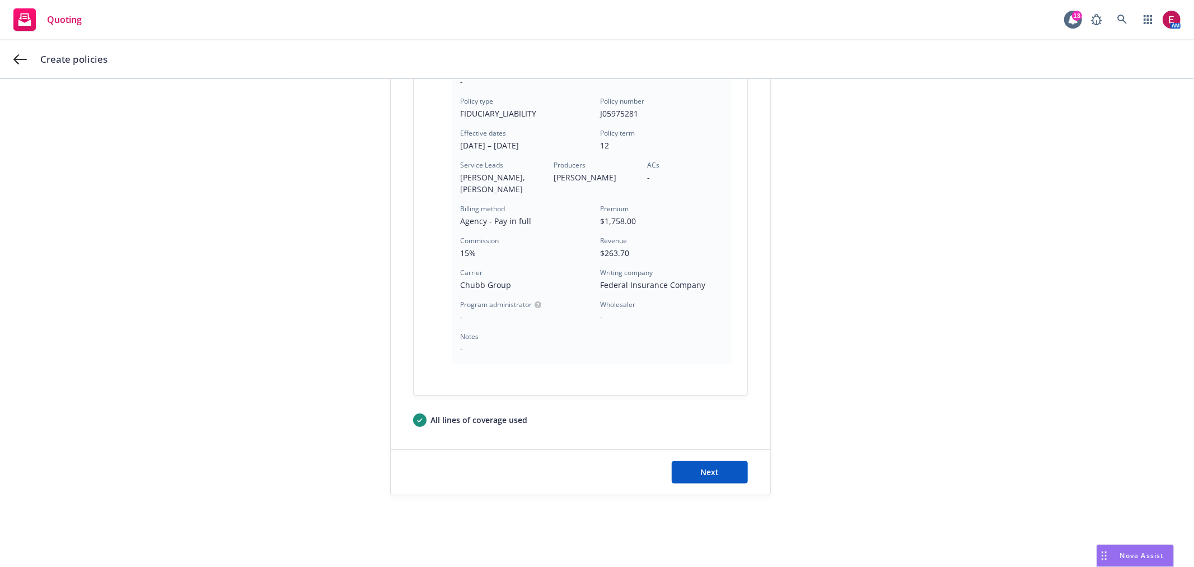
click at [709, 459] on div "Next" at bounding box center [581, 472] width 380 height 45
click at [715, 480] on button "Next" at bounding box center [710, 472] width 76 height 22
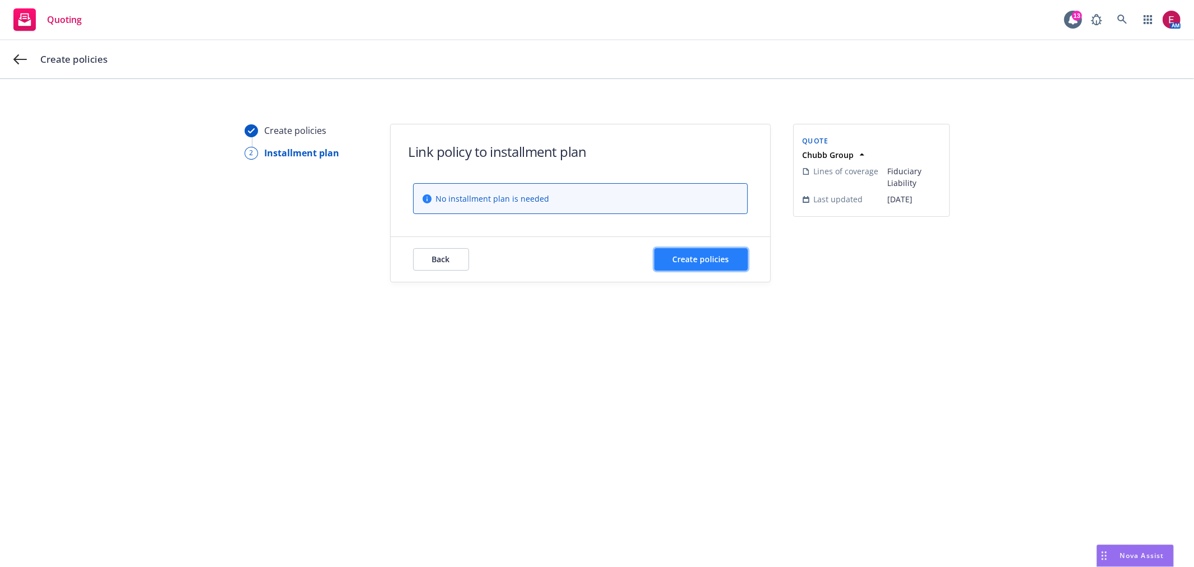
click at [699, 264] on span "Create policies" at bounding box center [701, 259] width 57 height 11
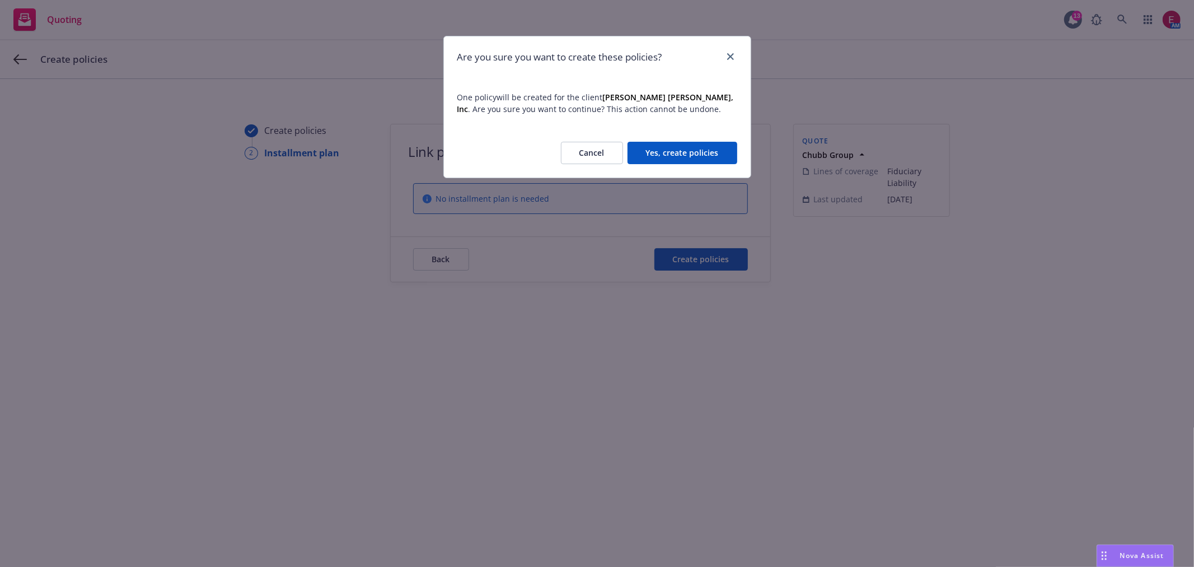
click at [689, 144] on button "Yes, create policies" at bounding box center [683, 153] width 110 height 22
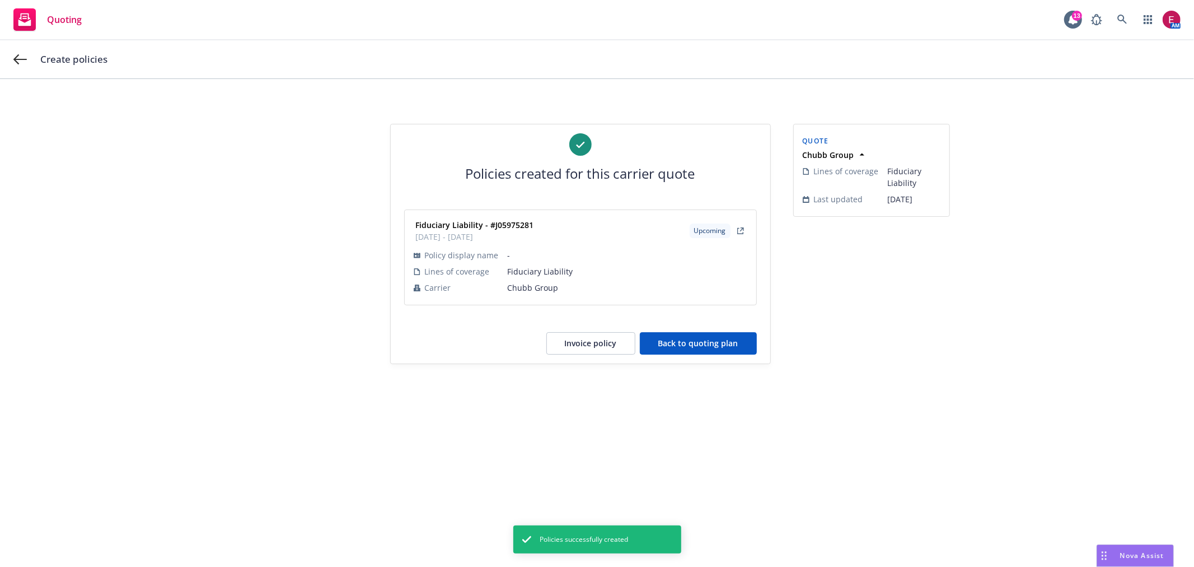
drag, startPoint x: 702, startPoint y: 326, endPoint x: 700, endPoint y: 354, distance: 28.0
click at [700, 349] on div "Policies created for this carrier quote Fiduciary Liability - #J05975281 [DATE]…" at bounding box center [581, 243] width 380 height 239
click at [700, 354] on button "Back to quoting plan" at bounding box center [698, 343] width 117 height 22
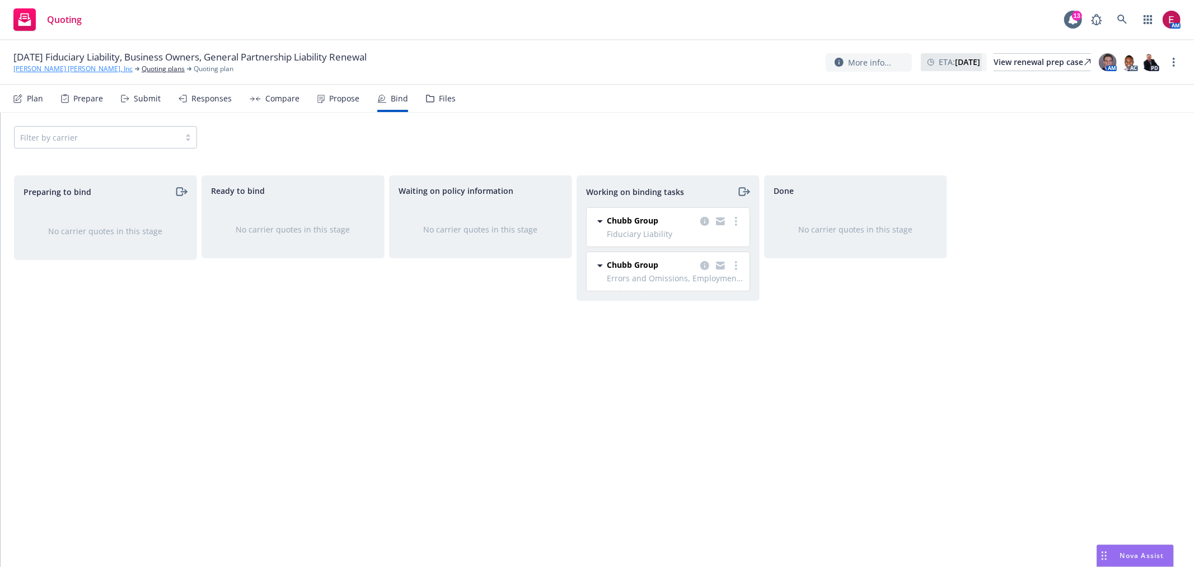
click at [54, 69] on link "[PERSON_NAME] [PERSON_NAME], Inc" at bounding box center [72, 69] width 119 height 10
